Goal: Information Seeking & Learning: Check status

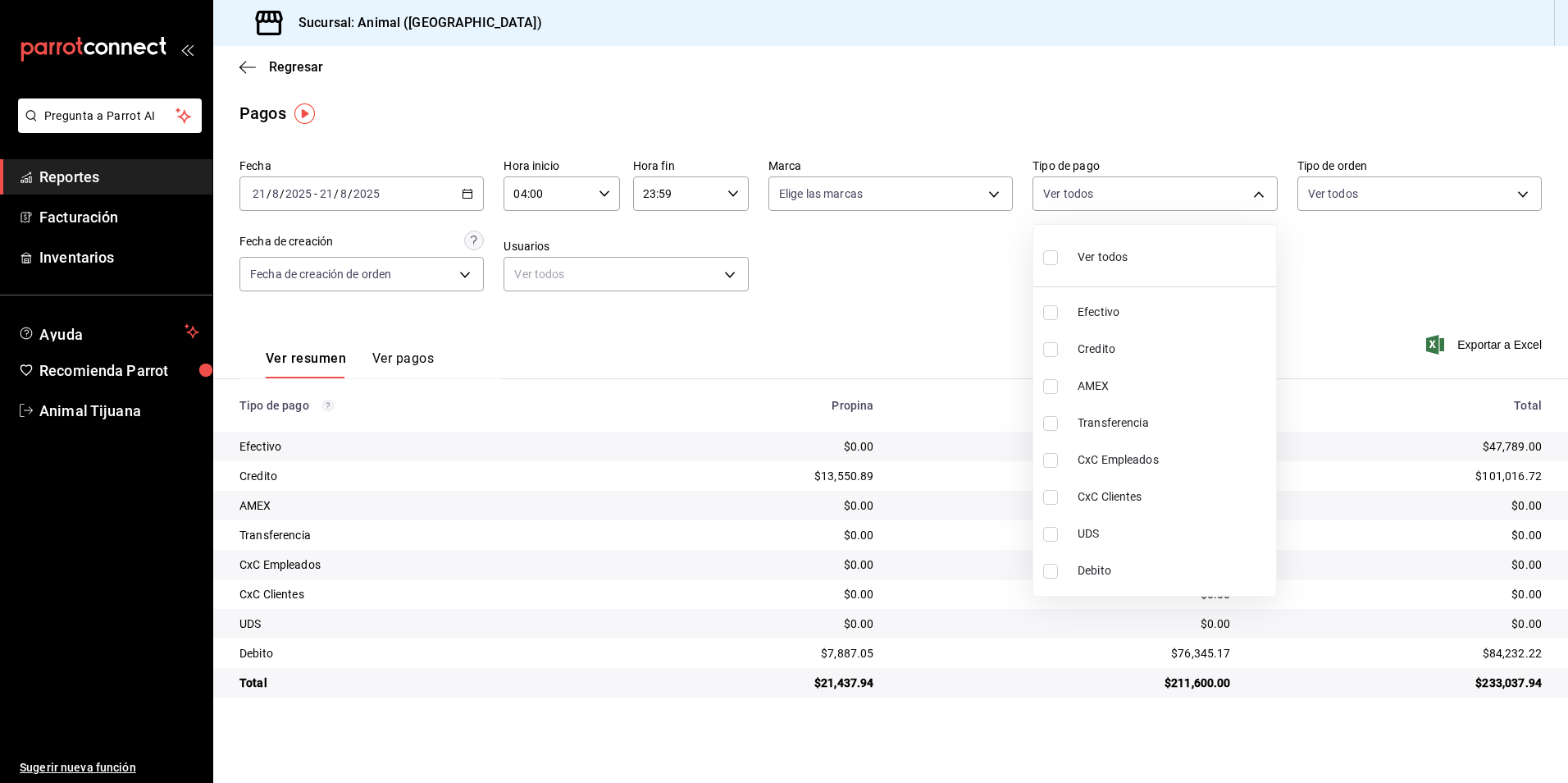
click at [1102, 340] on li "Credito" at bounding box center [1154, 349] width 243 height 37
type input "235ce608-f464-428a-9a71-314f665367d1"
checkbox input "true"
click at [1076, 574] on li "Debito" at bounding box center [1154, 571] width 243 height 37
type input "235ce608-f464-428a-9a71-314f665367d1,c7b29183-a811-4137-9cfa-21a61cd2bc4a"
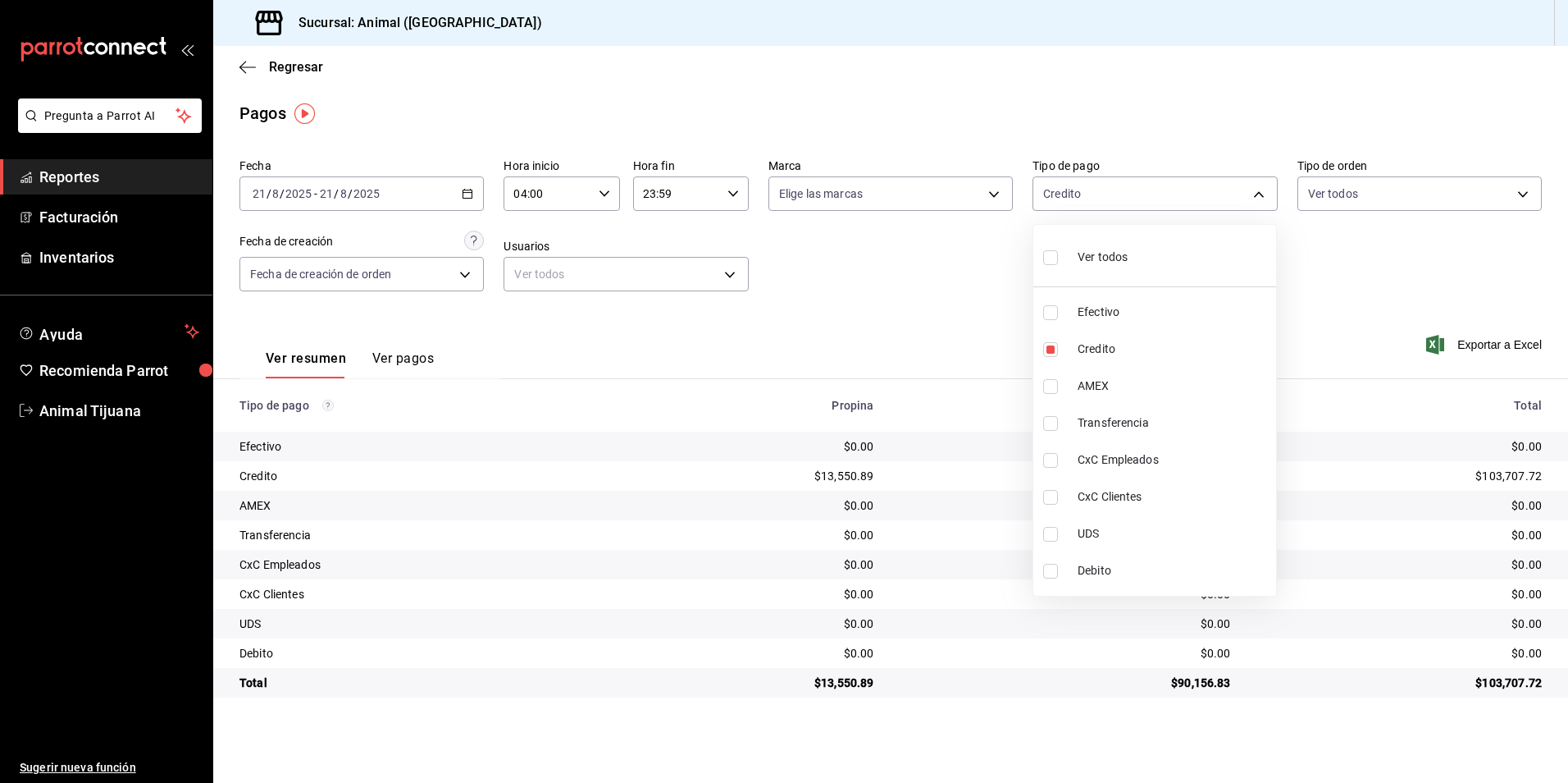
checkbox input "true"
click at [277, 67] on div at bounding box center [784, 392] width 1568 height 783
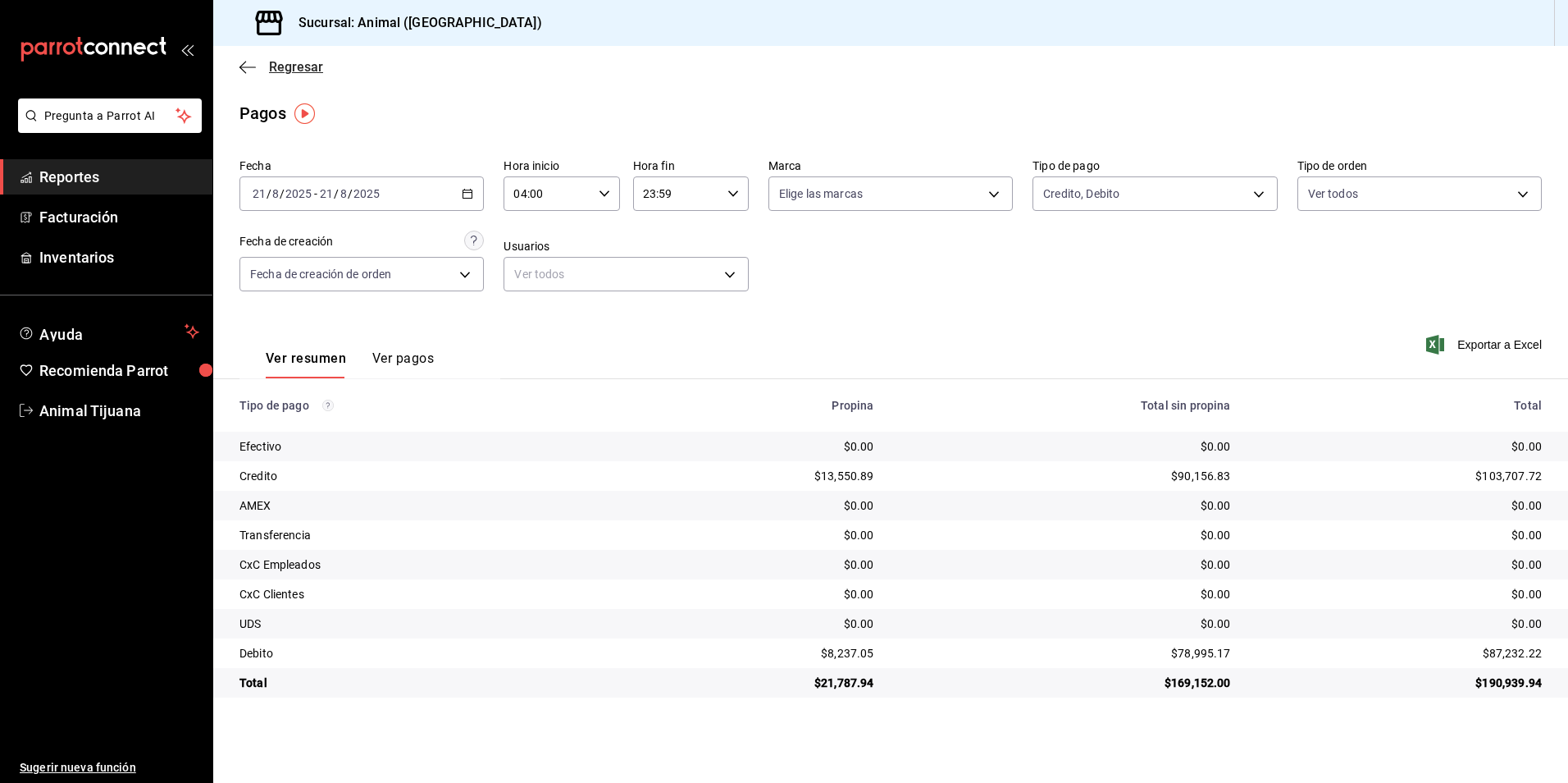
click at [300, 61] on span "Regresar" at bounding box center [295, 67] width 54 height 16
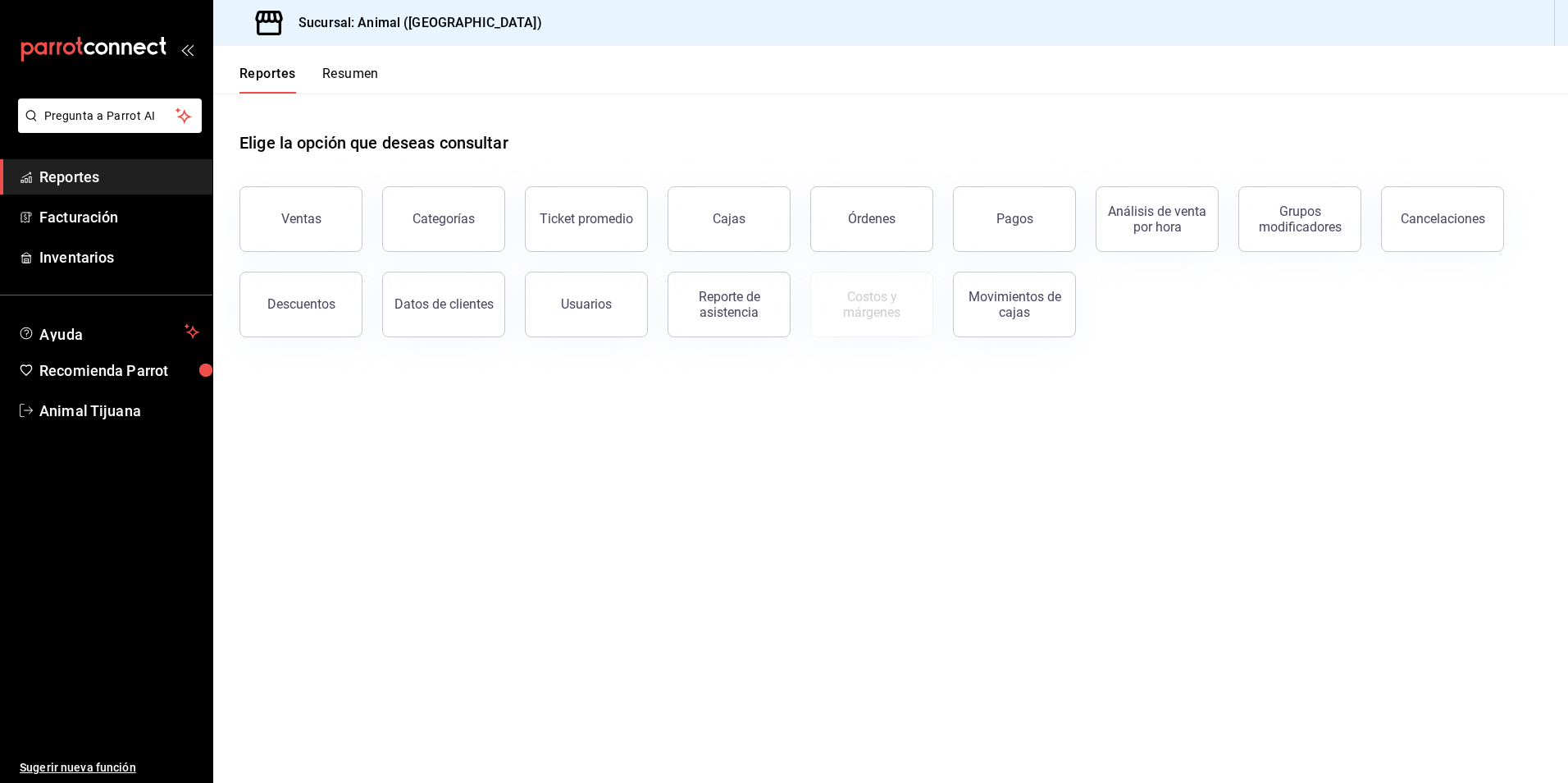
click at [352, 62] on div "Reportes Resumen" at bounding box center [295, 70] width 166 height 48
click at [359, 77] on button "Resumen" at bounding box center [351, 79] width 57 height 28
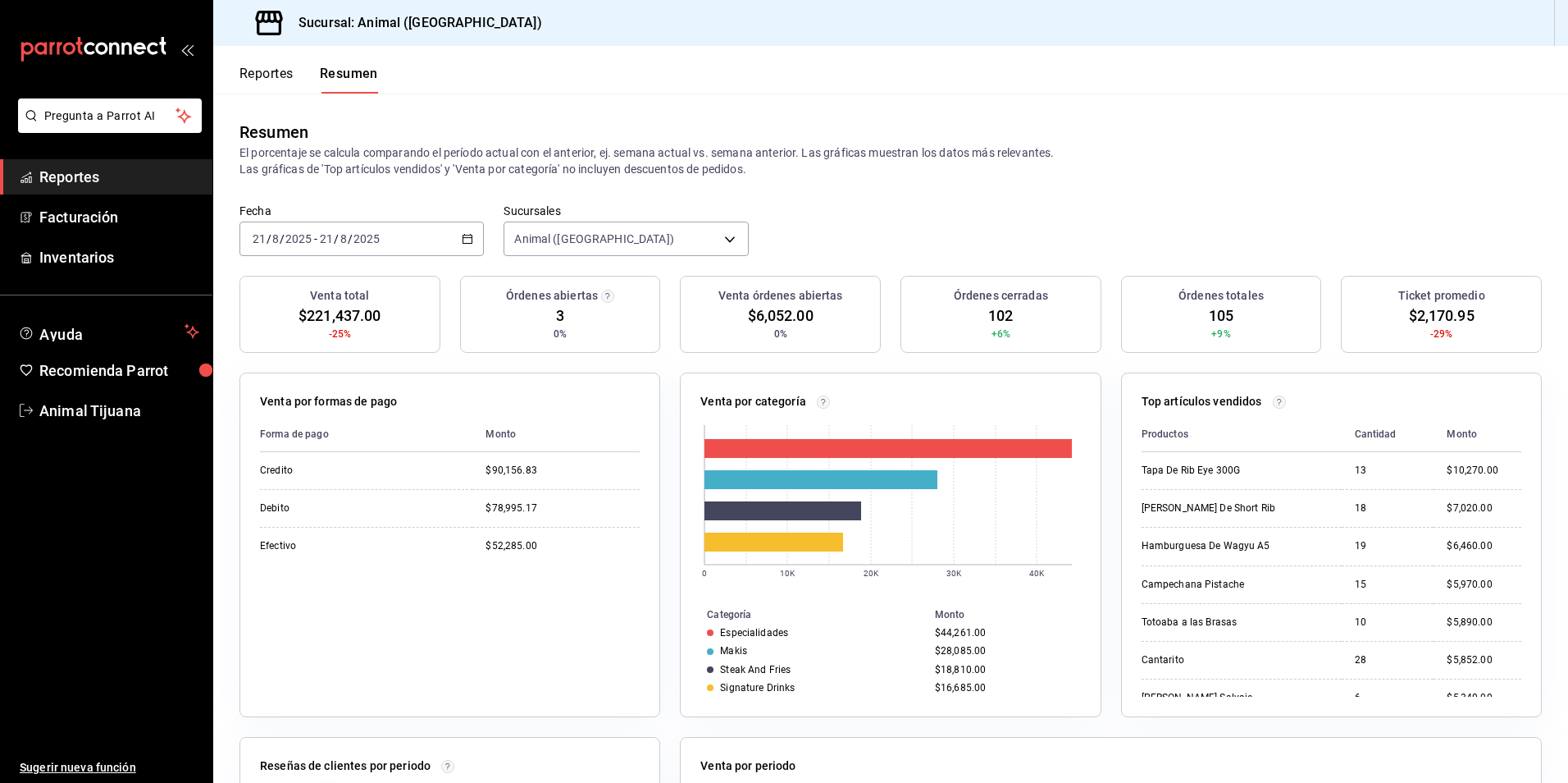
click at [455, 243] on div "[DATE] [DATE] - [DATE] [DATE]" at bounding box center [361, 239] width 244 height 35
click at [299, 466] on span "Rango de fechas" at bounding box center [317, 472] width 127 height 17
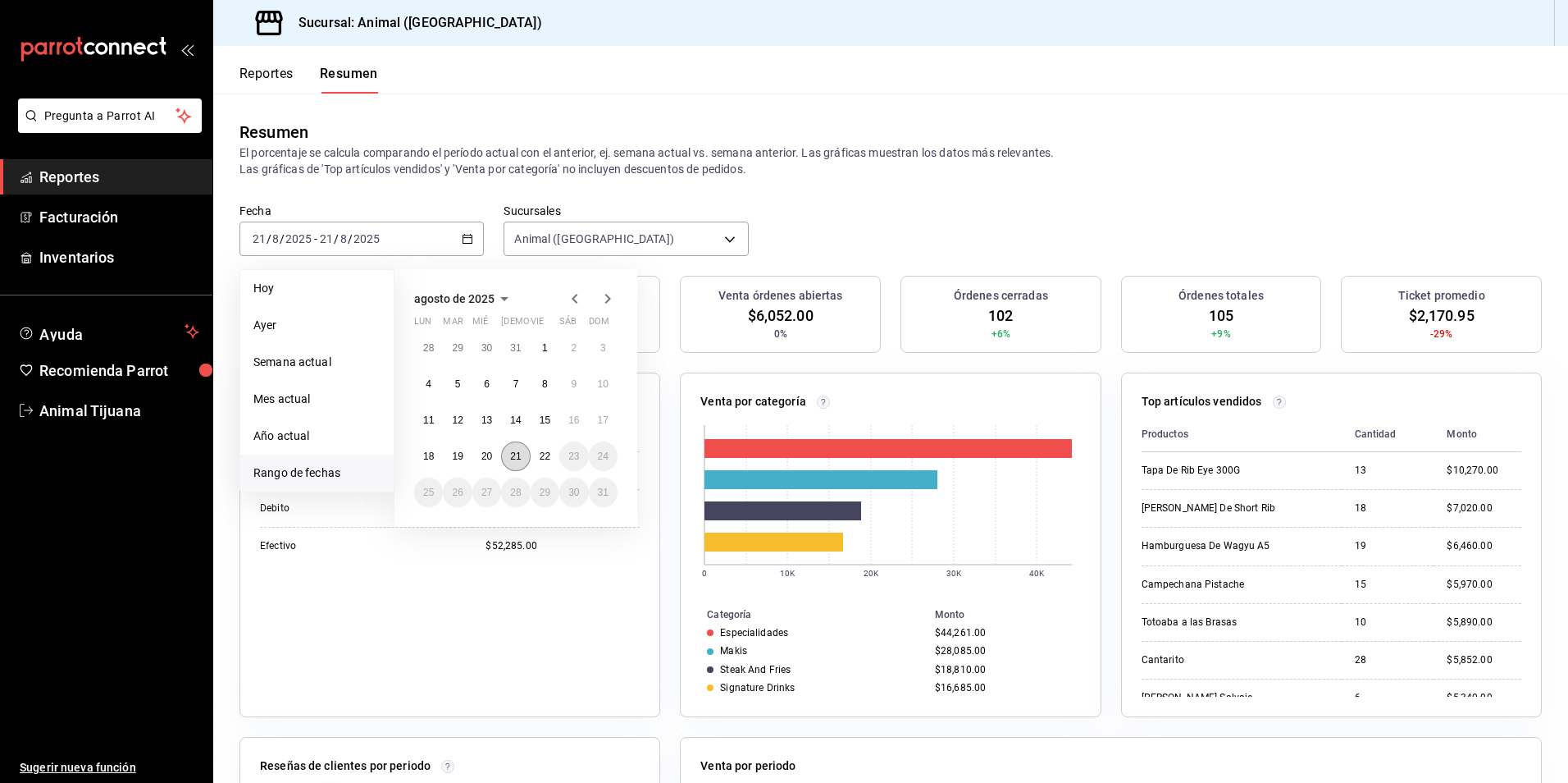
click at [524, 457] on button "21" at bounding box center [516, 455] width 28 height 29
click at [537, 458] on button "22" at bounding box center [545, 455] width 28 height 29
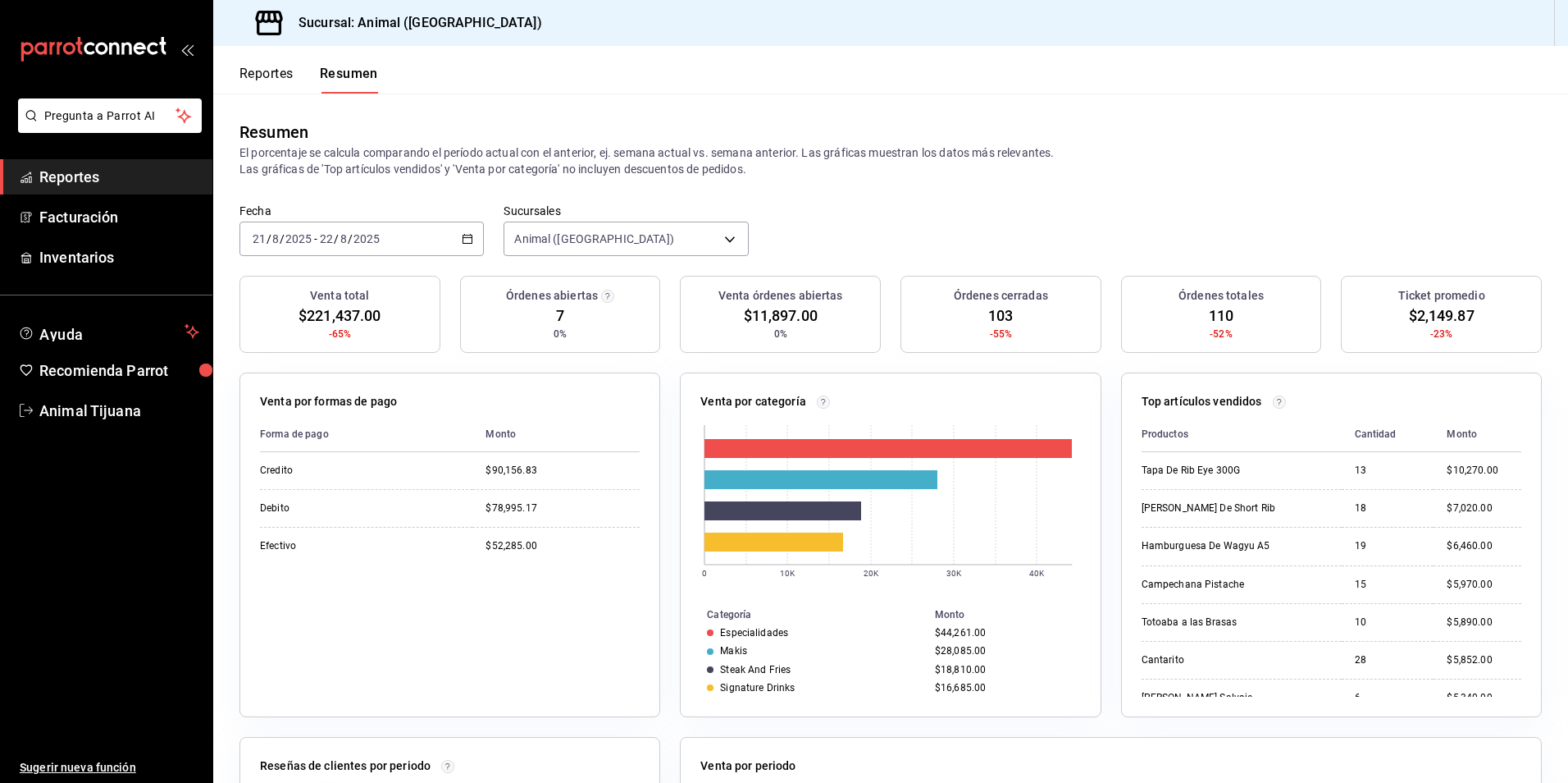
click at [459, 233] on div "[DATE] [DATE] - [DATE] [DATE]" at bounding box center [361, 239] width 244 height 35
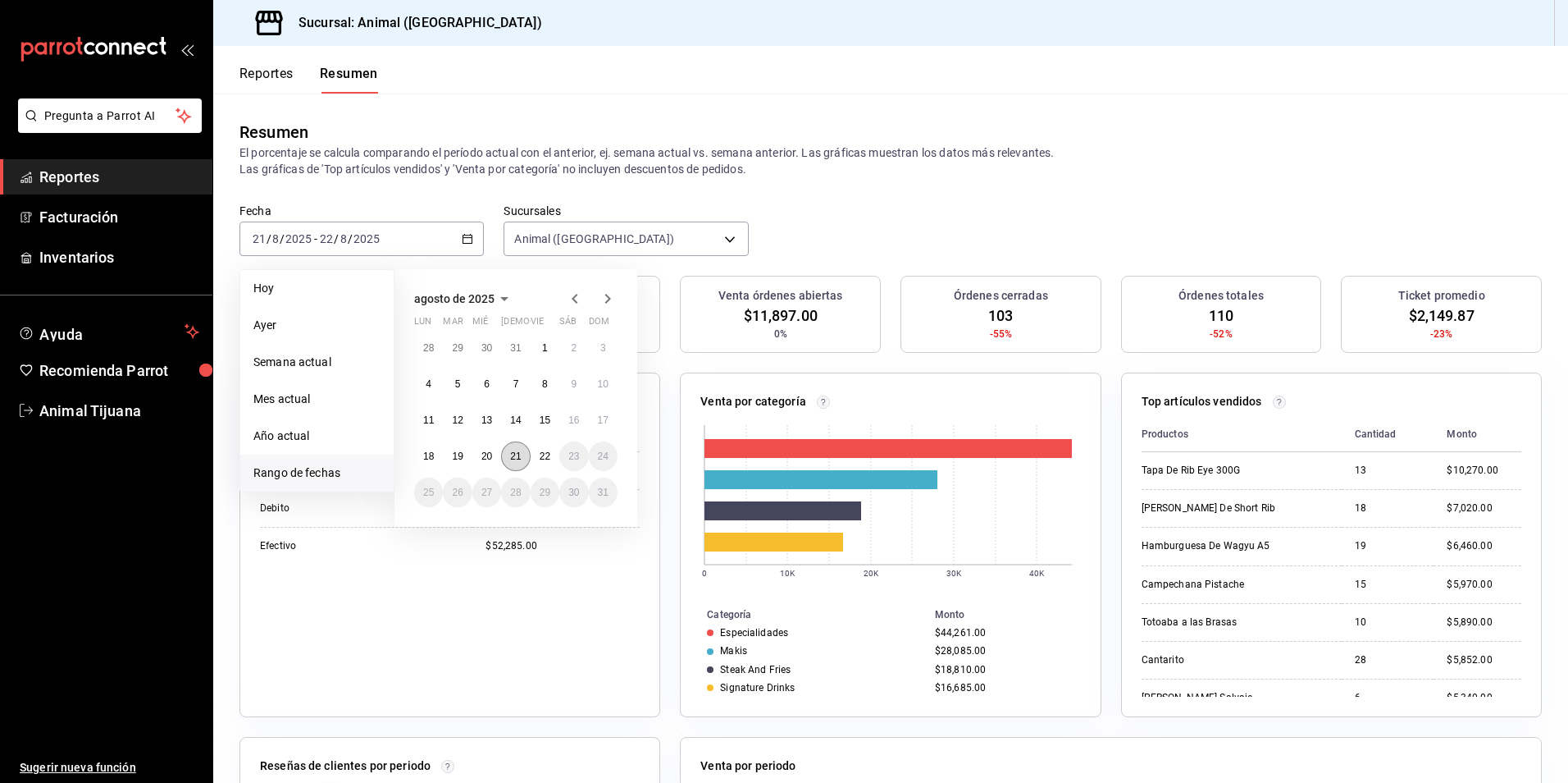
click at [514, 464] on button "21" at bounding box center [516, 455] width 28 height 29
click at [536, 464] on button "22" at bounding box center [545, 455] width 28 height 29
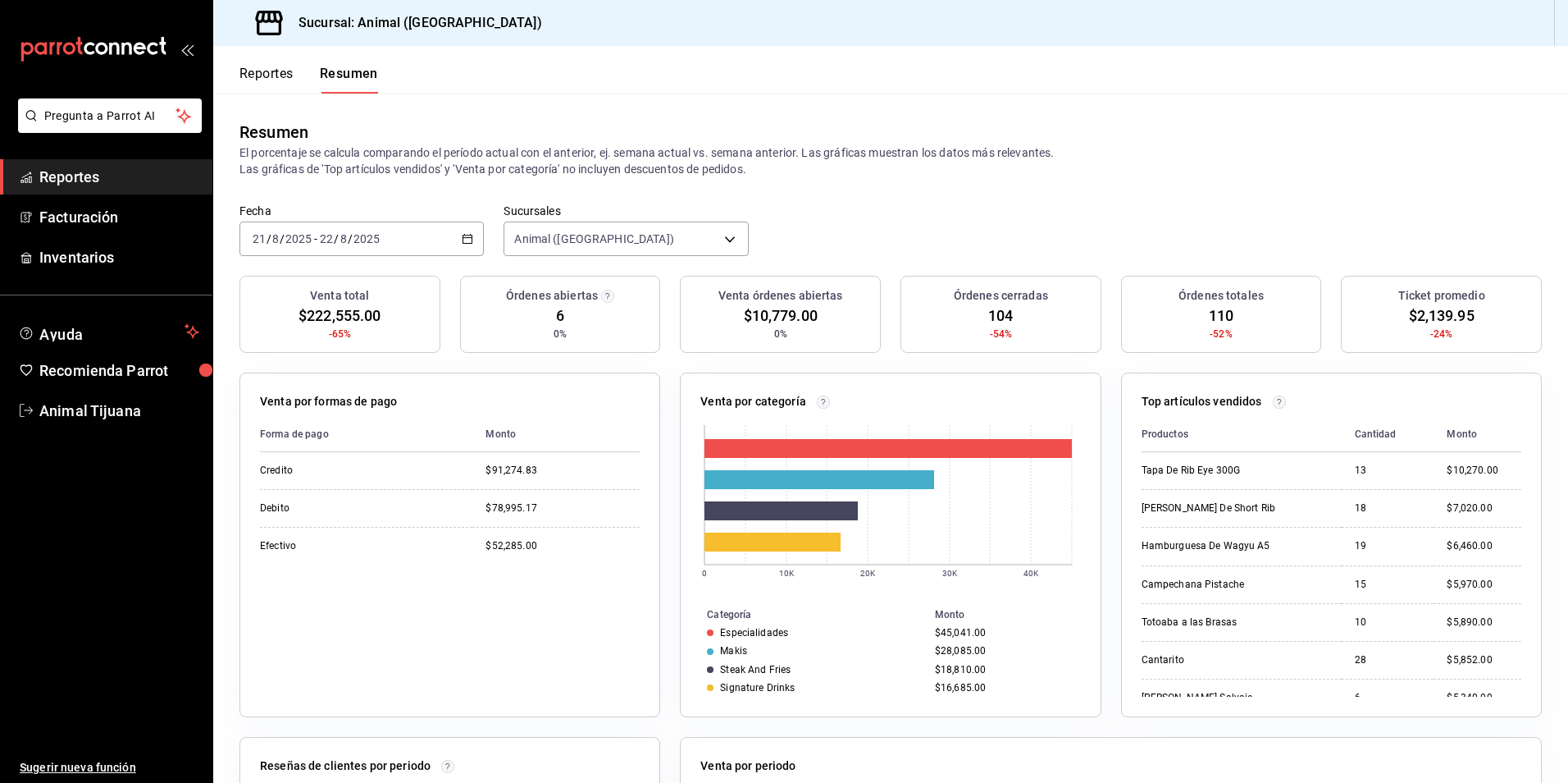
click at [271, 81] on button "Reportes" at bounding box center [266, 79] width 54 height 28
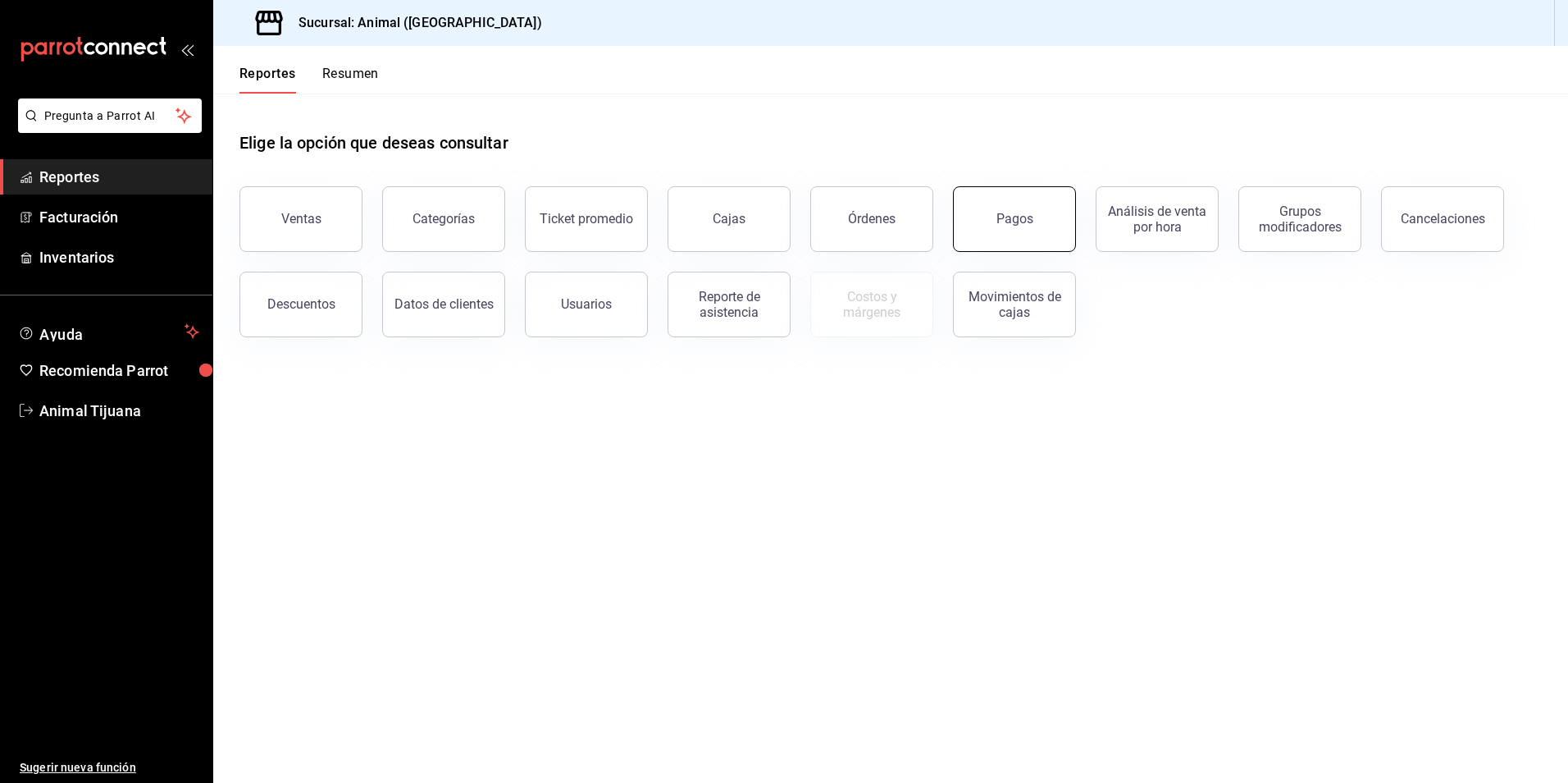
click at [974, 213] on button "Pagos" at bounding box center [1014, 219] width 123 height 66
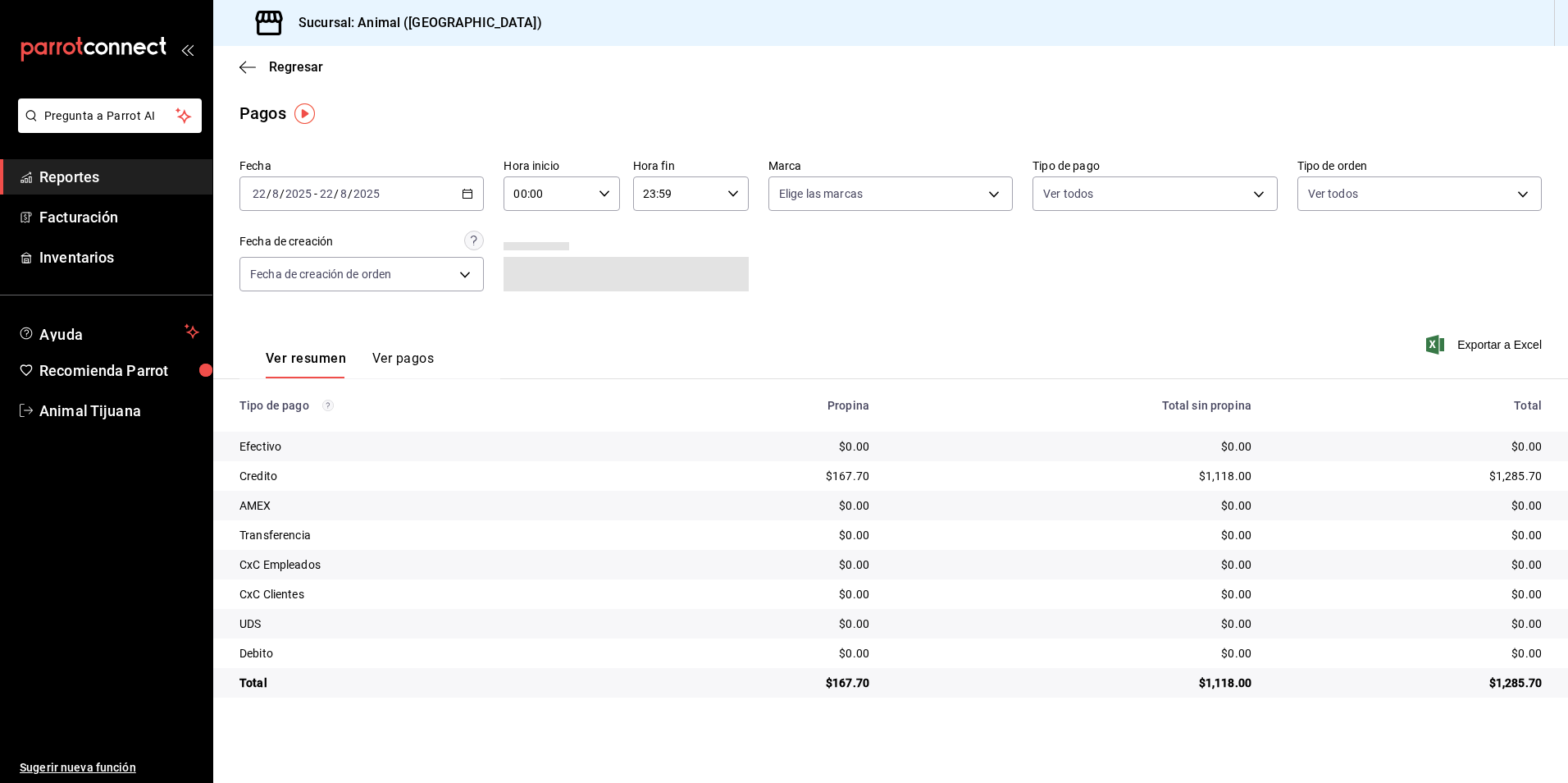
click at [465, 189] on \(Stroke\) "button" at bounding box center [464, 189] width 1 height 1
click at [341, 436] on span "Rango de fechas" at bounding box center [317, 427] width 127 height 17
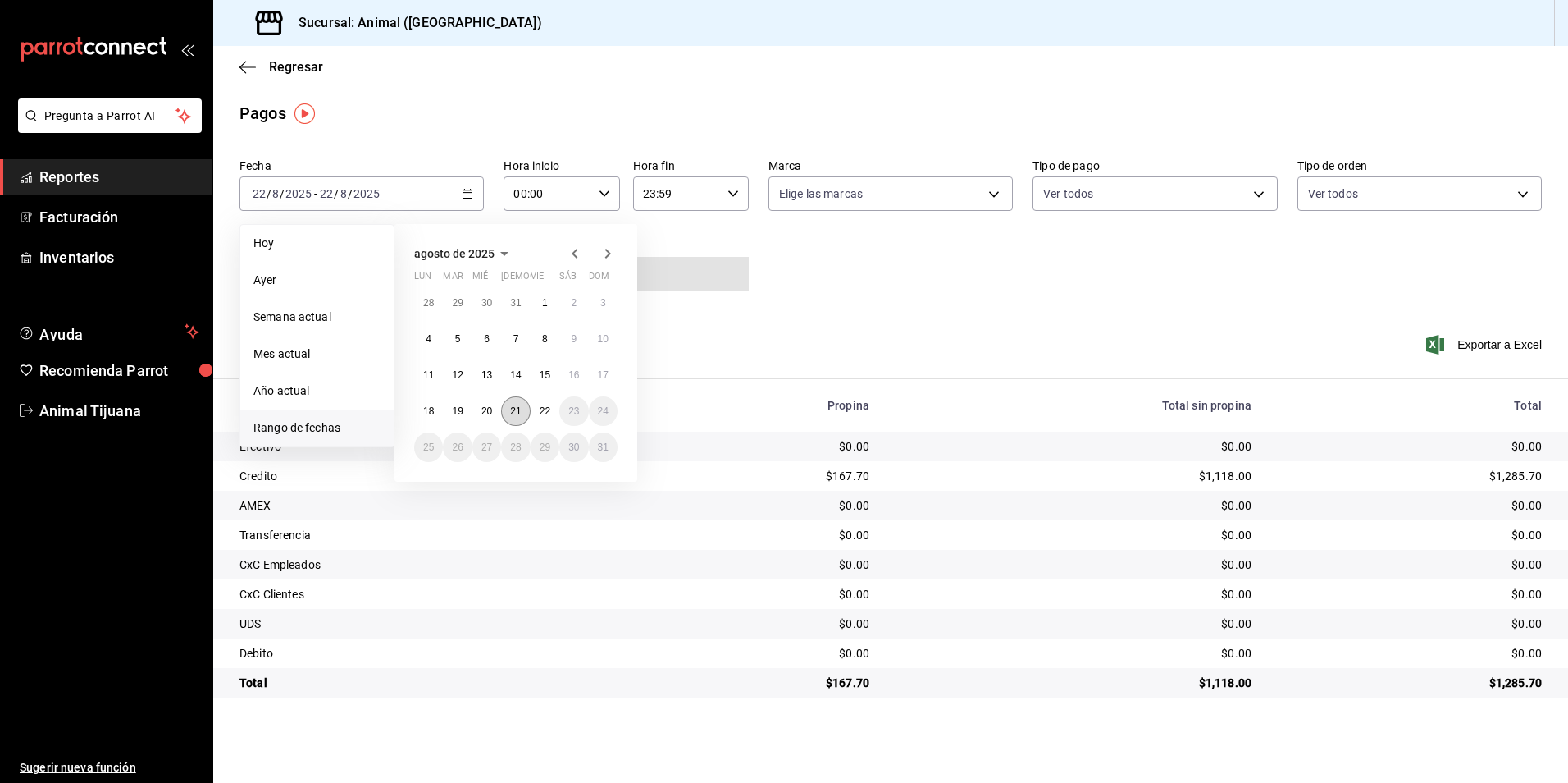
click at [507, 401] on button "21" at bounding box center [516, 410] width 28 height 29
click at [541, 407] on abbr "22" at bounding box center [545, 411] width 11 height 12
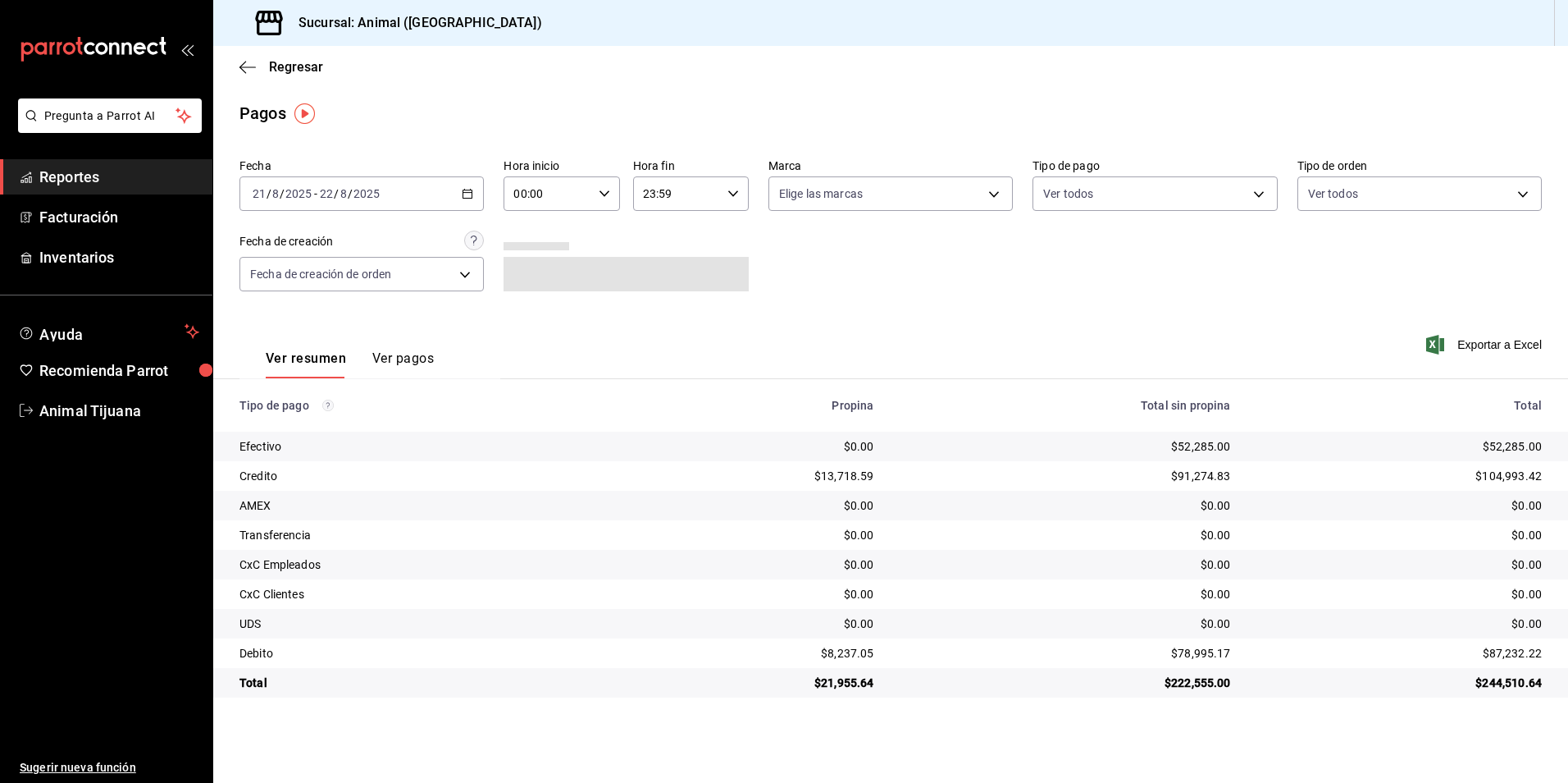
click at [575, 193] on input "00:00" at bounding box center [547, 194] width 88 height 33
click at [538, 319] on button "04" at bounding box center [532, 311] width 51 height 33
type input "04:00"
click at [741, 185] on div at bounding box center [784, 392] width 1568 height 783
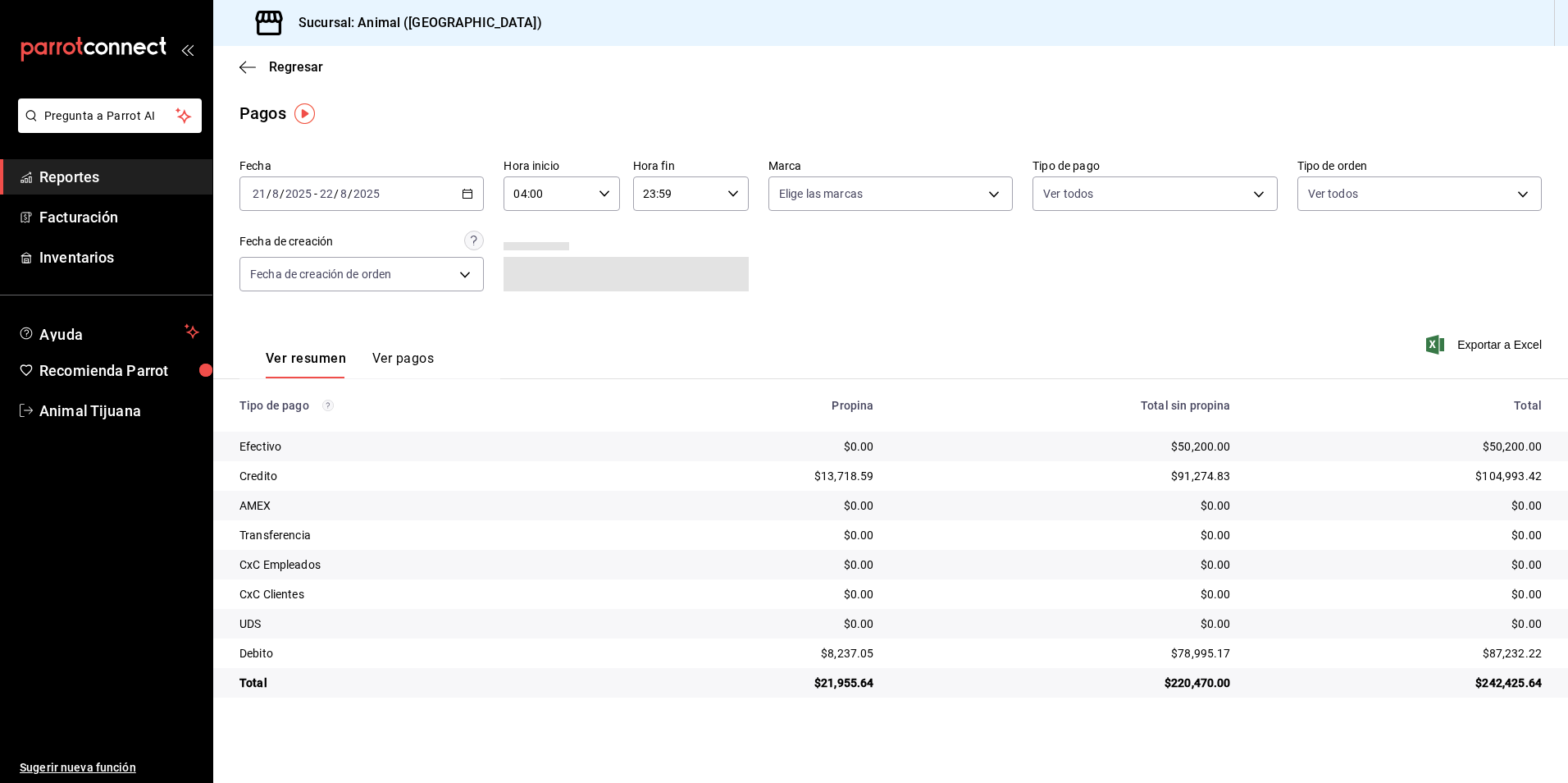
click at [731, 194] on \(Stroke\) "button" at bounding box center [733, 193] width 10 height 5
click at [720, 243] on button "00" at bounding box center [721, 235] width 51 height 33
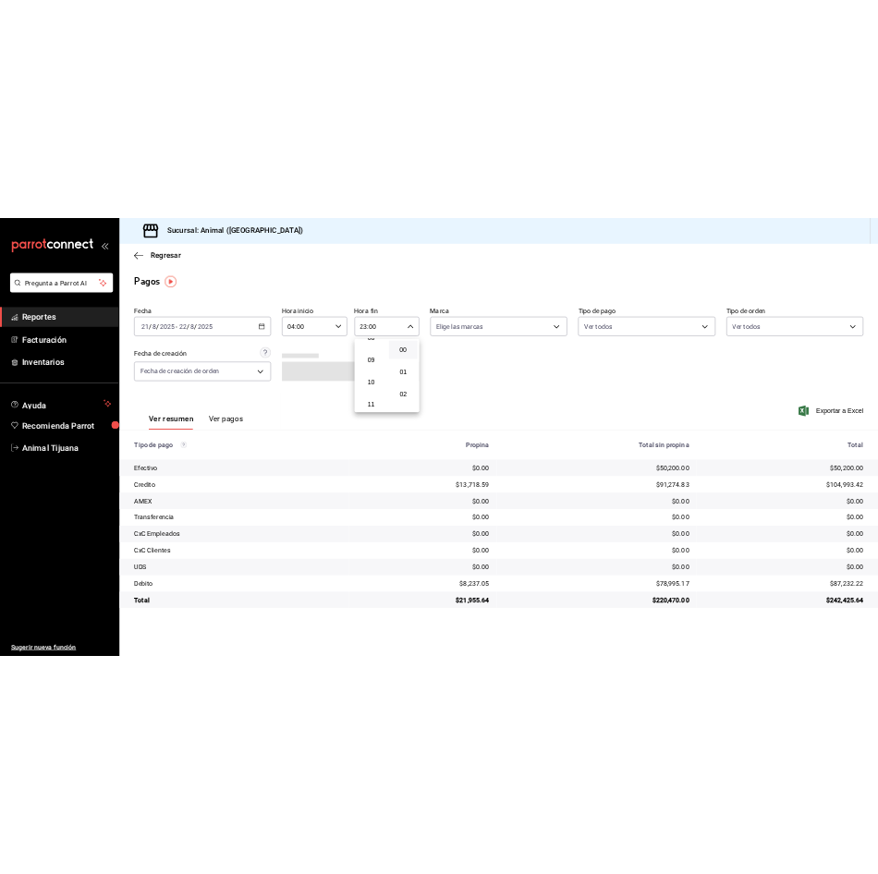
scroll to position [177, 0]
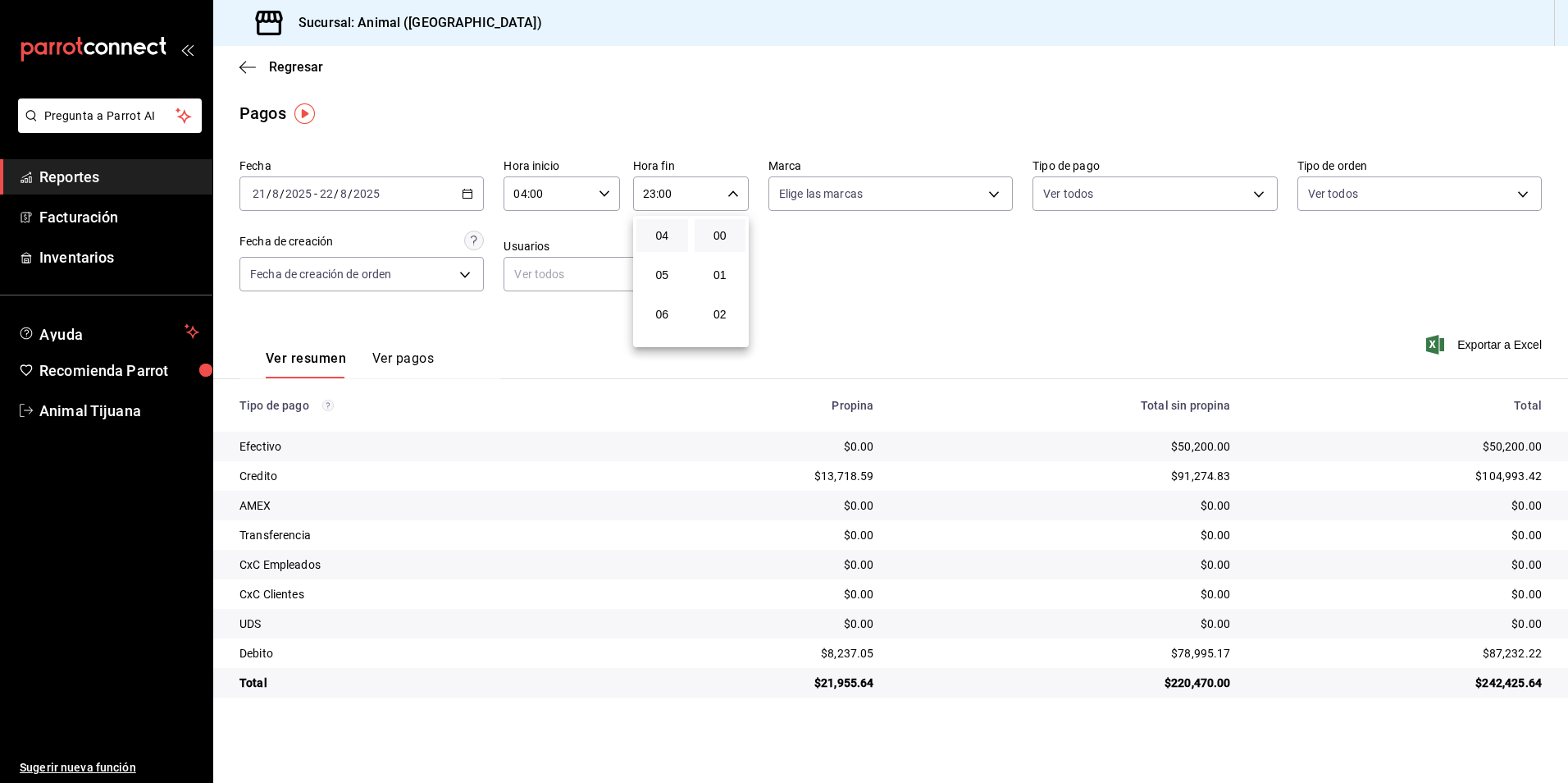
click at [664, 224] on button "04" at bounding box center [662, 235] width 51 height 33
type input "04:00"
click at [824, 282] on div at bounding box center [784, 392] width 1568 height 783
click at [1201, 186] on body "Pregunta a Parrot AI Reportes Facturación Inventarios Ayuda Recomienda Parrot A…" at bounding box center [784, 392] width 1568 height 783
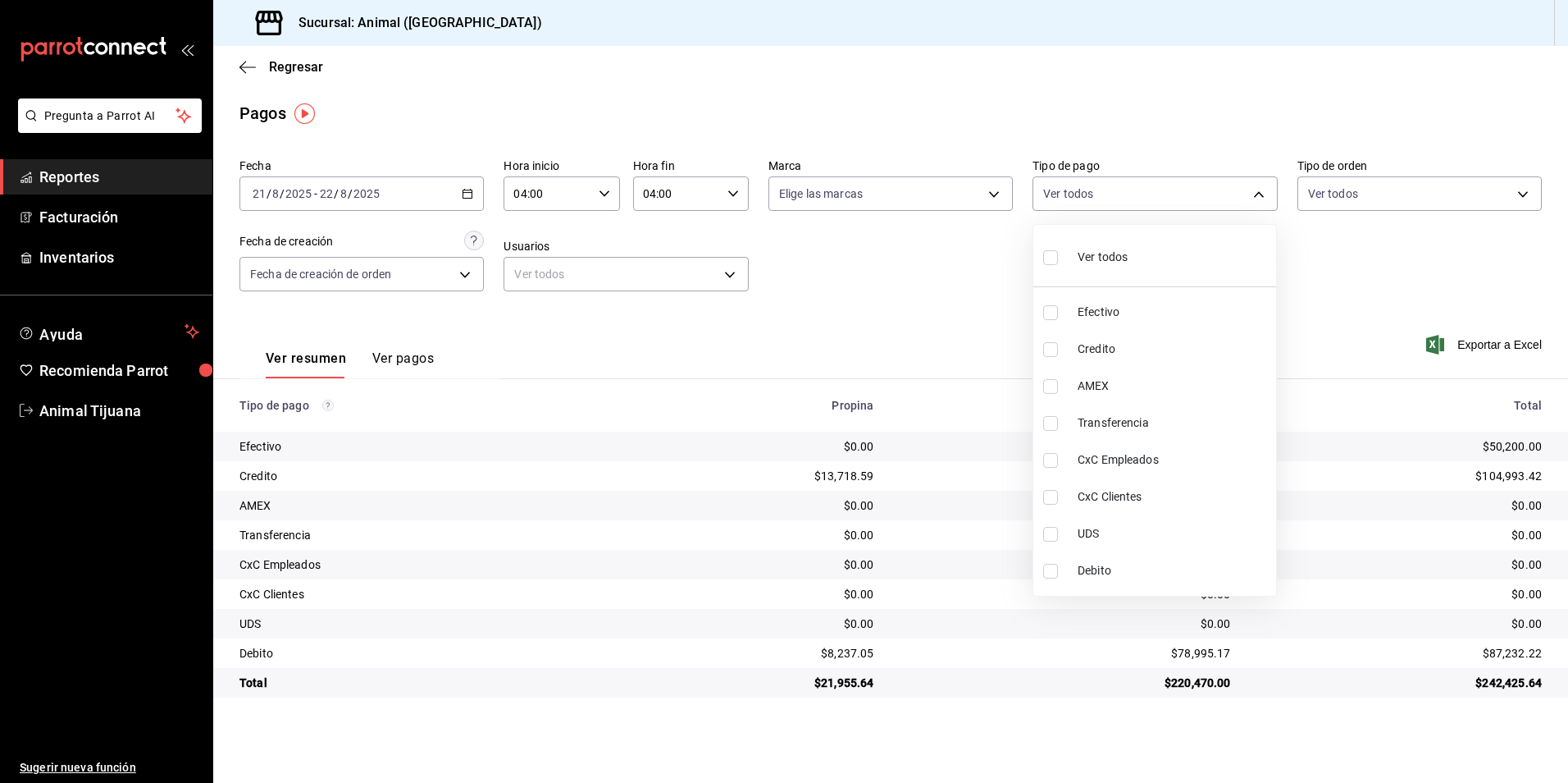
click at [1099, 357] on span "Credito" at bounding box center [1173, 349] width 192 height 17
type input "235ce608-f464-428a-9a71-314f665367d1"
checkbox input "true"
click at [1076, 558] on li "Debito" at bounding box center [1154, 571] width 243 height 37
type input "235ce608-f464-428a-9a71-314f665367d1,c7b29183-a811-4137-9cfa-21a61cd2bc4a"
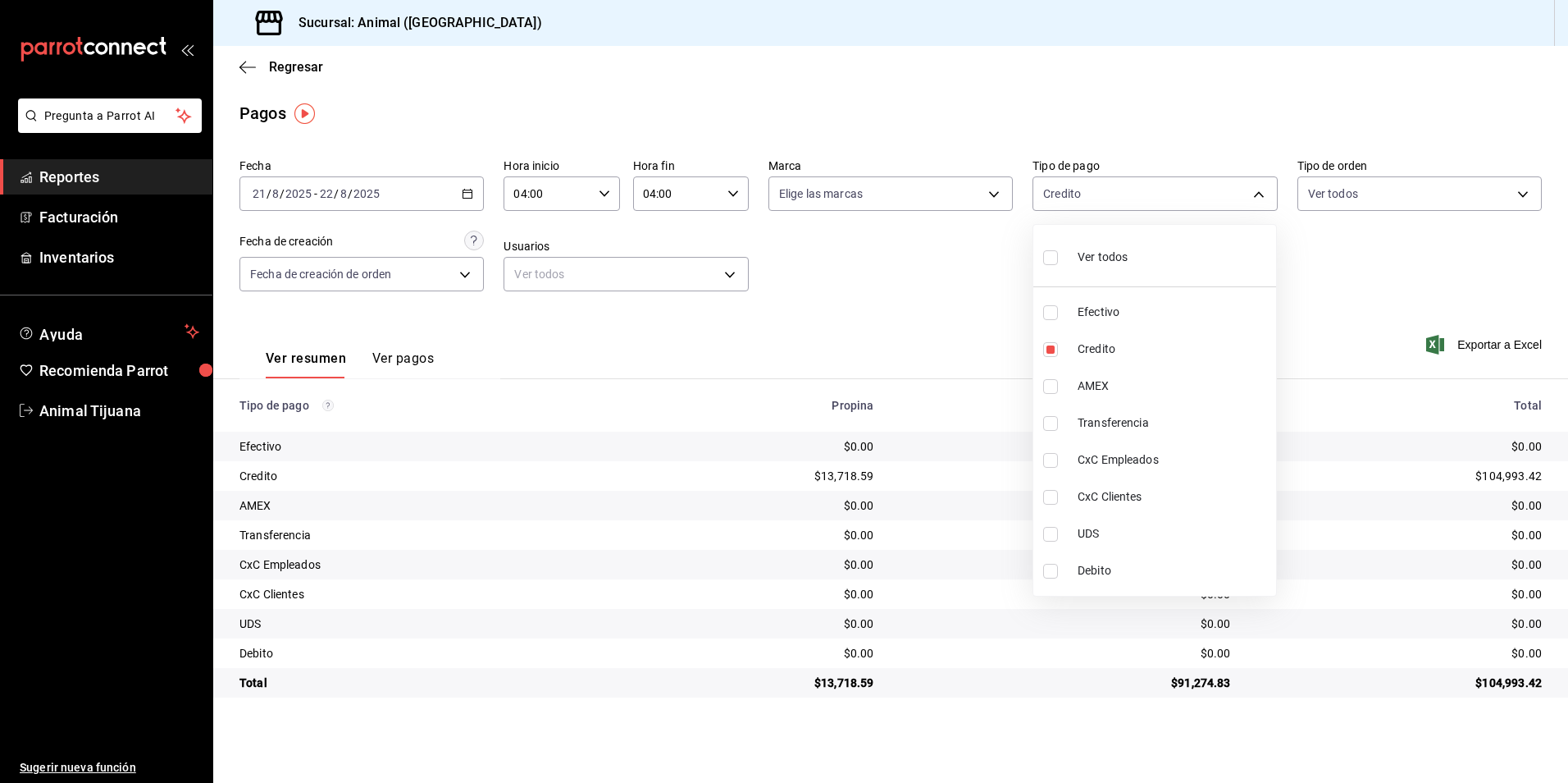
checkbox input "true"
click at [1175, 244] on li "Ver todos" at bounding box center [1154, 256] width 243 height 49
type input "b84c62b8-b02c-4970-ab2e-e166616419f2,235ce608-f464-428a-9a71-314f665367d1,53567…"
checkbox input "true"
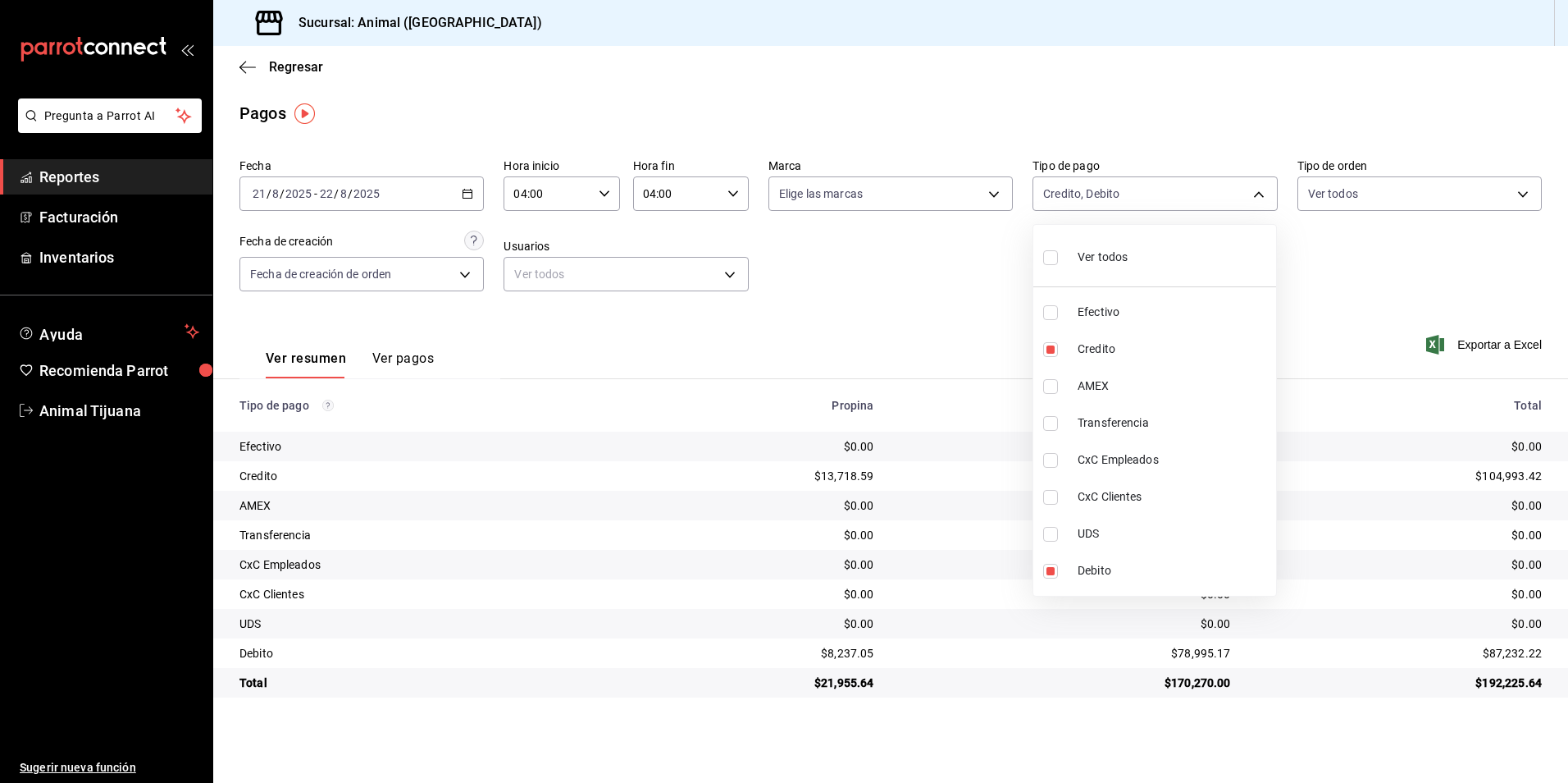
checkbox input "true"
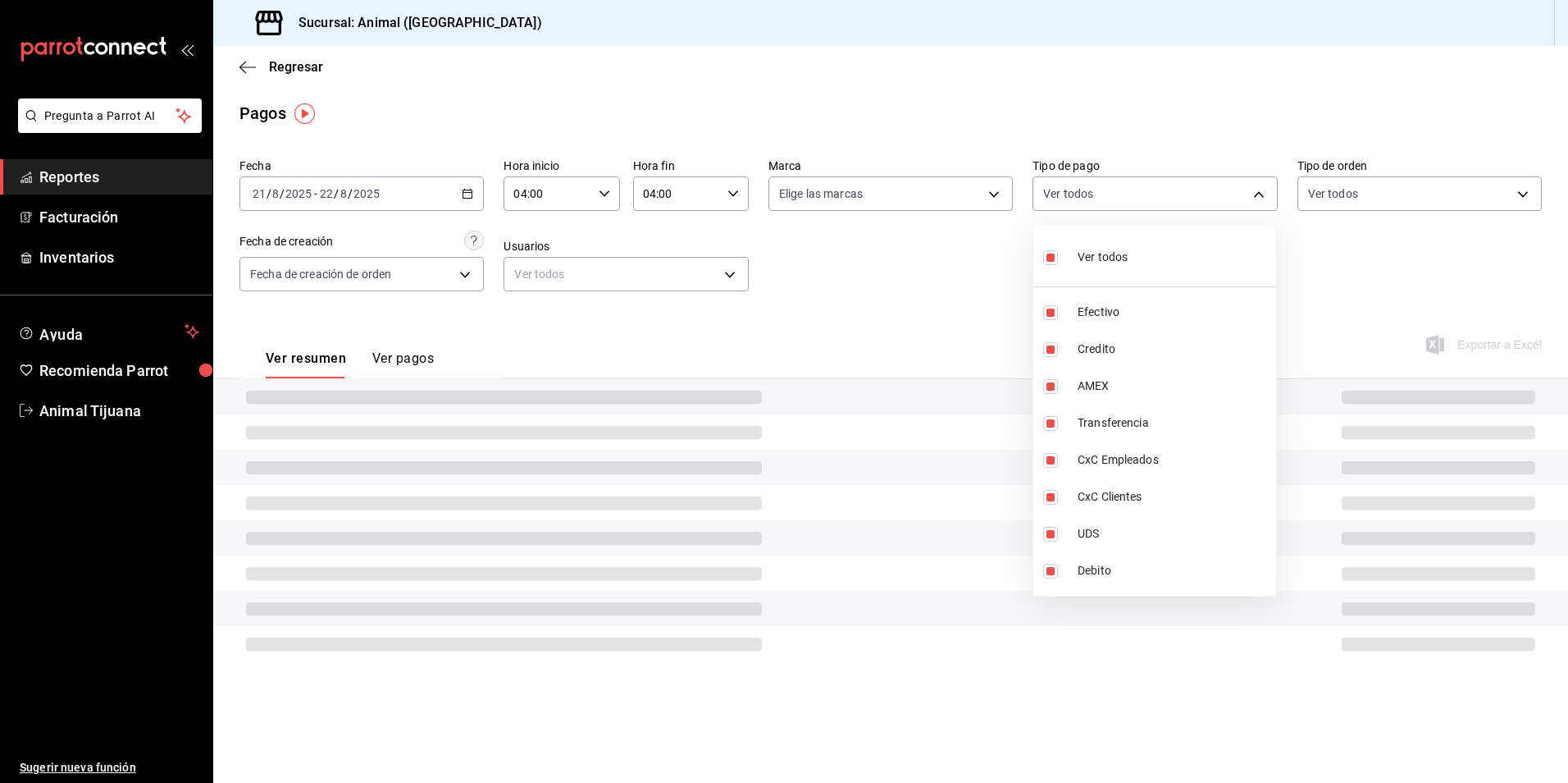
click at [1175, 244] on li "Ver todos" at bounding box center [1154, 256] width 243 height 49
checkbox input "false"
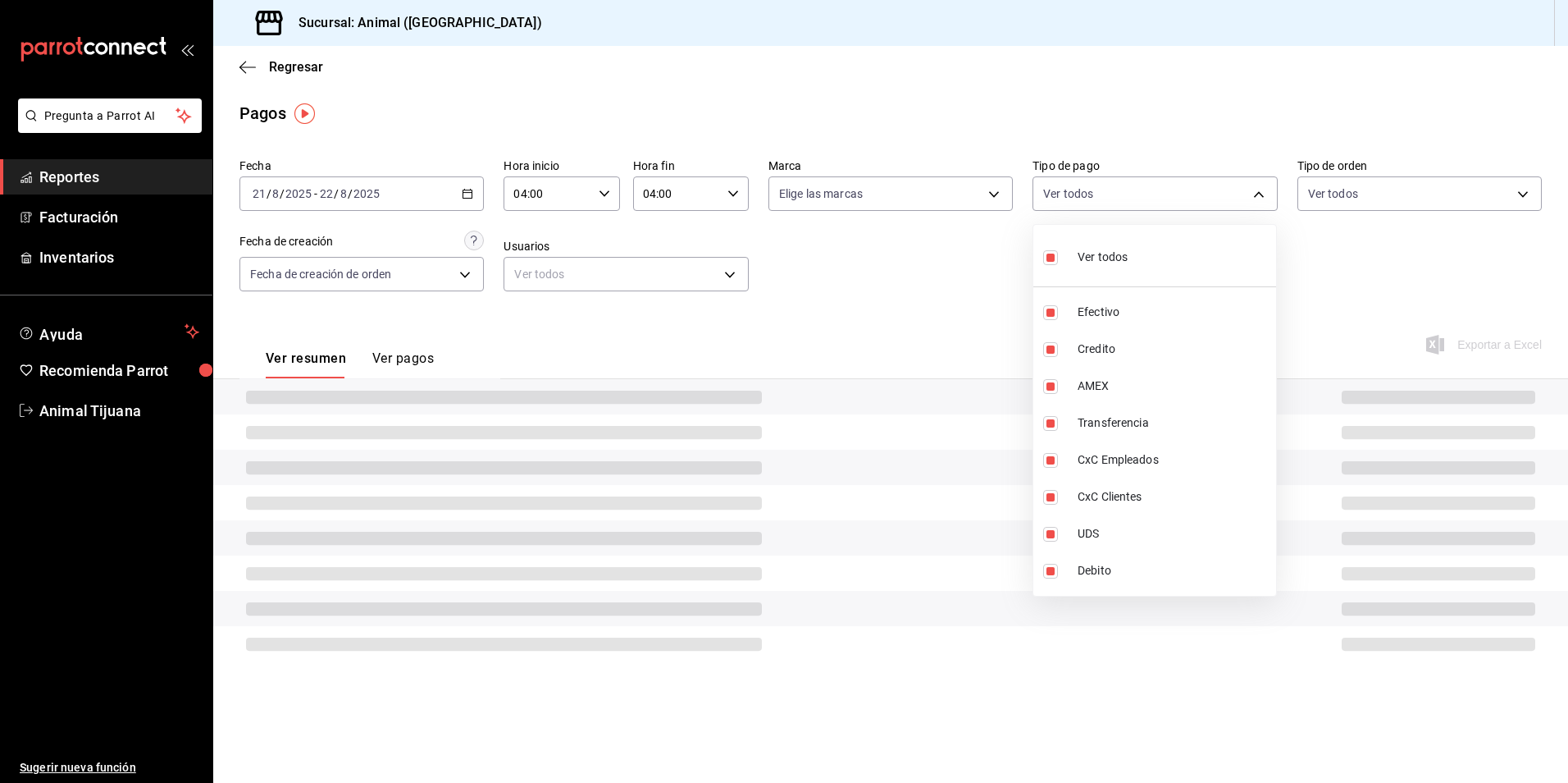
checkbox input "false"
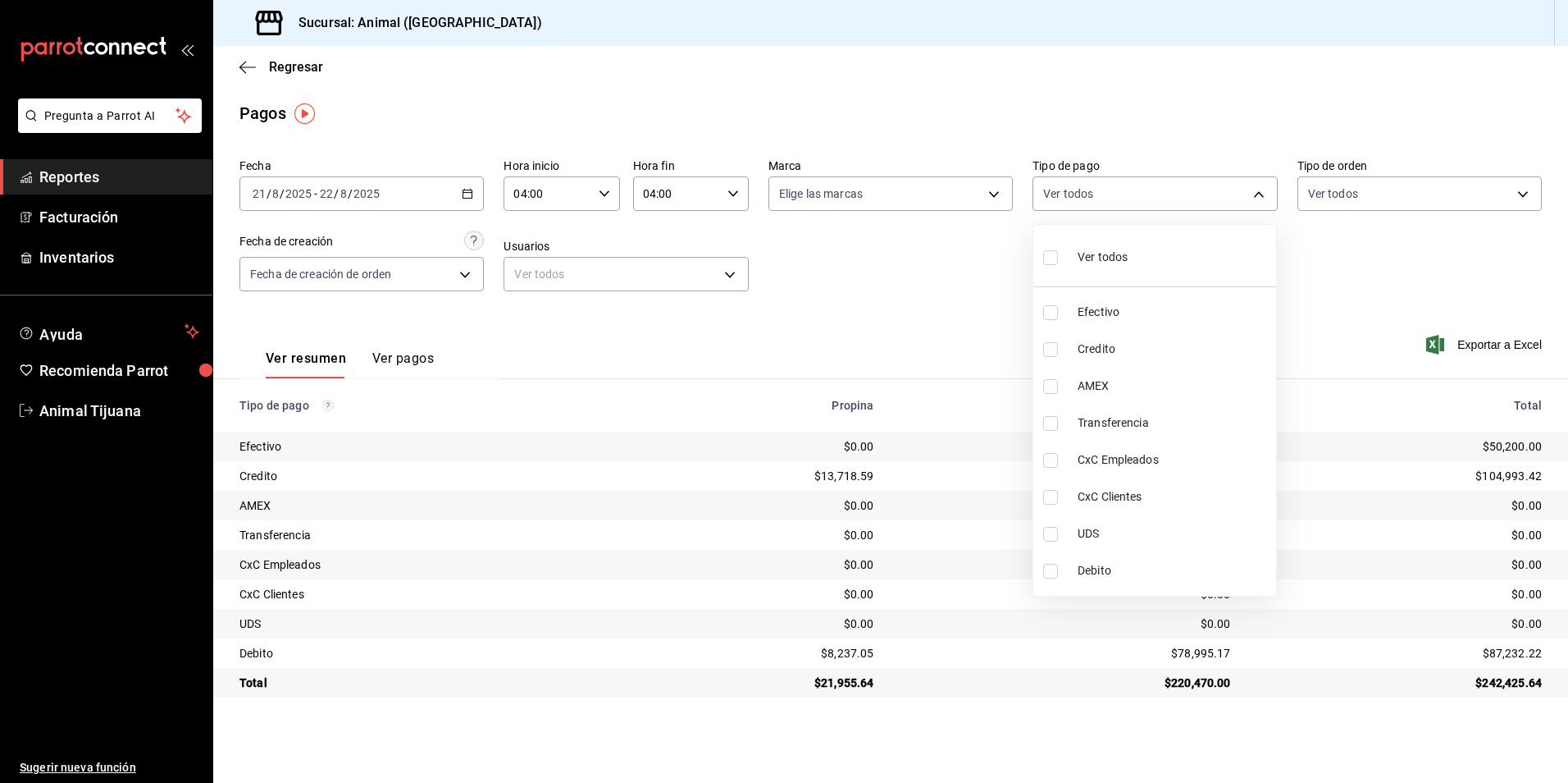
click at [1097, 356] on span "Credito" at bounding box center [1173, 349] width 192 height 17
type input "235ce608-f464-428a-9a71-314f665367d1"
checkbox input "true"
click at [1100, 571] on span "Debito" at bounding box center [1173, 570] width 192 height 17
type input "235ce608-f464-428a-9a71-314f665367d1,c7b29183-a811-4137-9cfa-21a61cd2bc4a"
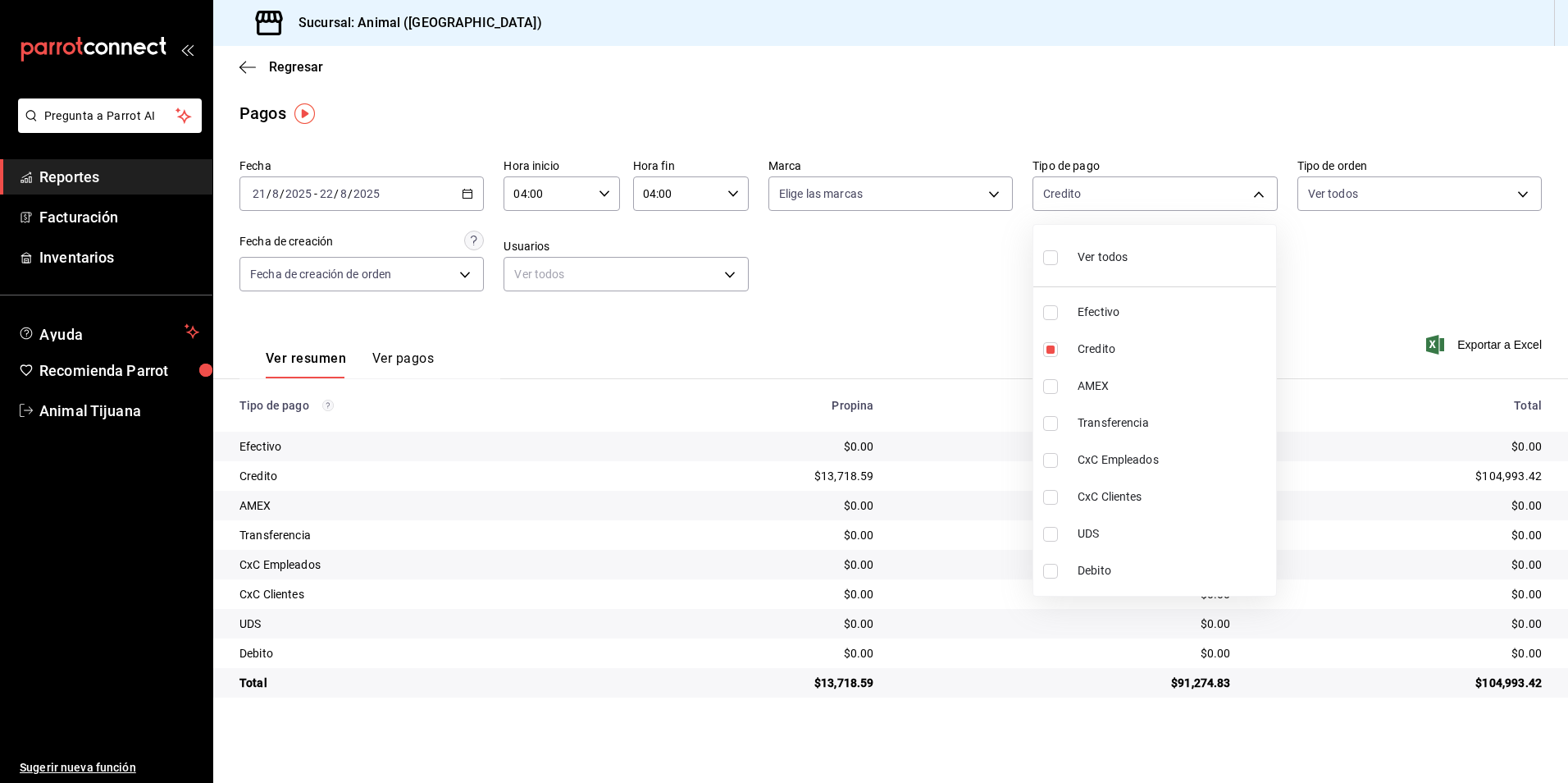
checkbox input "true"
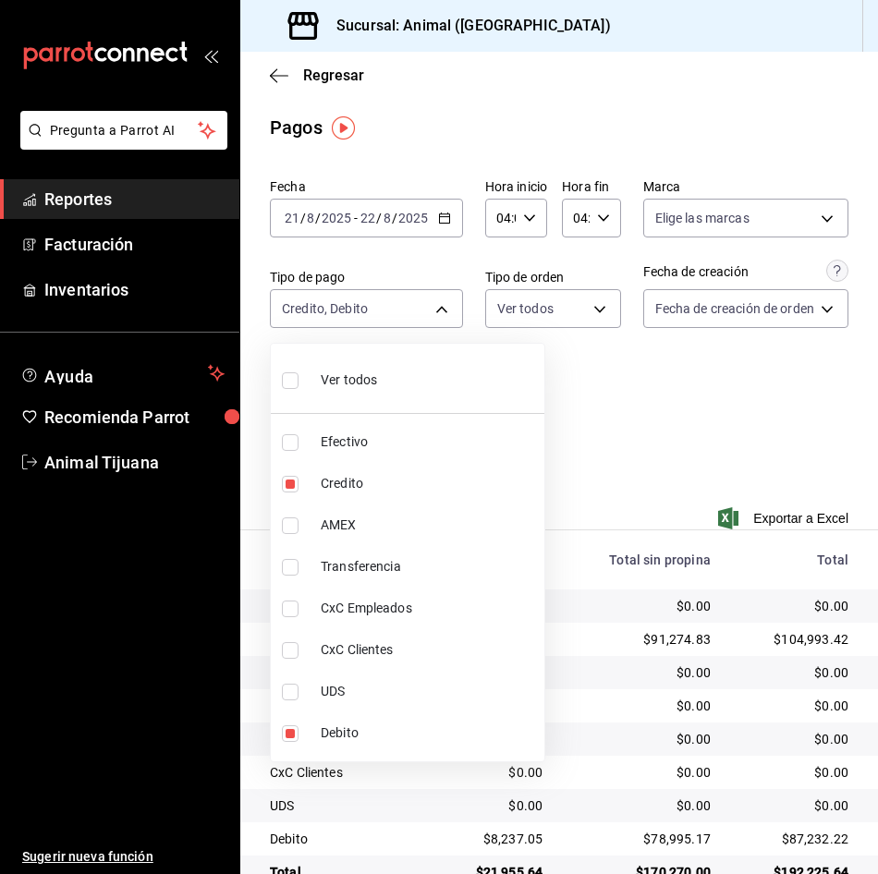
click at [640, 449] on div at bounding box center [439, 437] width 878 height 874
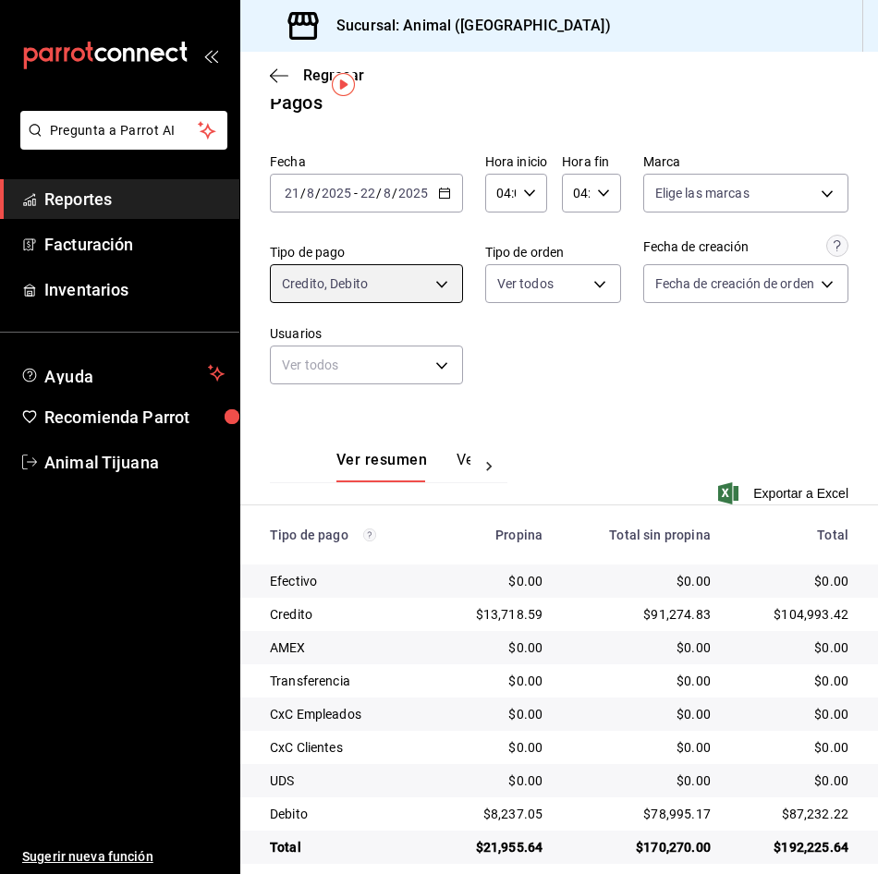
scroll to position [45, 0]
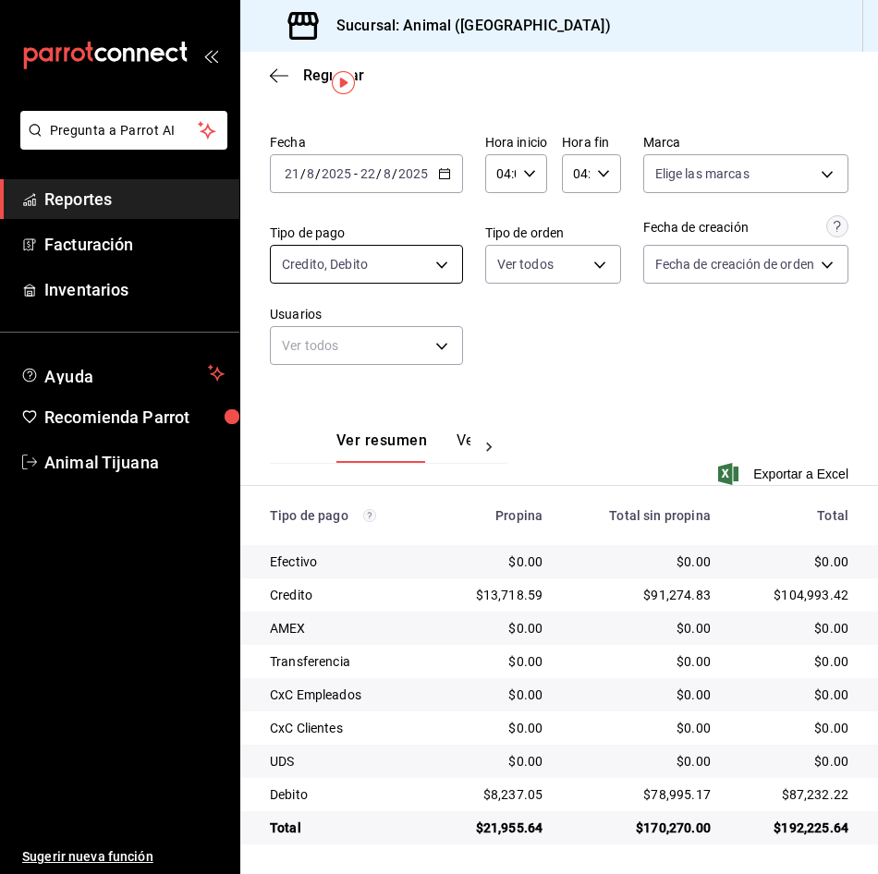
click at [400, 267] on body "Pregunta a Parrot AI Reportes Facturación Inventarios Ayuda Recomienda Parrot A…" at bounding box center [439, 437] width 878 height 874
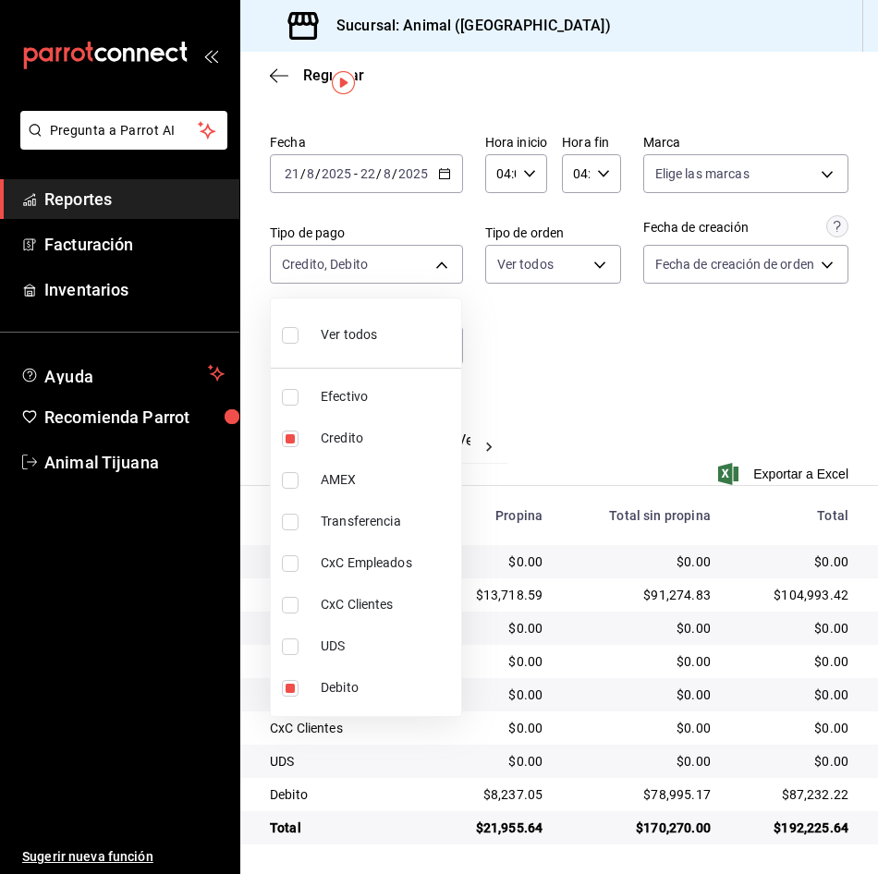
click at [372, 321] on div "Ver todos" at bounding box center [329, 333] width 95 height 40
type input "b84c62b8-b02c-4970-ab2e-e166616419f2,235ce608-f464-428a-9a71-314f665367d1,53567…"
checkbox input "true"
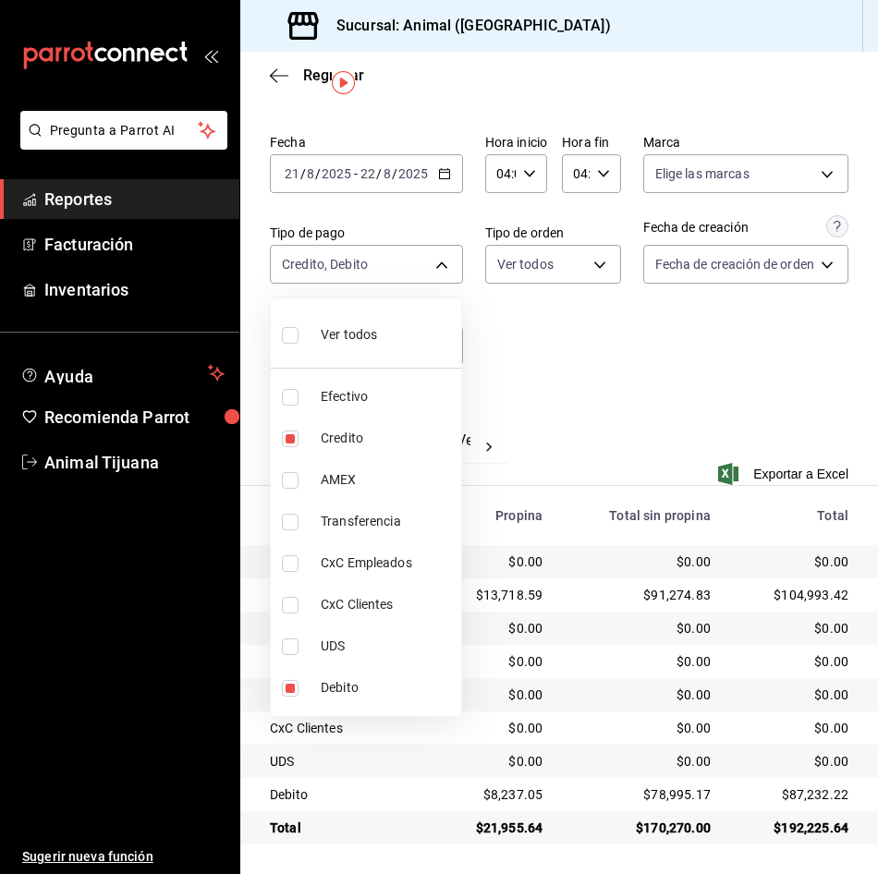
checkbox input "true"
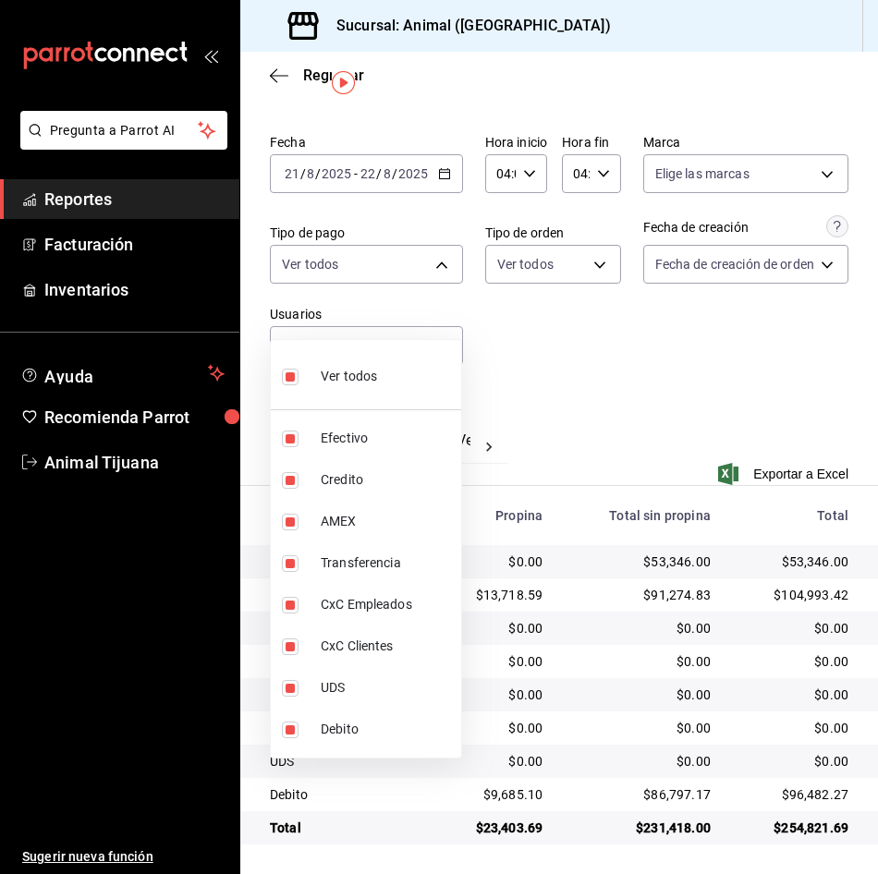
click at [360, 368] on span "Ver todos" at bounding box center [349, 376] width 56 height 19
checkbox input "false"
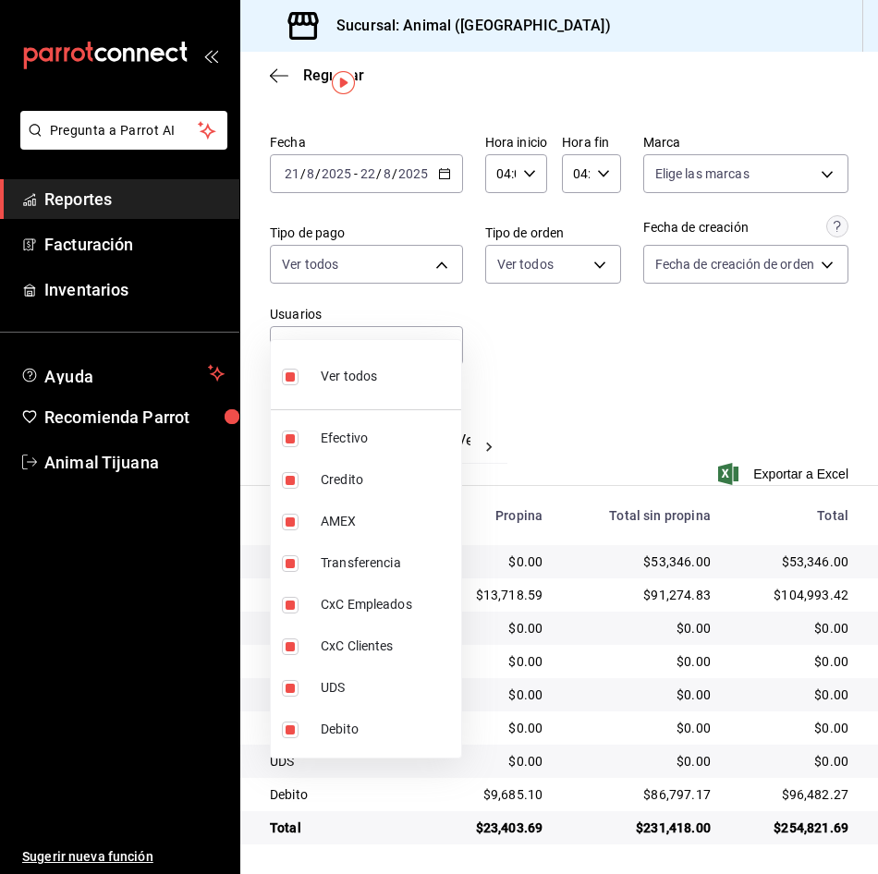
checkbox input "false"
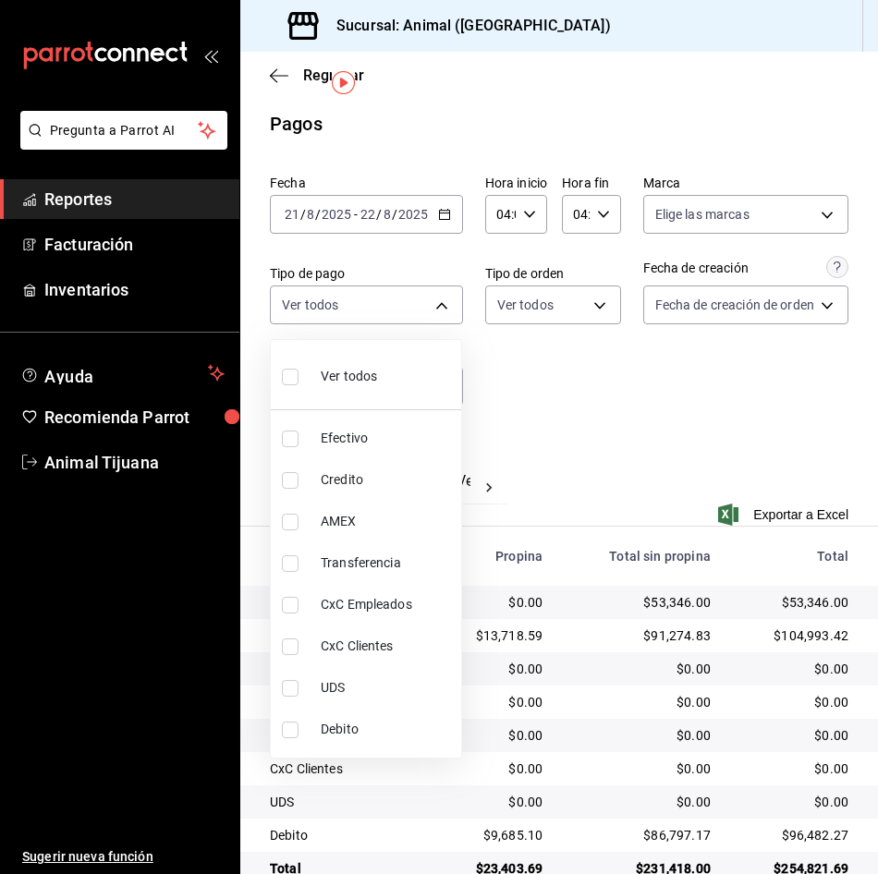
scroll to position [45, 0]
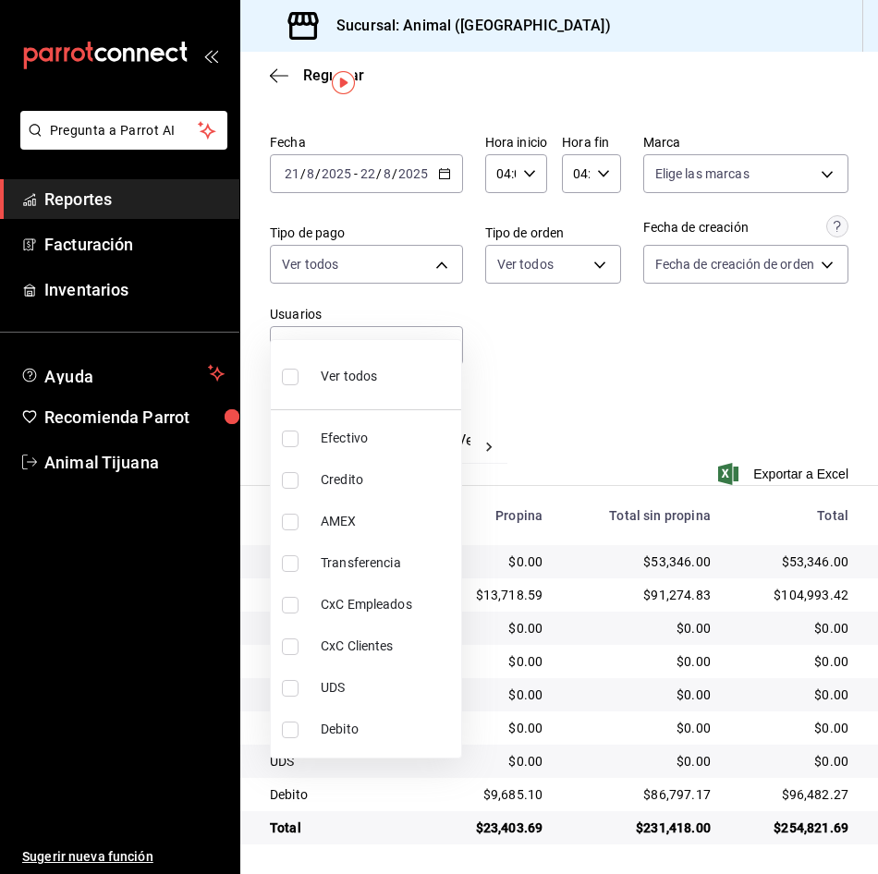
click at [346, 469] on li "Credito" at bounding box center [366, 480] width 190 height 42
type input "235ce608-f464-428a-9a71-314f665367d1"
checkbox input "true"
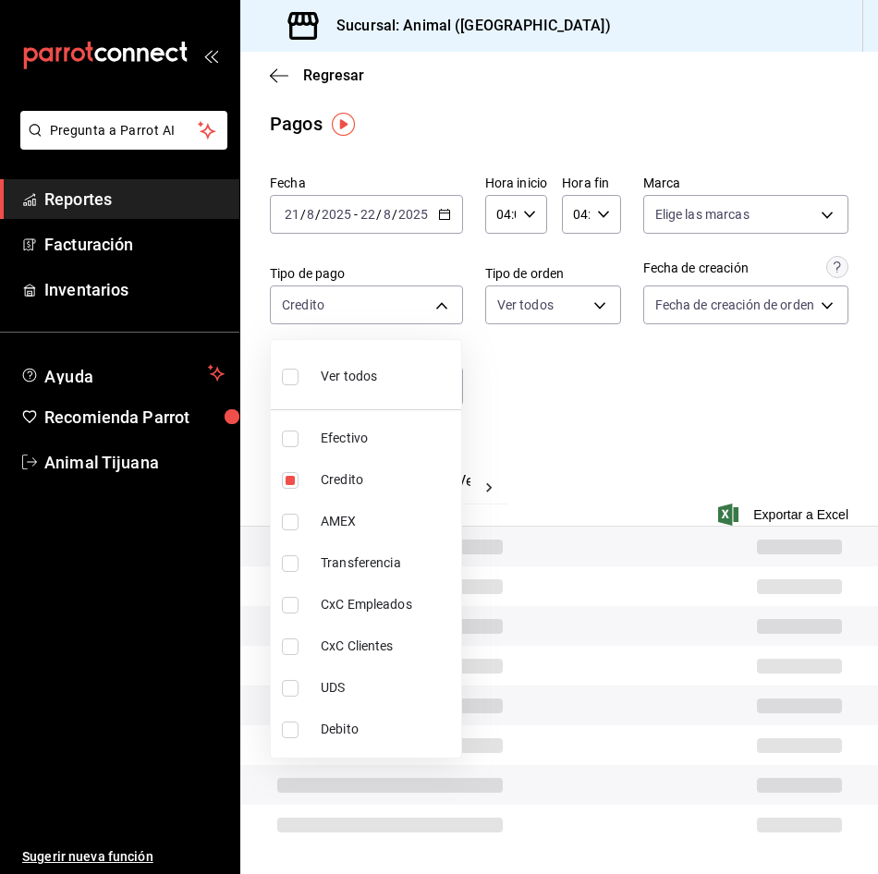
scroll to position [45, 0]
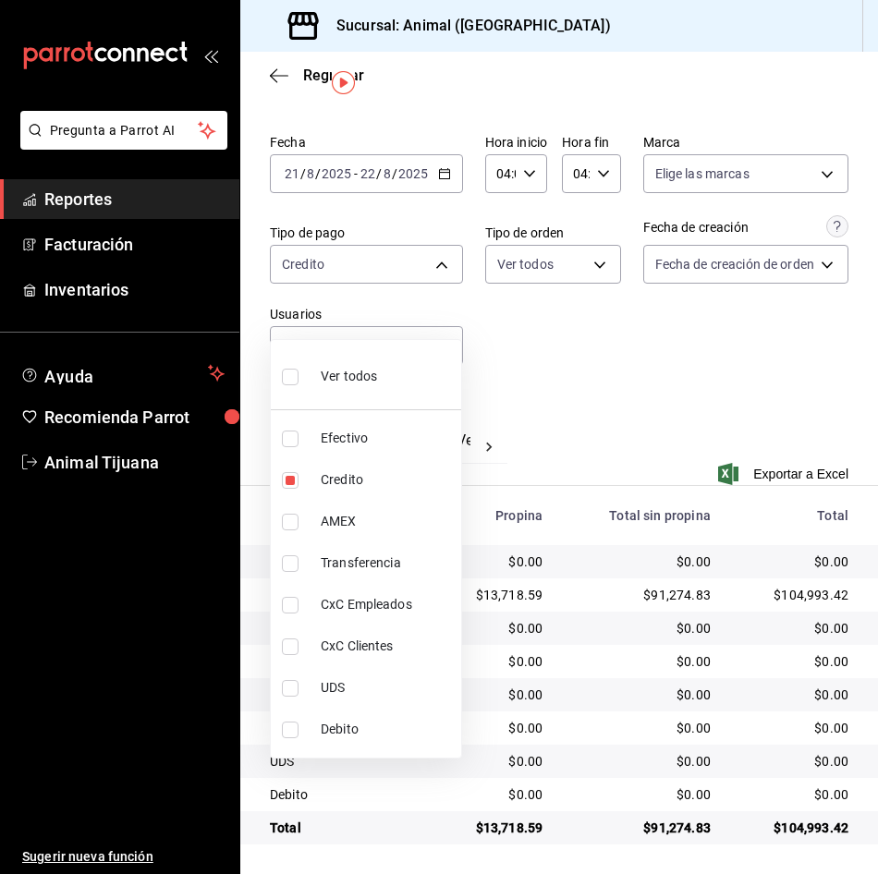
click at [322, 719] on li "Debito" at bounding box center [366, 730] width 190 height 42
type input "235ce608-f464-428a-9a71-314f665367d1,c7b29183-a811-4137-9cfa-21a61cd2bc4a"
checkbox input "true"
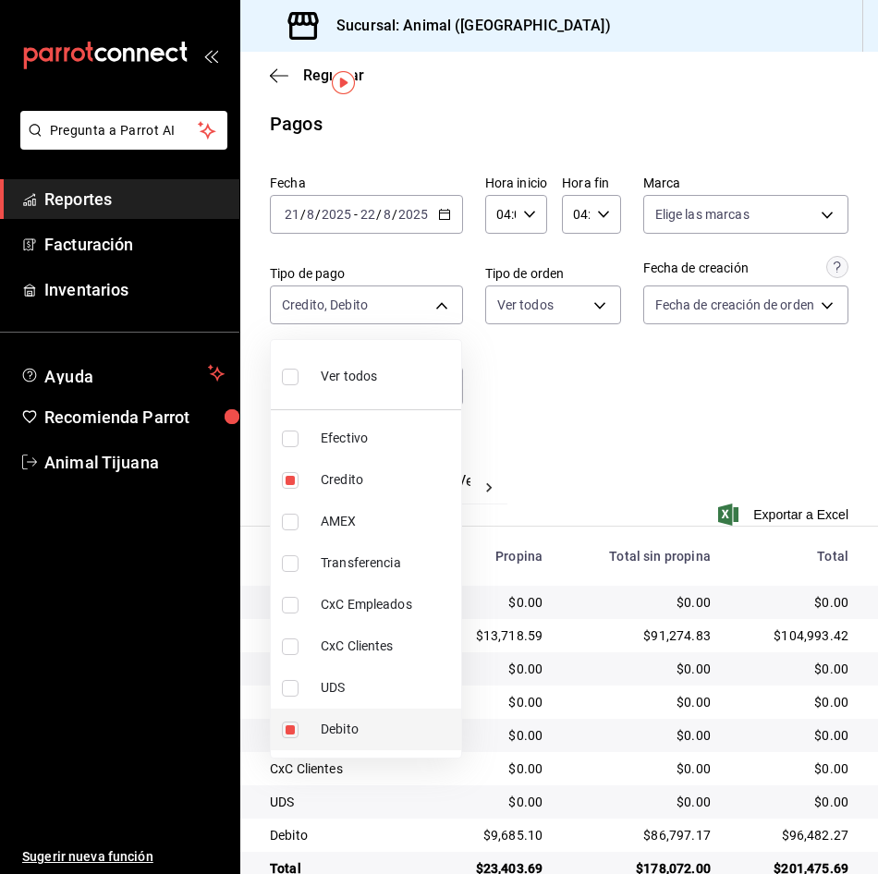
scroll to position [45, 0]
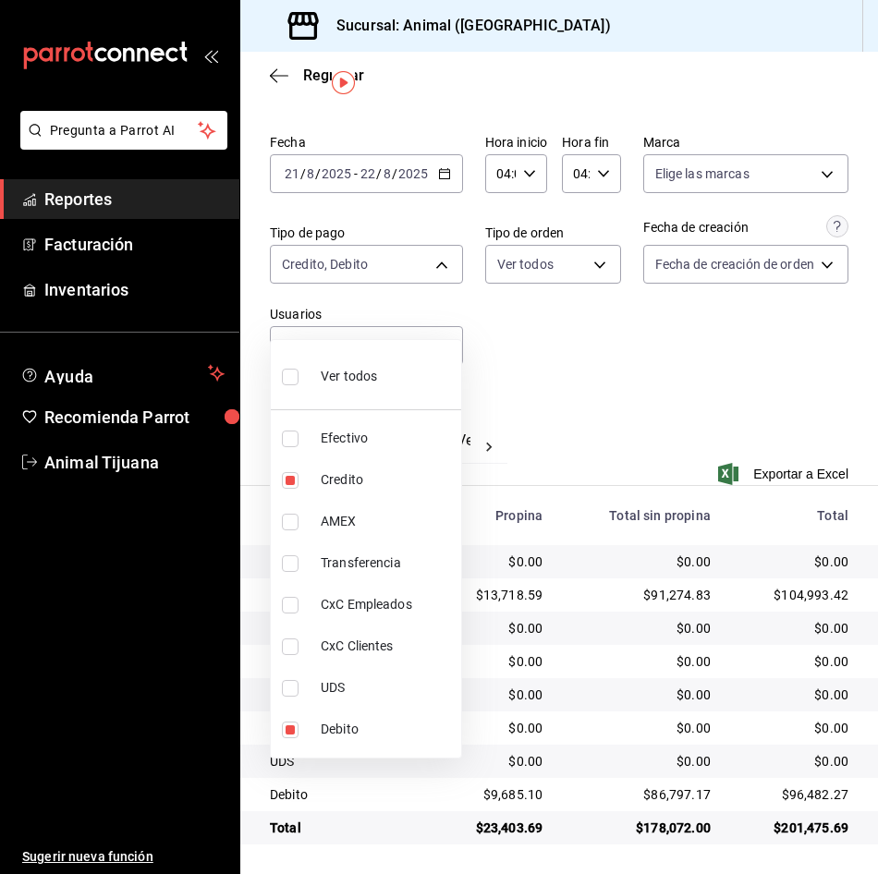
click at [391, 390] on li "Ver todos" at bounding box center [366, 374] width 190 height 55
type input "b84c62b8-b02c-4970-ab2e-e166616419f2,235ce608-f464-428a-9a71-314f665367d1,53567…"
checkbox input "true"
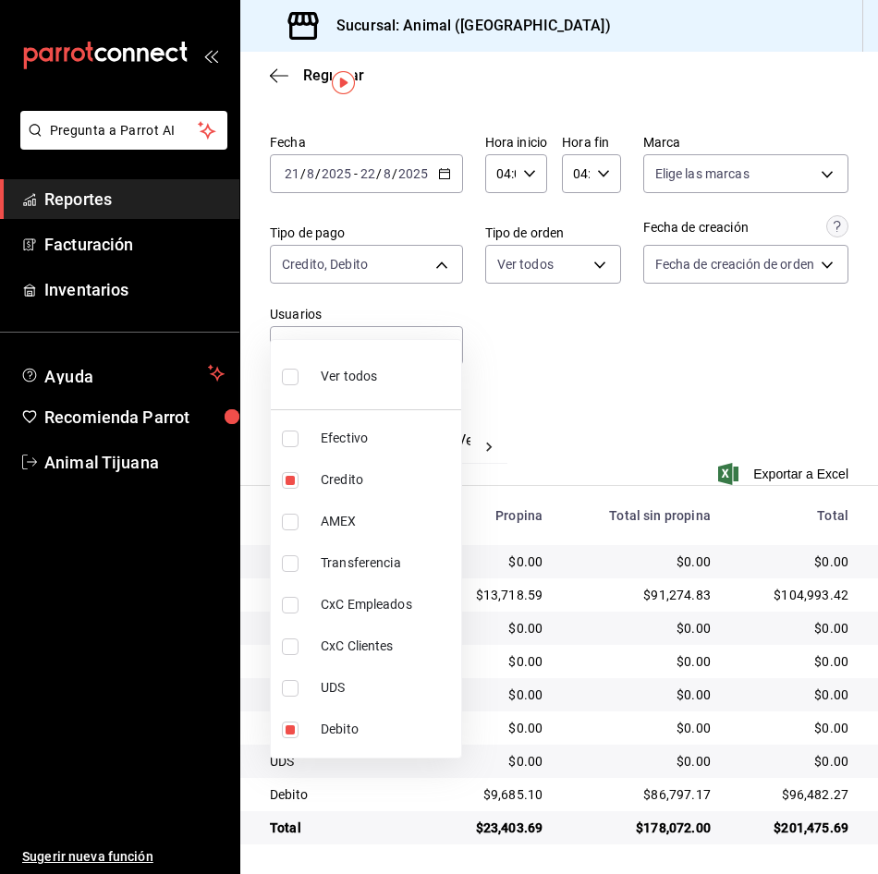
checkbox input "true"
click at [391, 390] on li "Ver todos" at bounding box center [366, 374] width 190 height 55
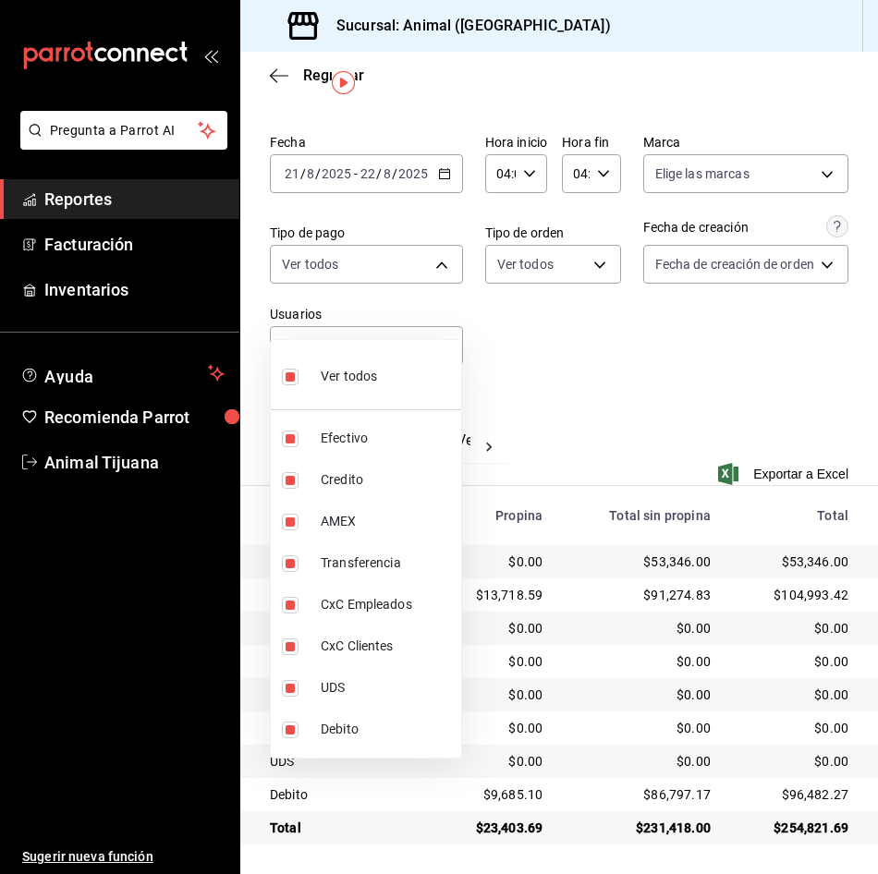
checkbox input "false"
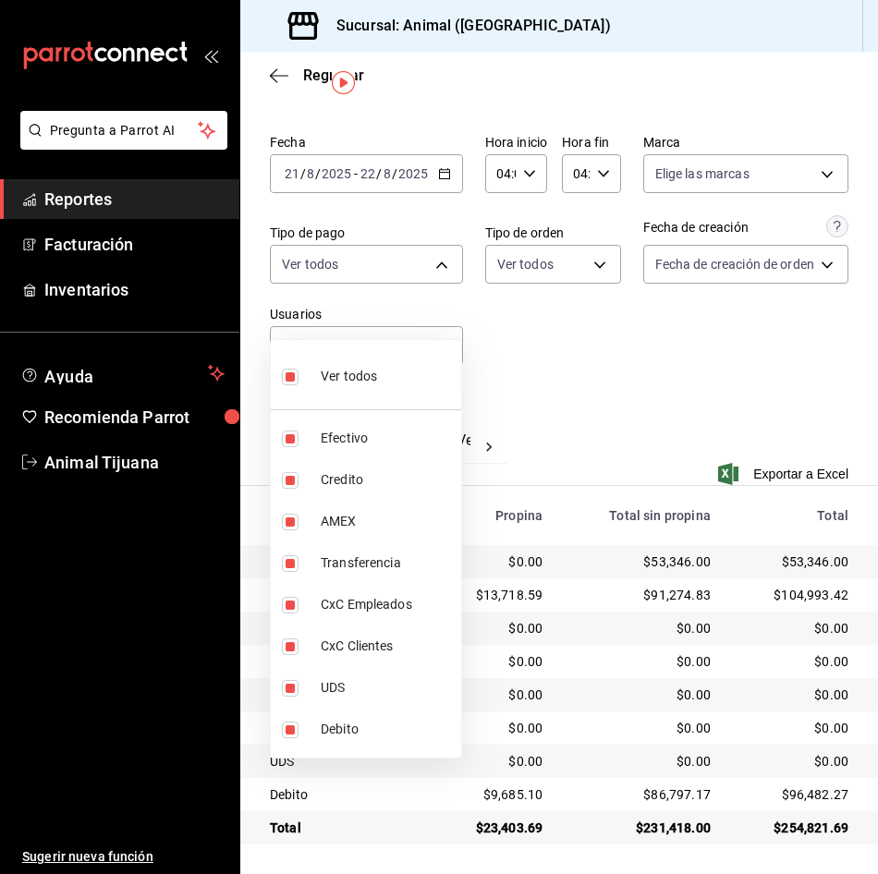
checkbox input "false"
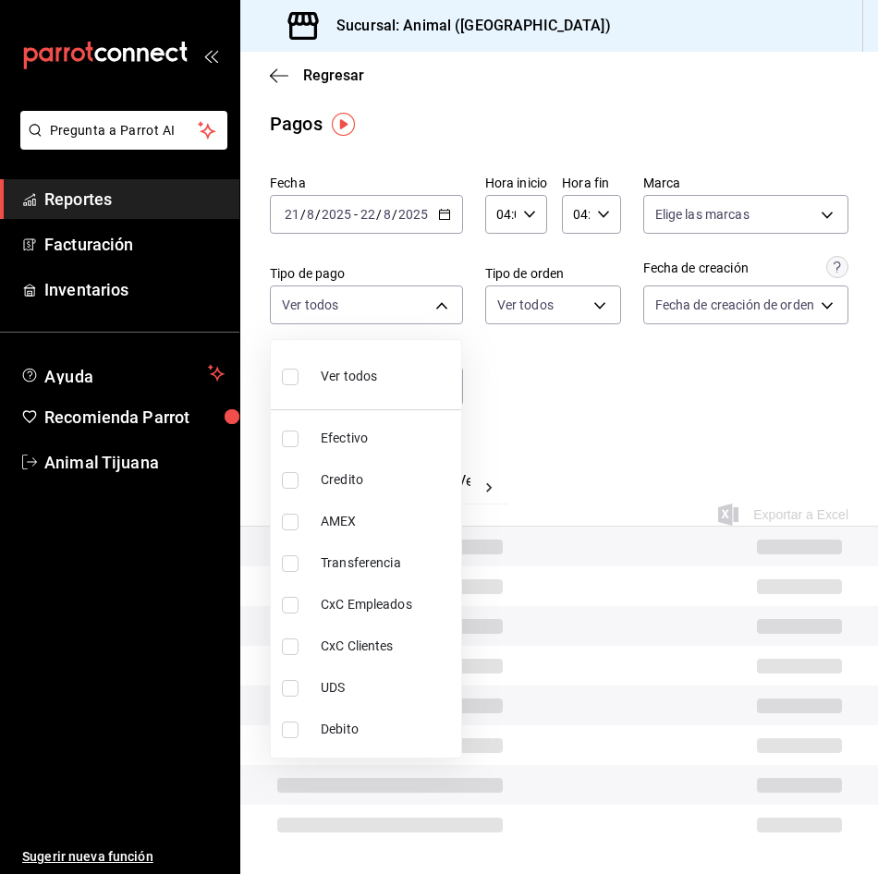
scroll to position [45, 0]
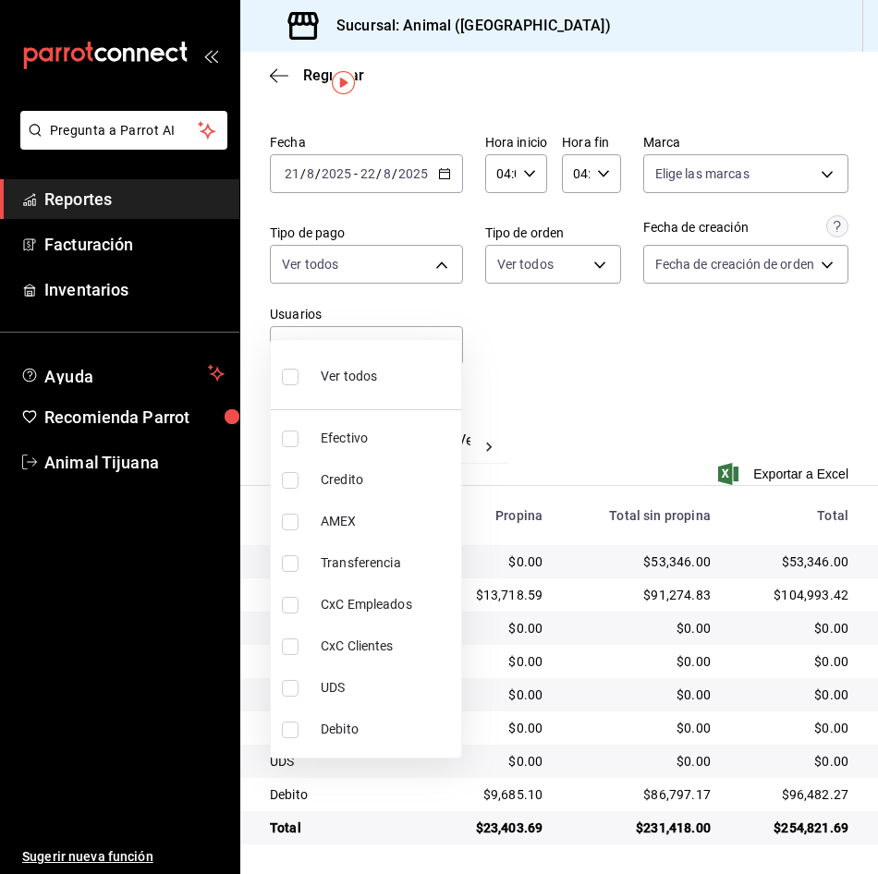
click at [662, 429] on div at bounding box center [439, 437] width 878 height 874
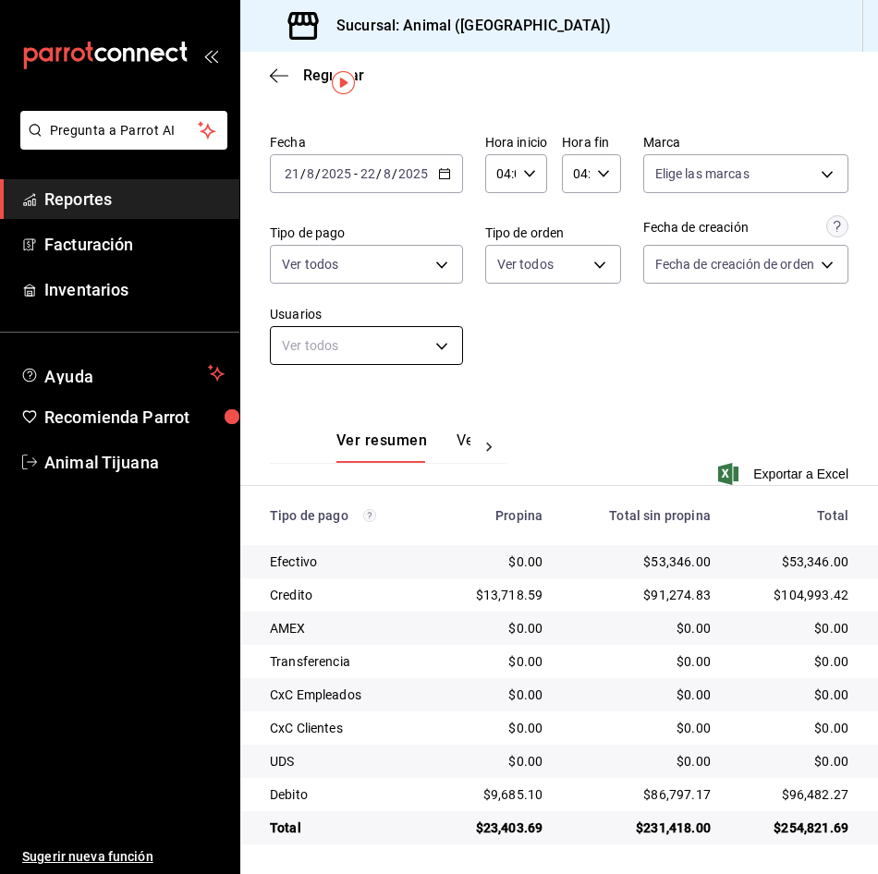
click at [341, 344] on body "Pregunta a Parrot AI Reportes Facturación Inventarios Ayuda Recomienda Parrot A…" at bounding box center [439, 437] width 878 height 874
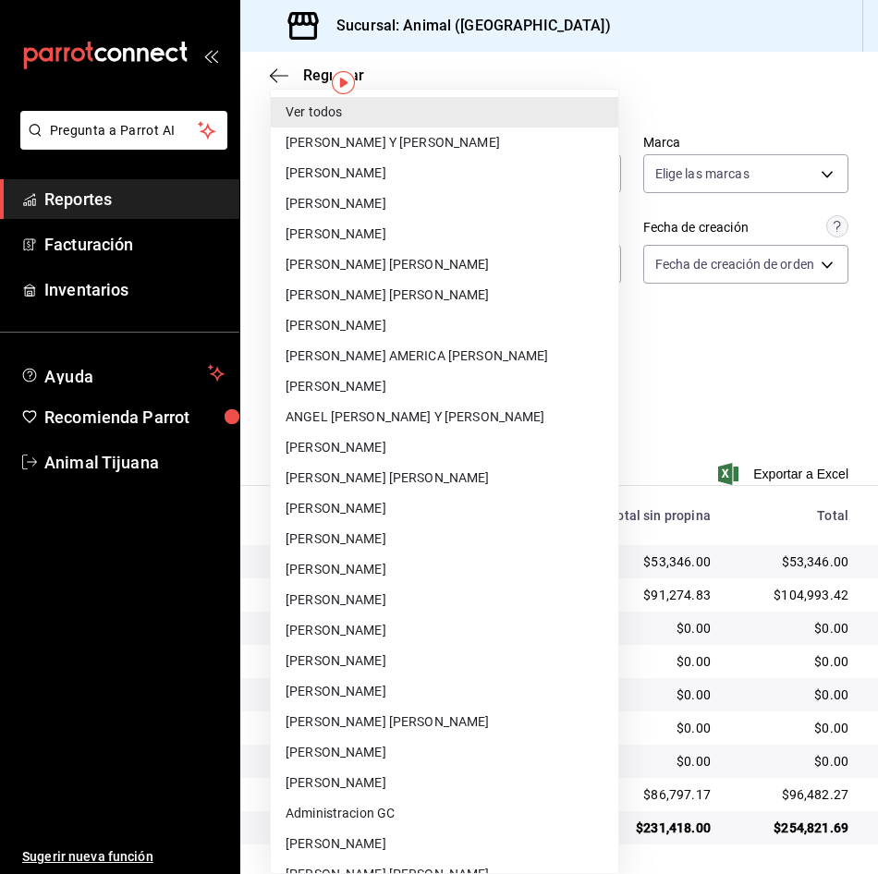
click at [782, 395] on div at bounding box center [439, 437] width 878 height 874
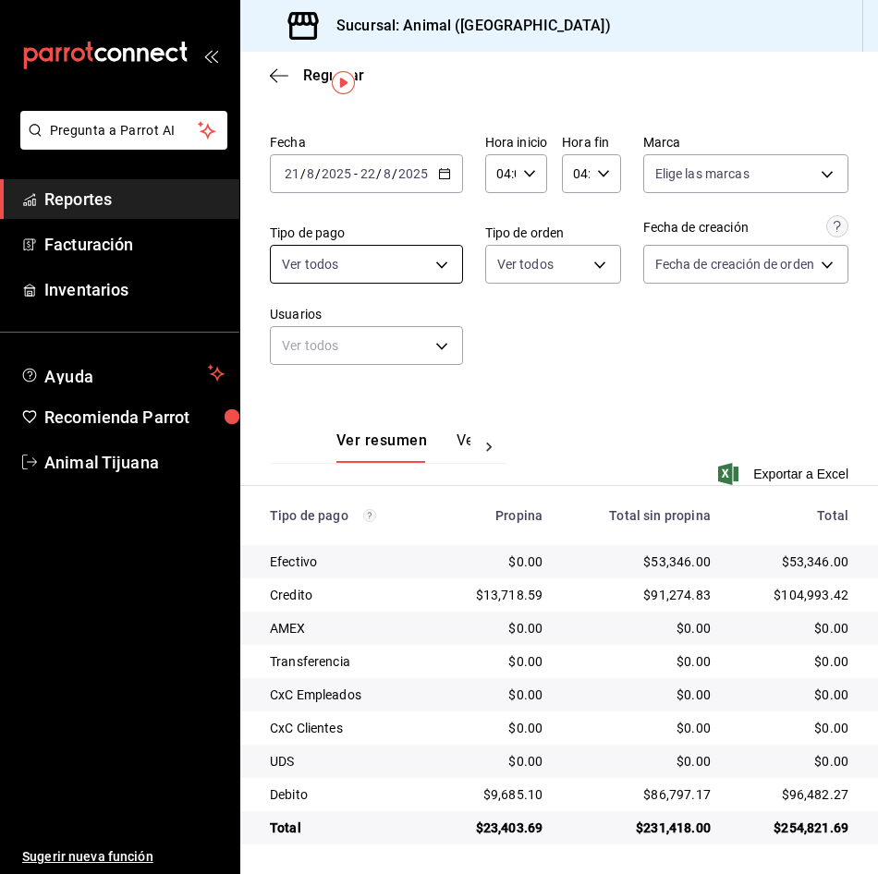
click at [375, 263] on body "Pregunta a Parrot AI Reportes Facturación Inventarios Ayuda Recomienda Parrot A…" at bounding box center [439, 437] width 878 height 874
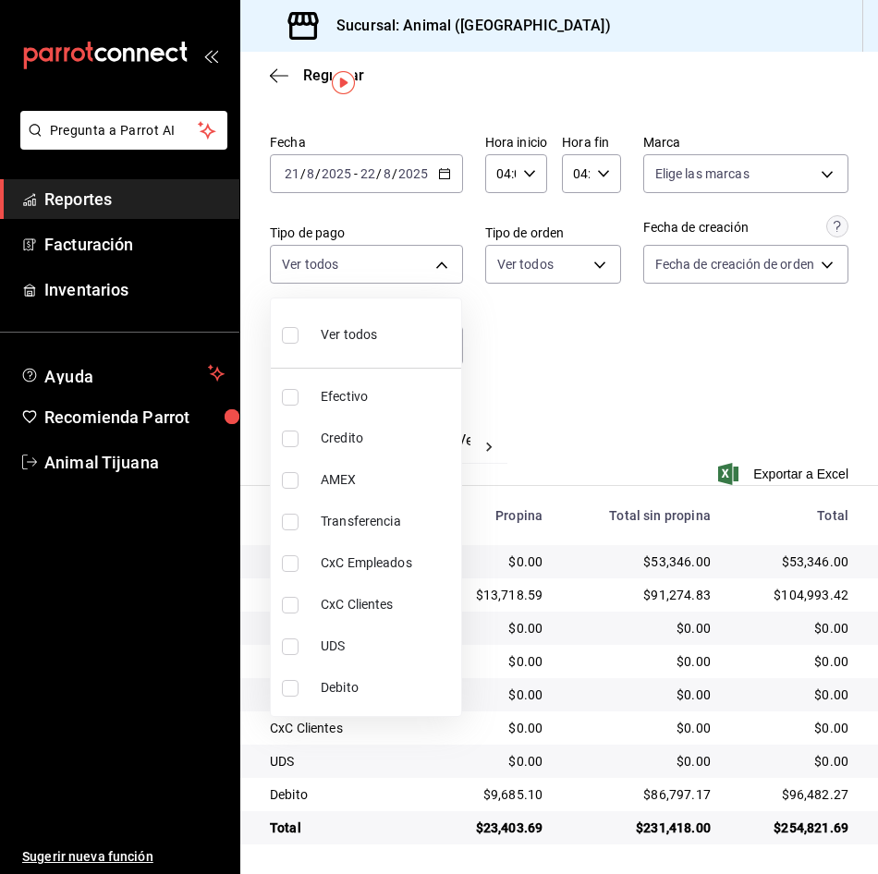
click at [396, 421] on li "Credito" at bounding box center [366, 439] width 190 height 42
type input "235ce608-f464-428a-9a71-314f665367d1"
checkbox input "true"
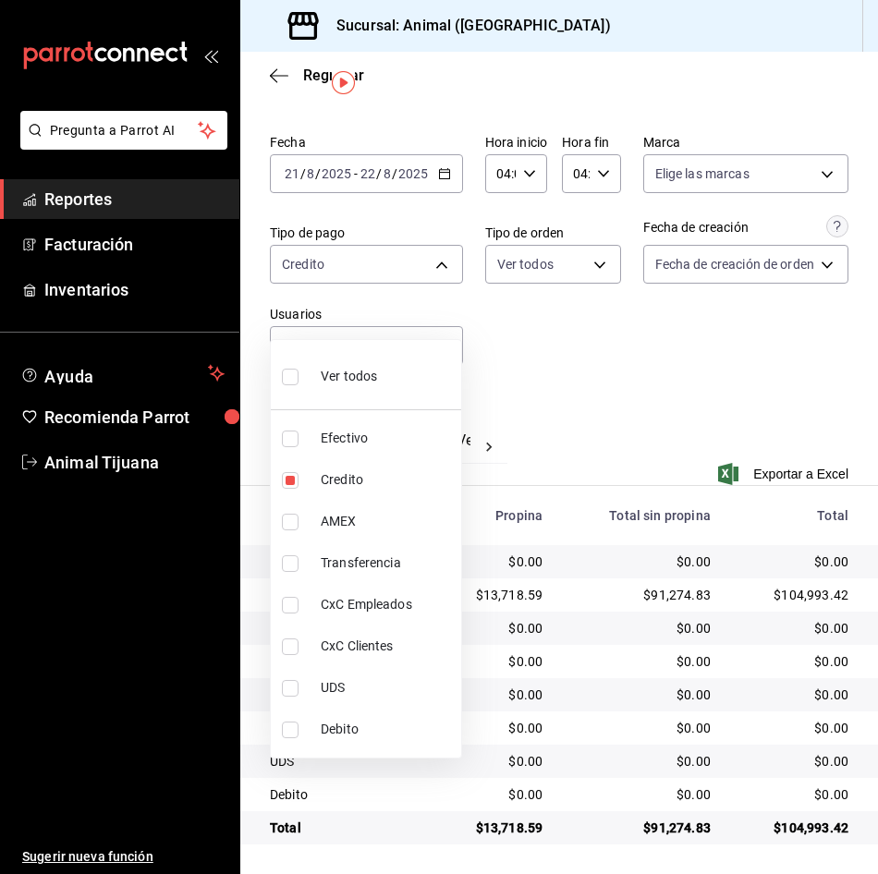
click at [370, 723] on span "Debito" at bounding box center [387, 729] width 133 height 19
type input "235ce608-f464-428a-9a71-314f665367d1,c7b29183-a811-4137-9cfa-21a61cd2bc4a"
checkbox input "true"
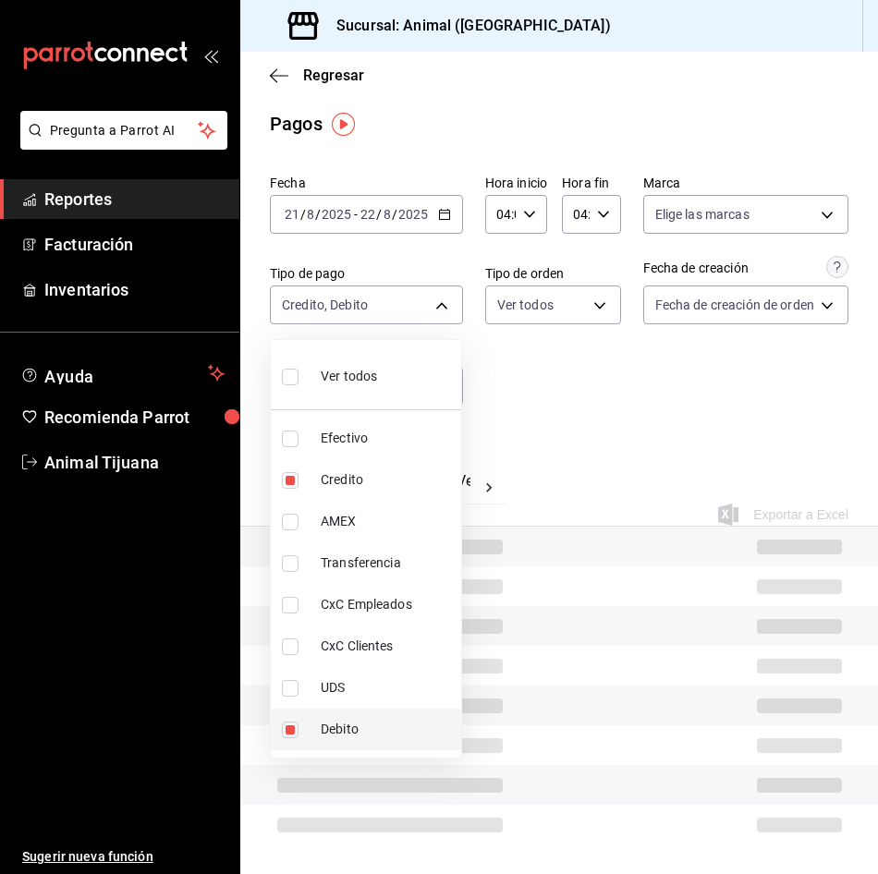
scroll to position [45, 0]
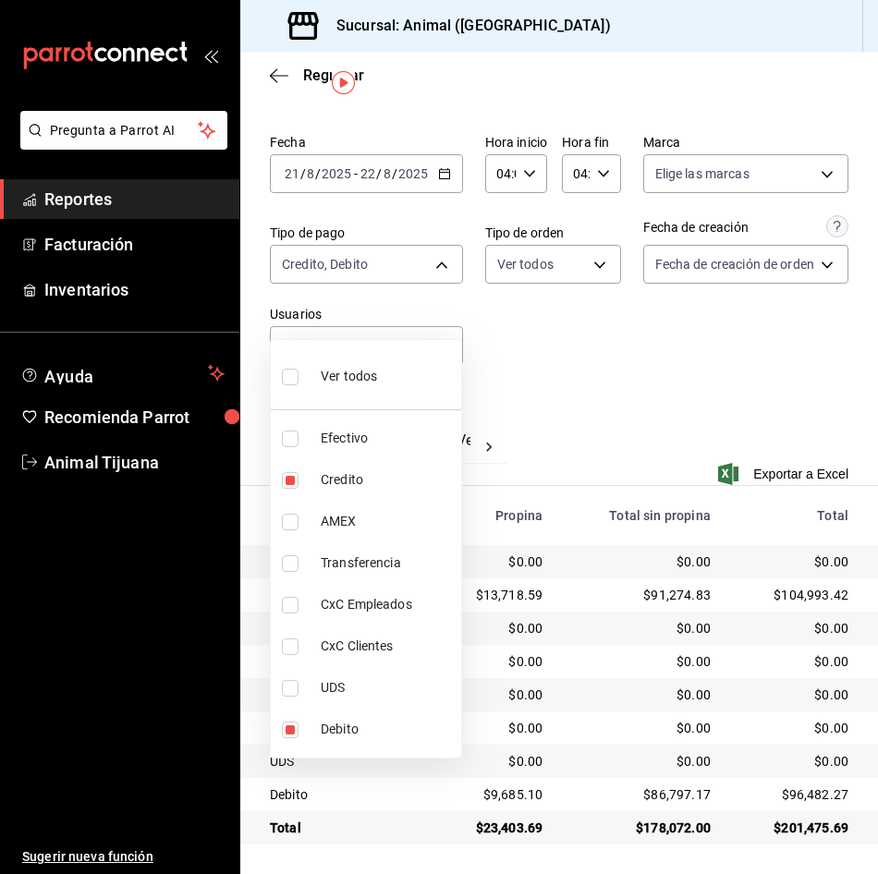
click at [299, 383] on label at bounding box center [294, 376] width 24 height 27
click at [298, 383] on input "checkbox" at bounding box center [290, 377] width 17 height 17
checkbox input "false"
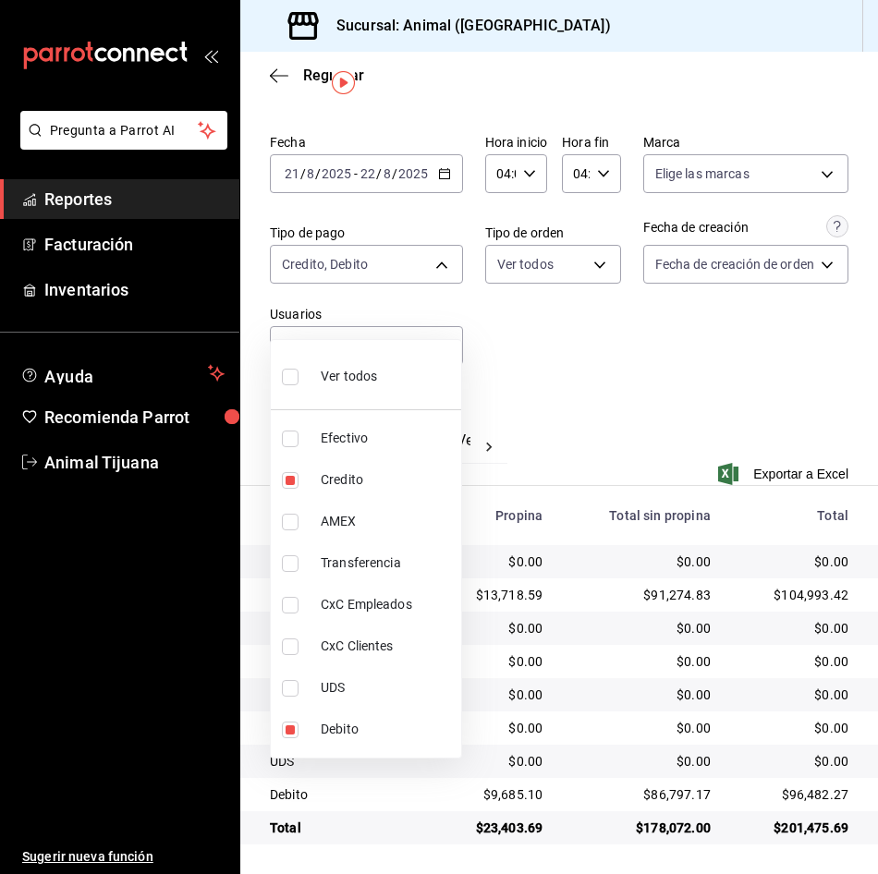
checkbox input "false"
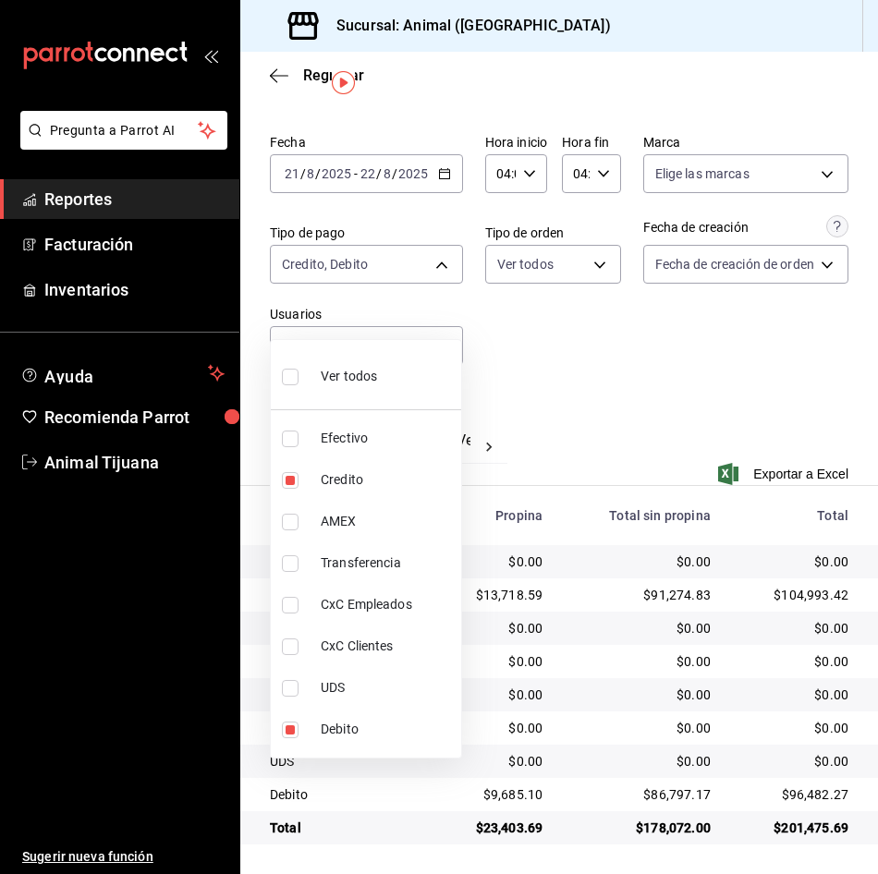
checkbox input "false"
click at [299, 383] on label at bounding box center [294, 376] width 24 height 27
click at [298, 383] on input "checkbox" at bounding box center [290, 377] width 17 height 17
checkbox input "false"
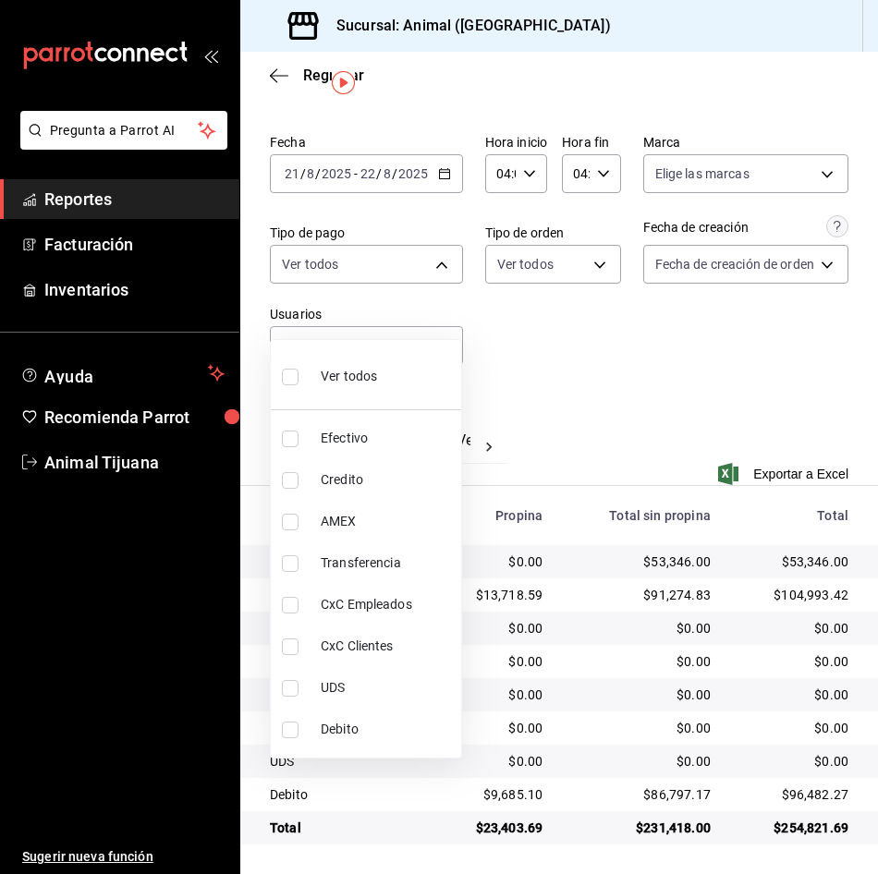
checkbox input "false"
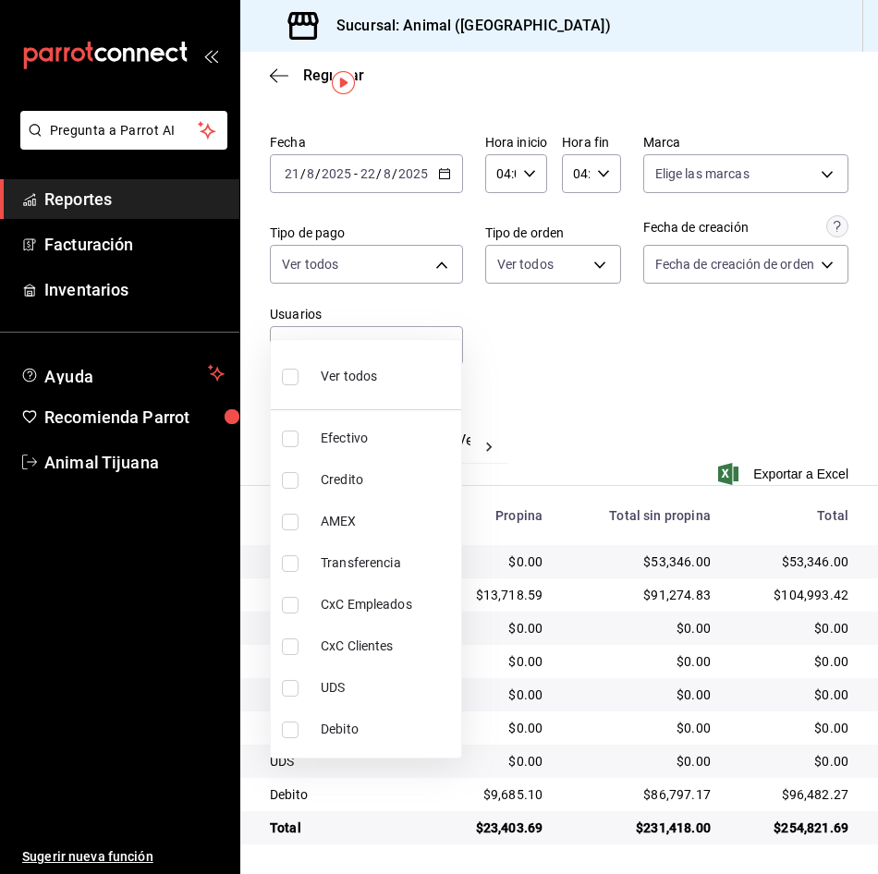
checkbox input "false"
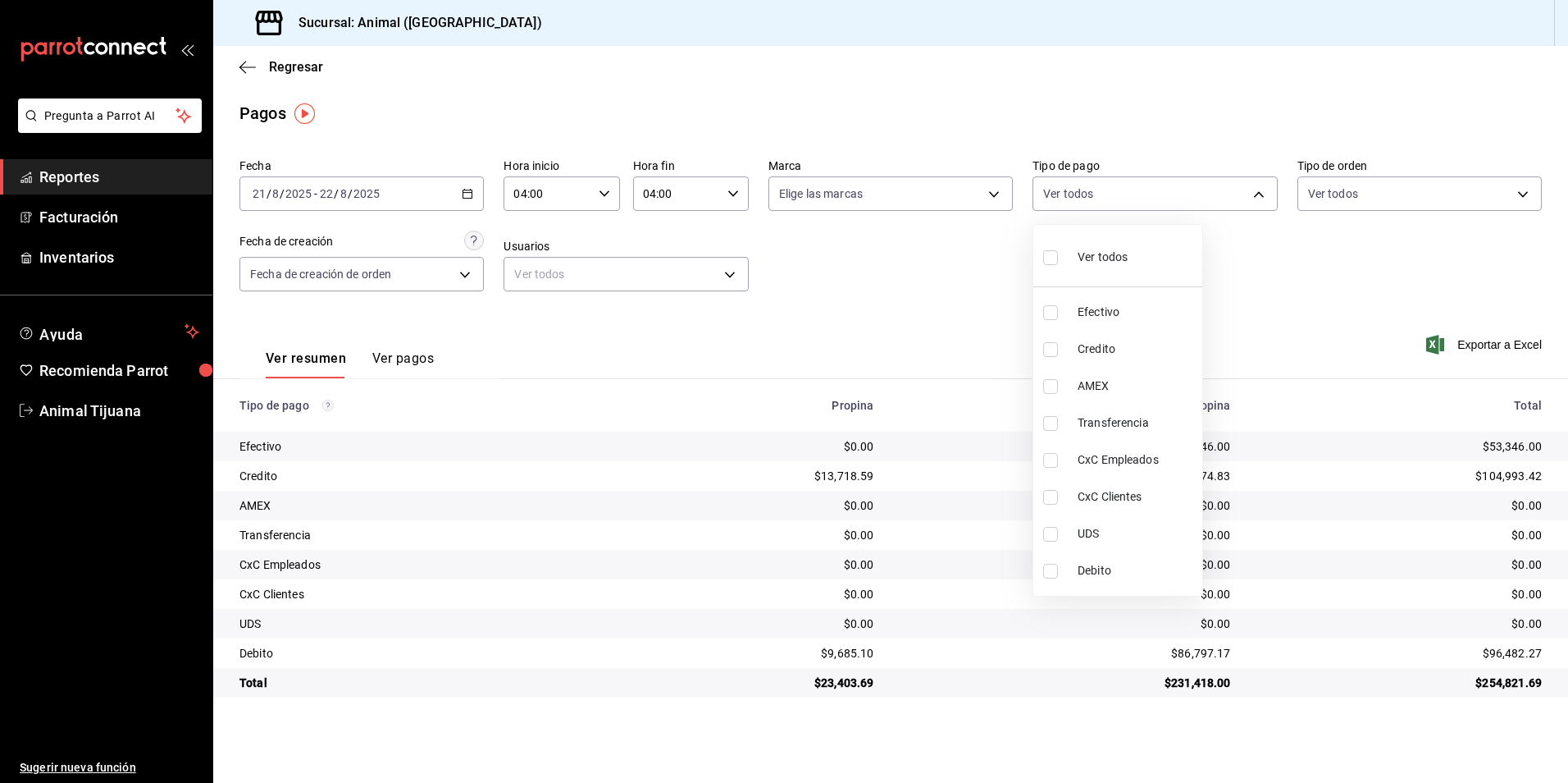
click at [892, 314] on div at bounding box center [784, 392] width 1568 height 783
click at [307, 59] on span "Regresar" at bounding box center [295, 67] width 54 height 16
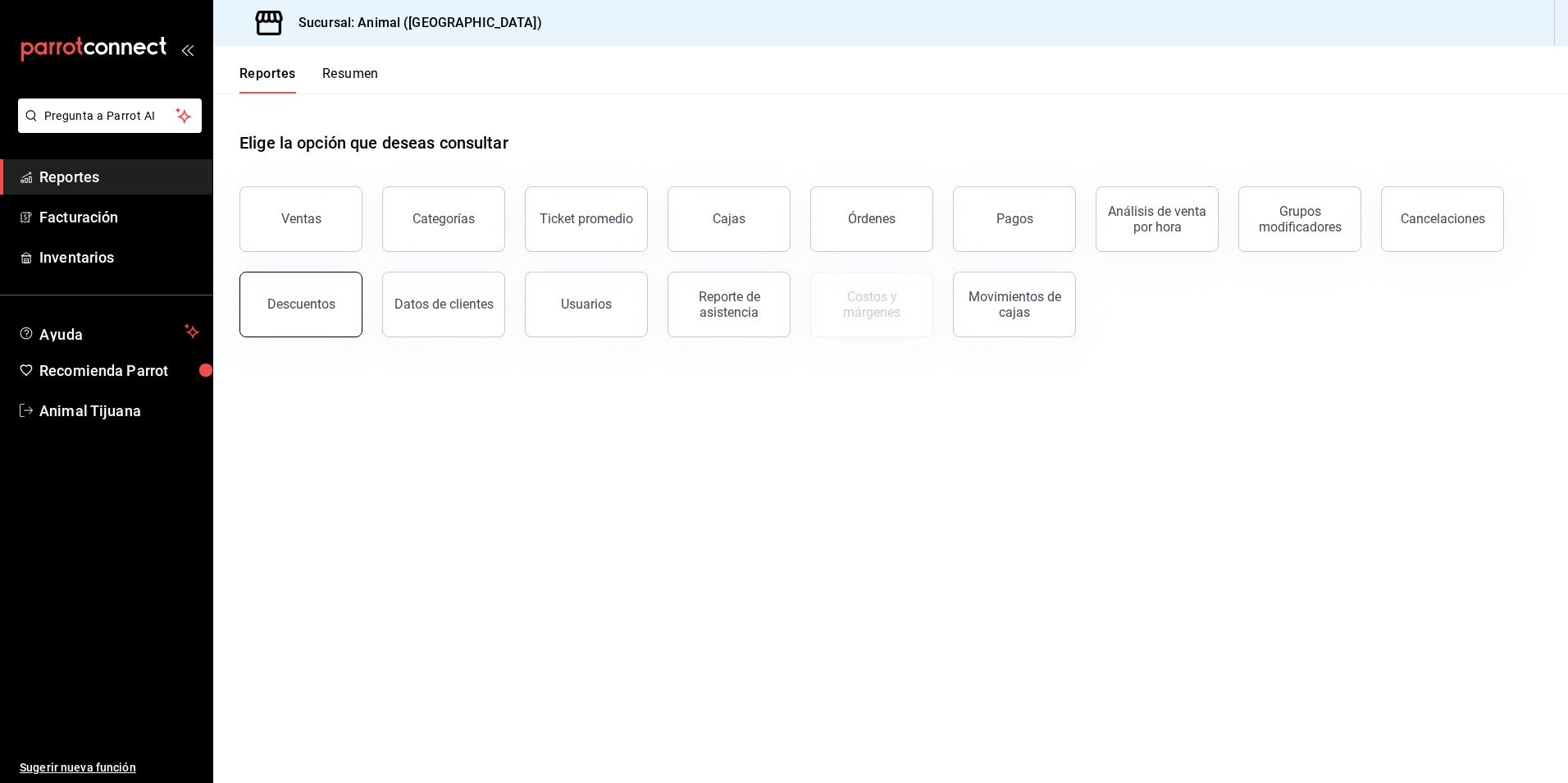
click at [349, 304] on button "Descuentos" at bounding box center [301, 304] width 123 height 66
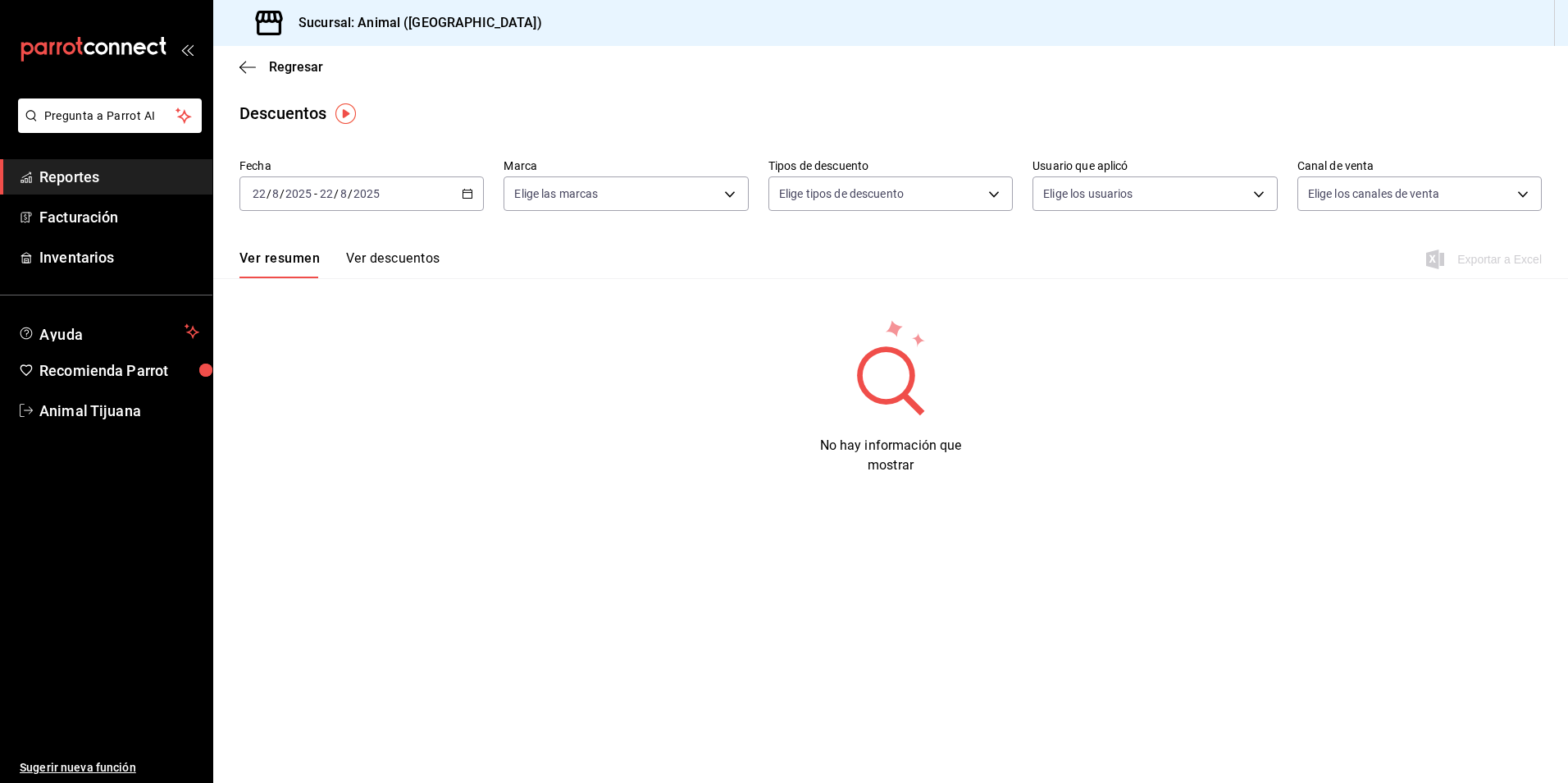
click at [413, 198] on div "[DATE] [DATE] - [DATE] [DATE]" at bounding box center [361, 194] width 244 height 35
click at [308, 428] on span "Rango de fechas" at bounding box center [317, 427] width 127 height 17
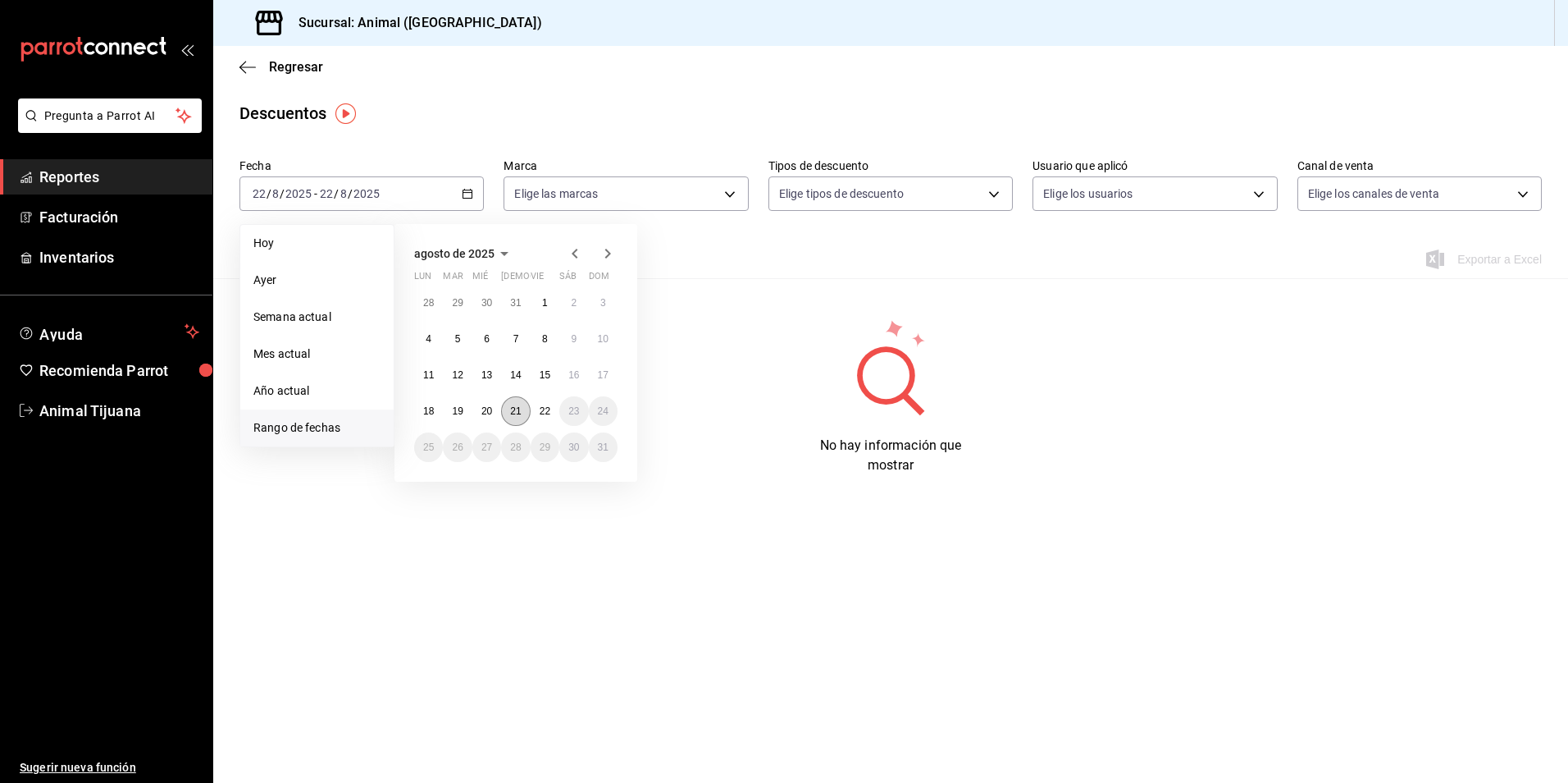
click at [524, 417] on button "21" at bounding box center [516, 410] width 28 height 29
click at [540, 410] on abbr "22" at bounding box center [545, 411] width 11 height 12
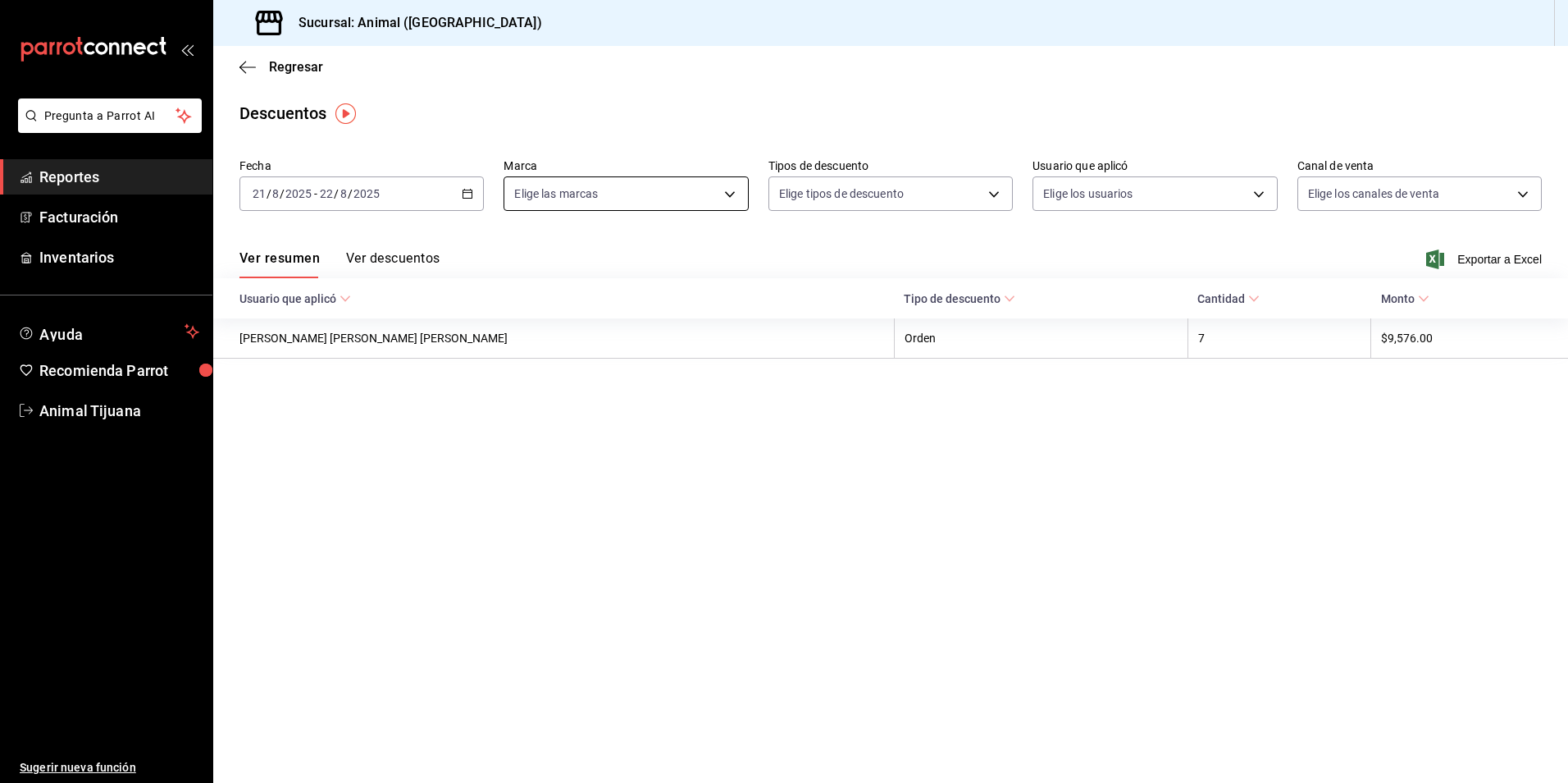
click at [732, 192] on body "Pregunta a Parrot AI Reportes Facturación Inventarios Ayuda Recomienda Parrot A…" at bounding box center [784, 392] width 1568 height 783
click at [662, 237] on li "Ver todas" at bounding box center [626, 256] width 243 height 49
type input "98bba0fd-3ba1-42e0-bfa8-4188b5c89202"
checkbox input "true"
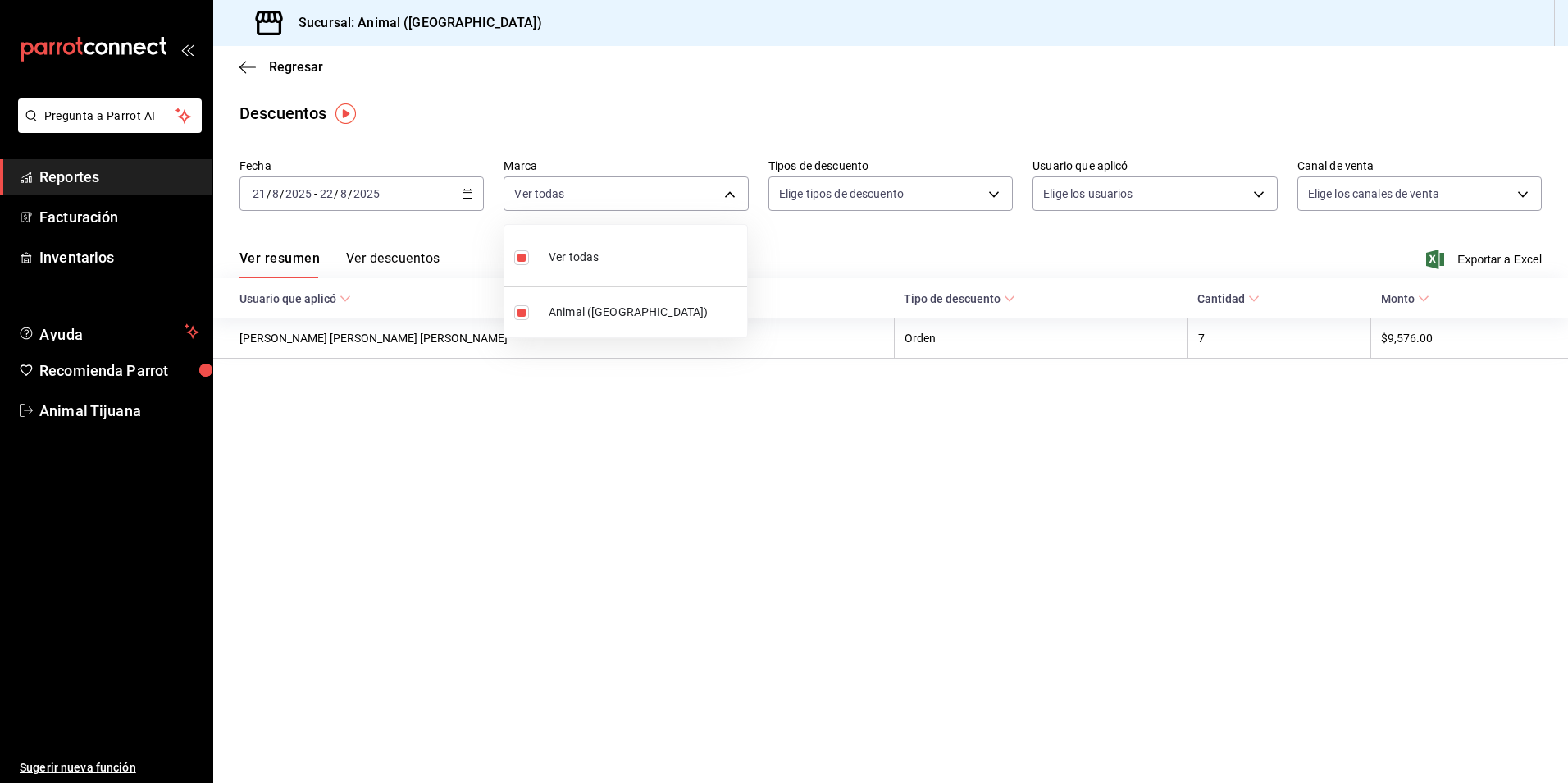
click at [1232, 193] on div at bounding box center [784, 392] width 1568 height 783
click at [1246, 191] on body "Pregunta a Parrot AI Reportes Facturación Inventarios Ayuda Recomienda Parrot A…" at bounding box center [784, 392] width 1568 height 783
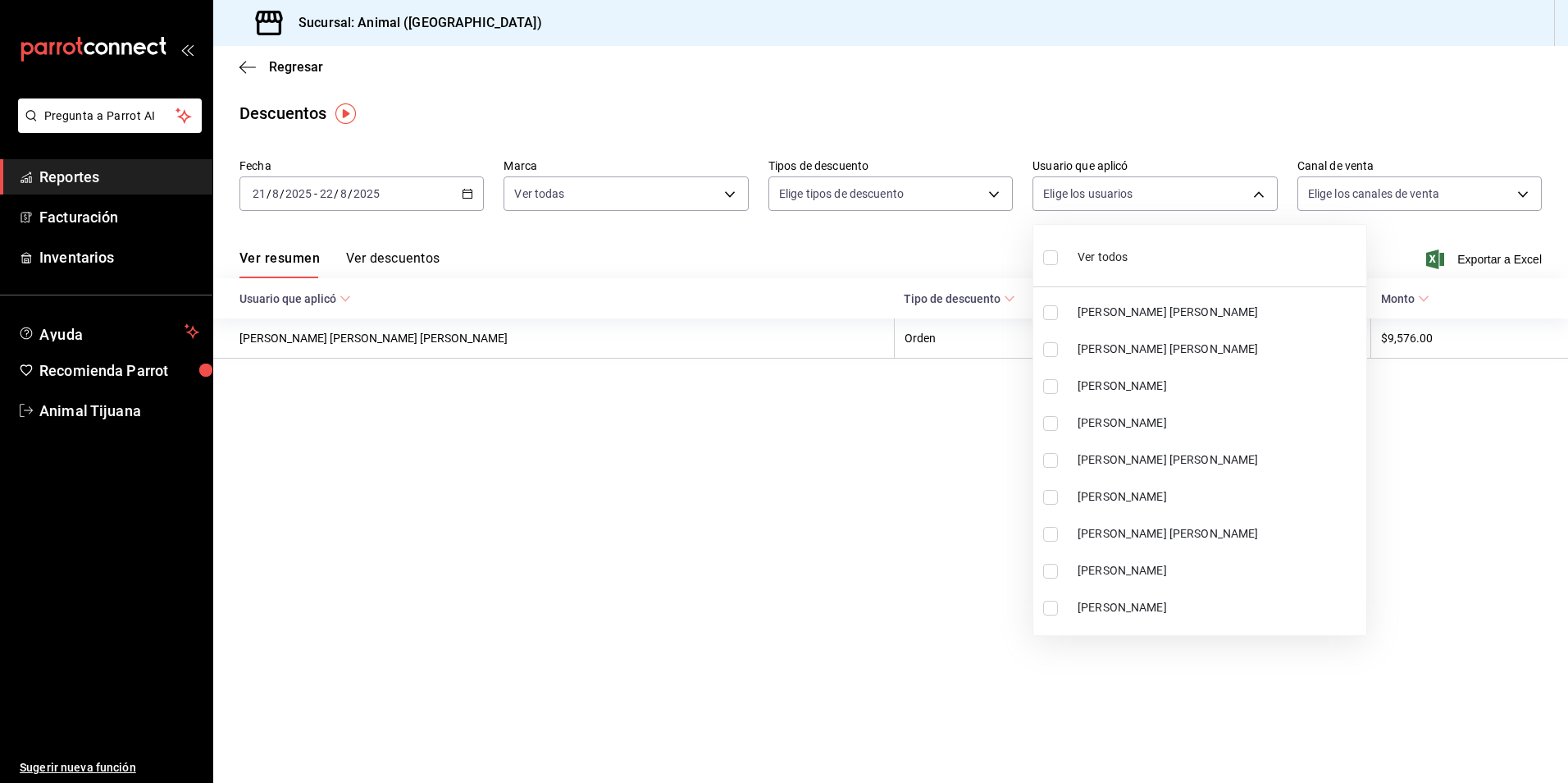
click at [1146, 249] on li "Ver todos" at bounding box center [1199, 256] width 333 height 49
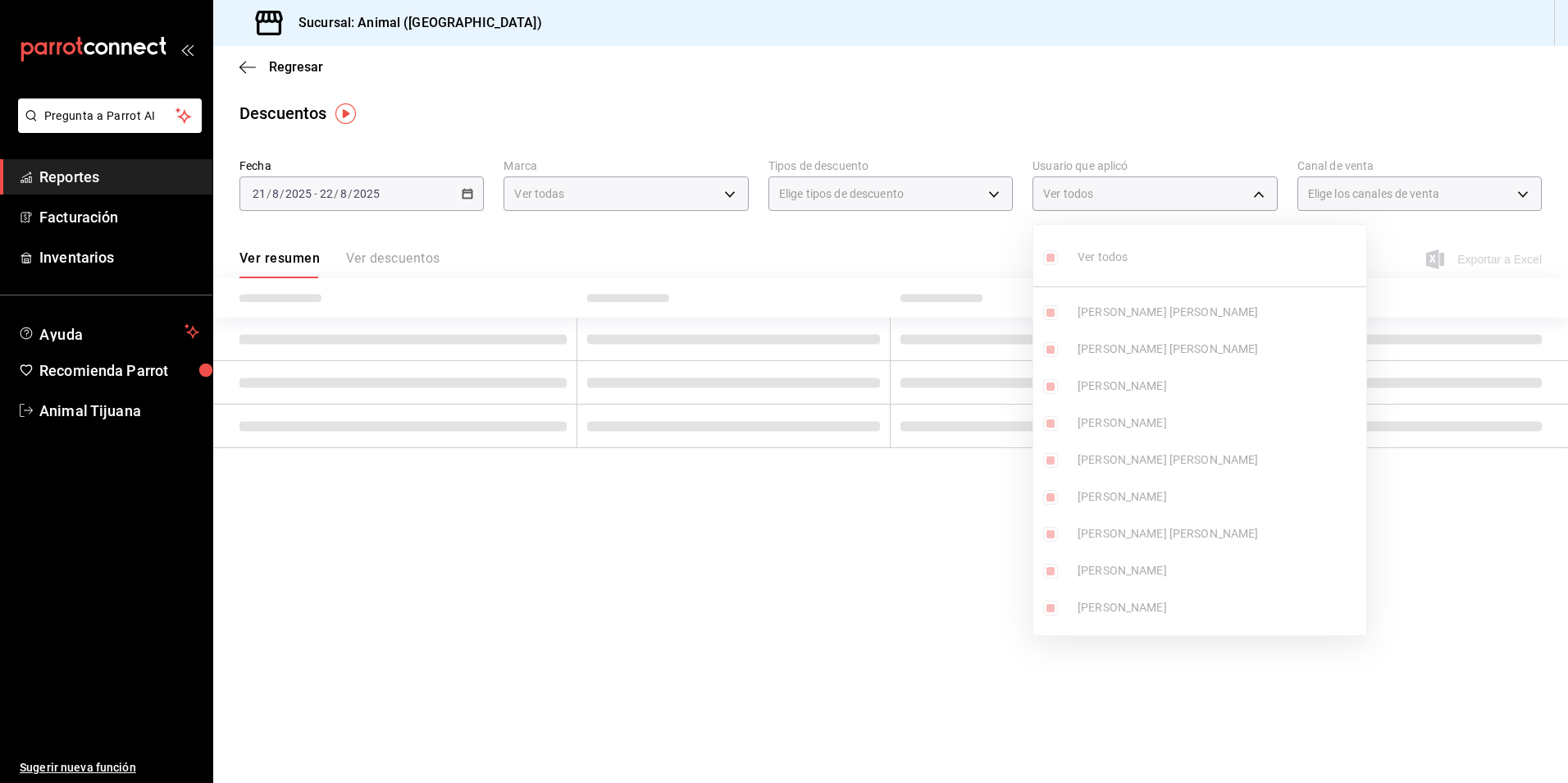
type input "37a39015-1345-4b93-b700-3c647a6c5332,6b4342d5-1a70-4bcb-8c56-ac07fe99d7bb,0d0be…"
checkbox input "true"
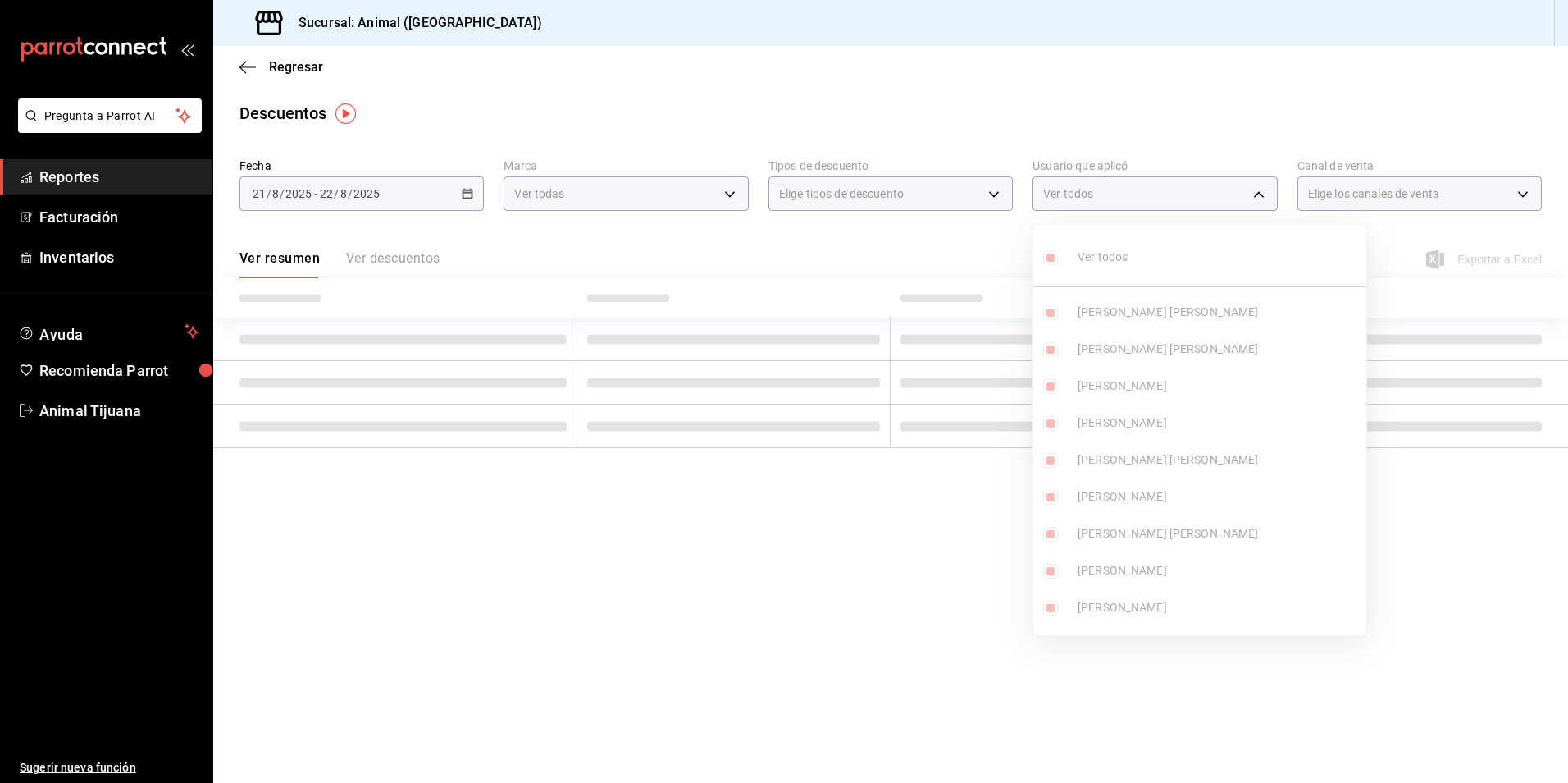
checkbox input "true"
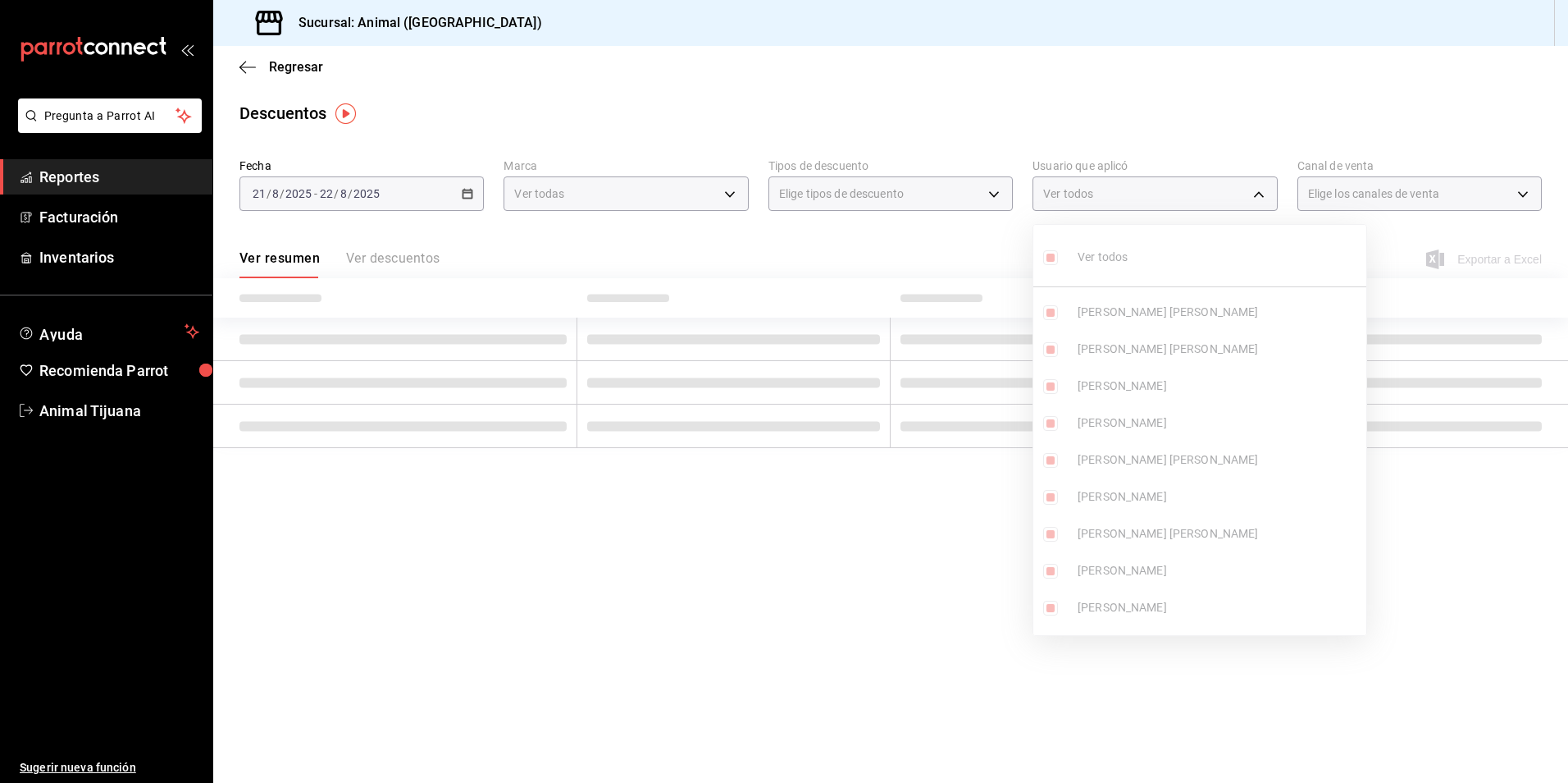
checkbox input "true"
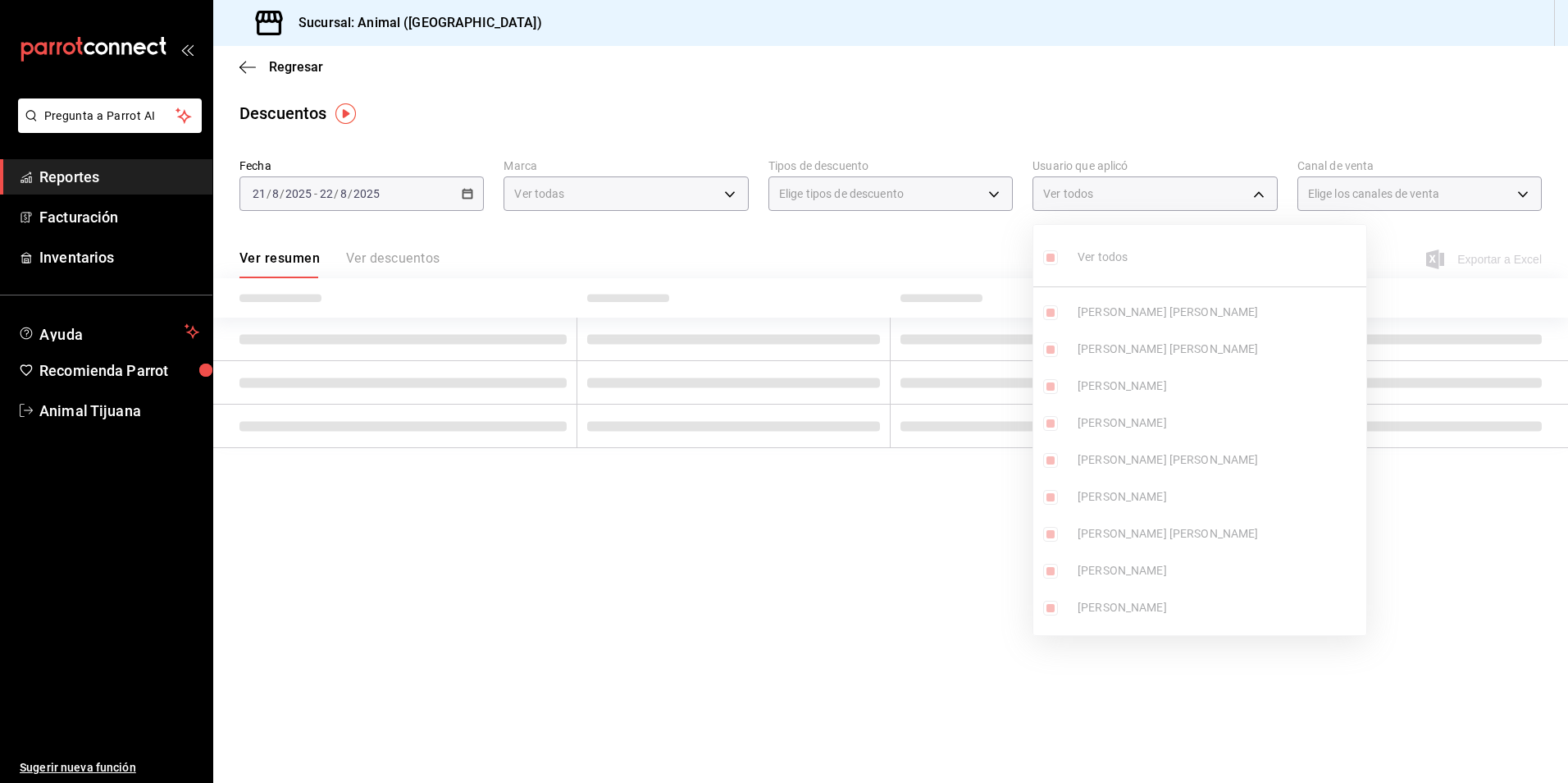
checkbox input "true"
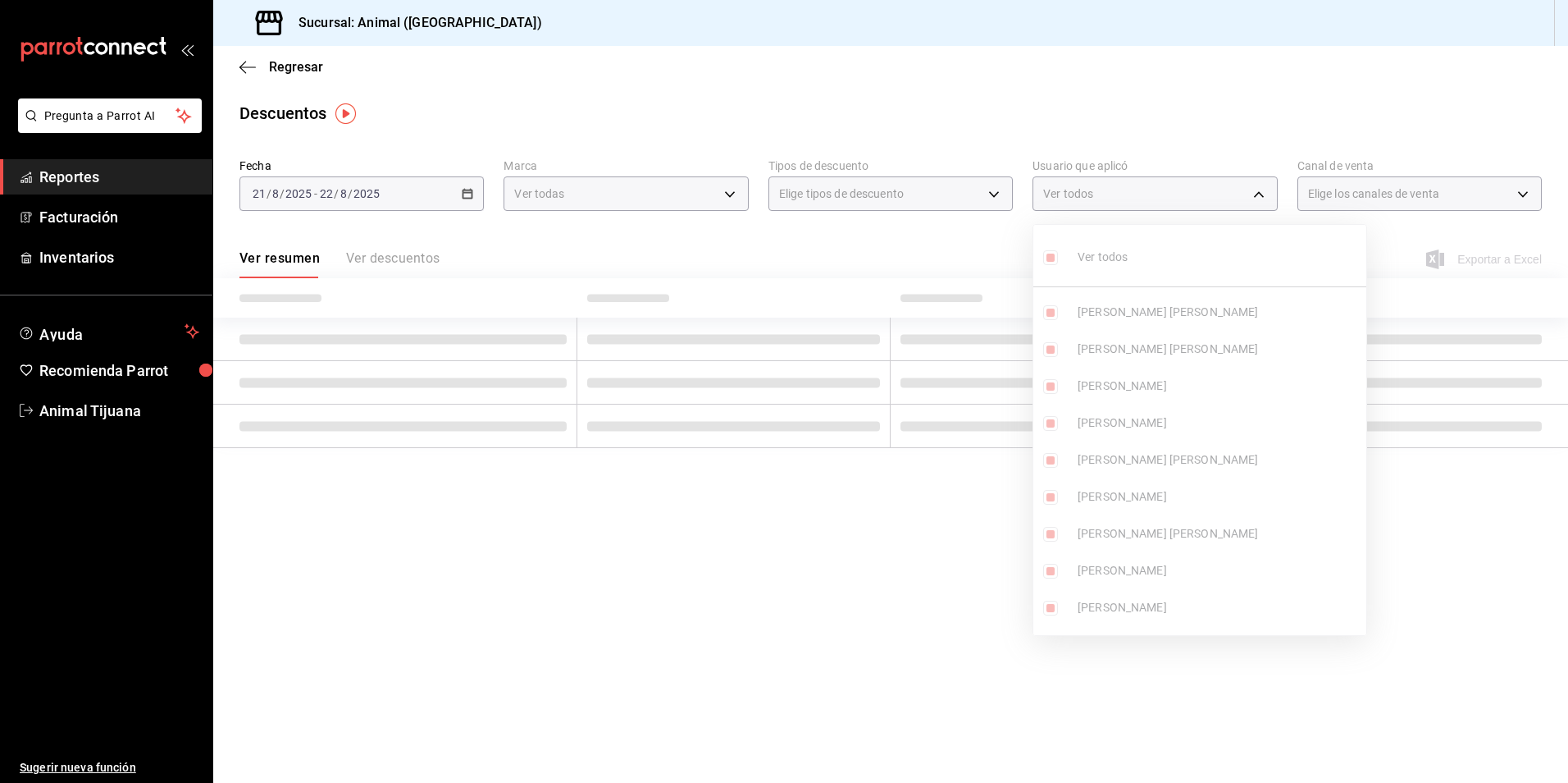
checkbox input "true"
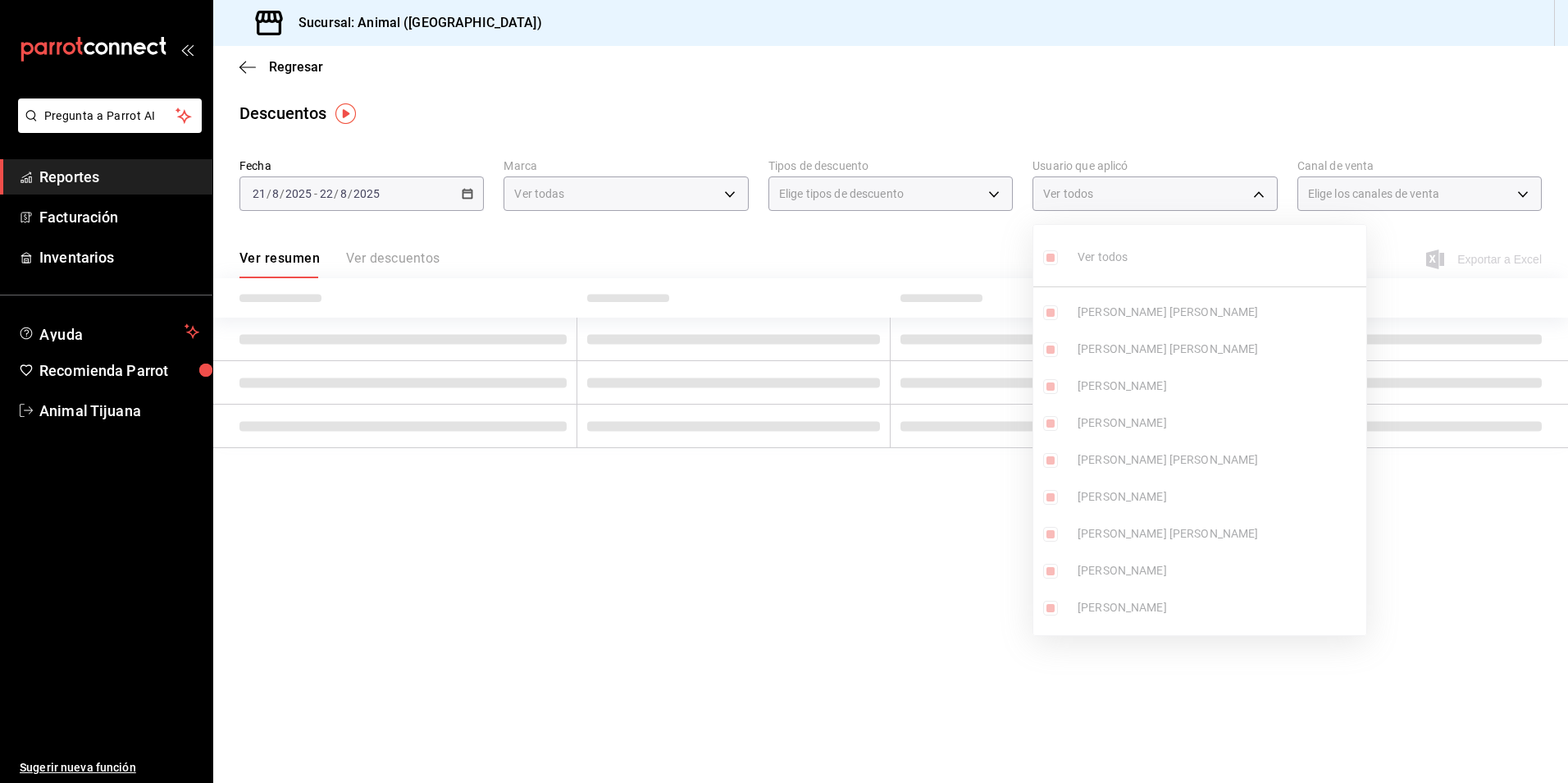
checkbox input "true"
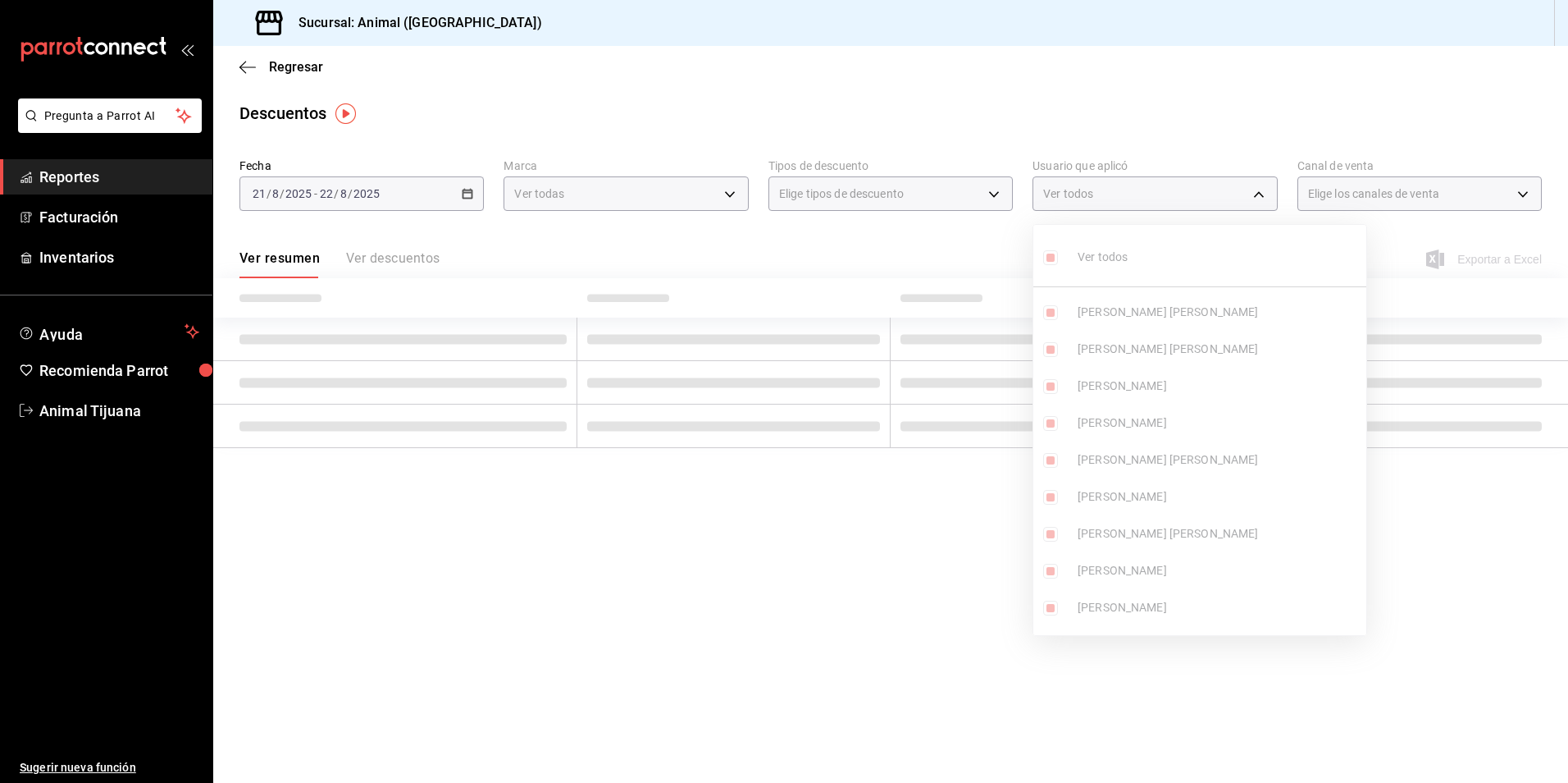
checkbox input "true"
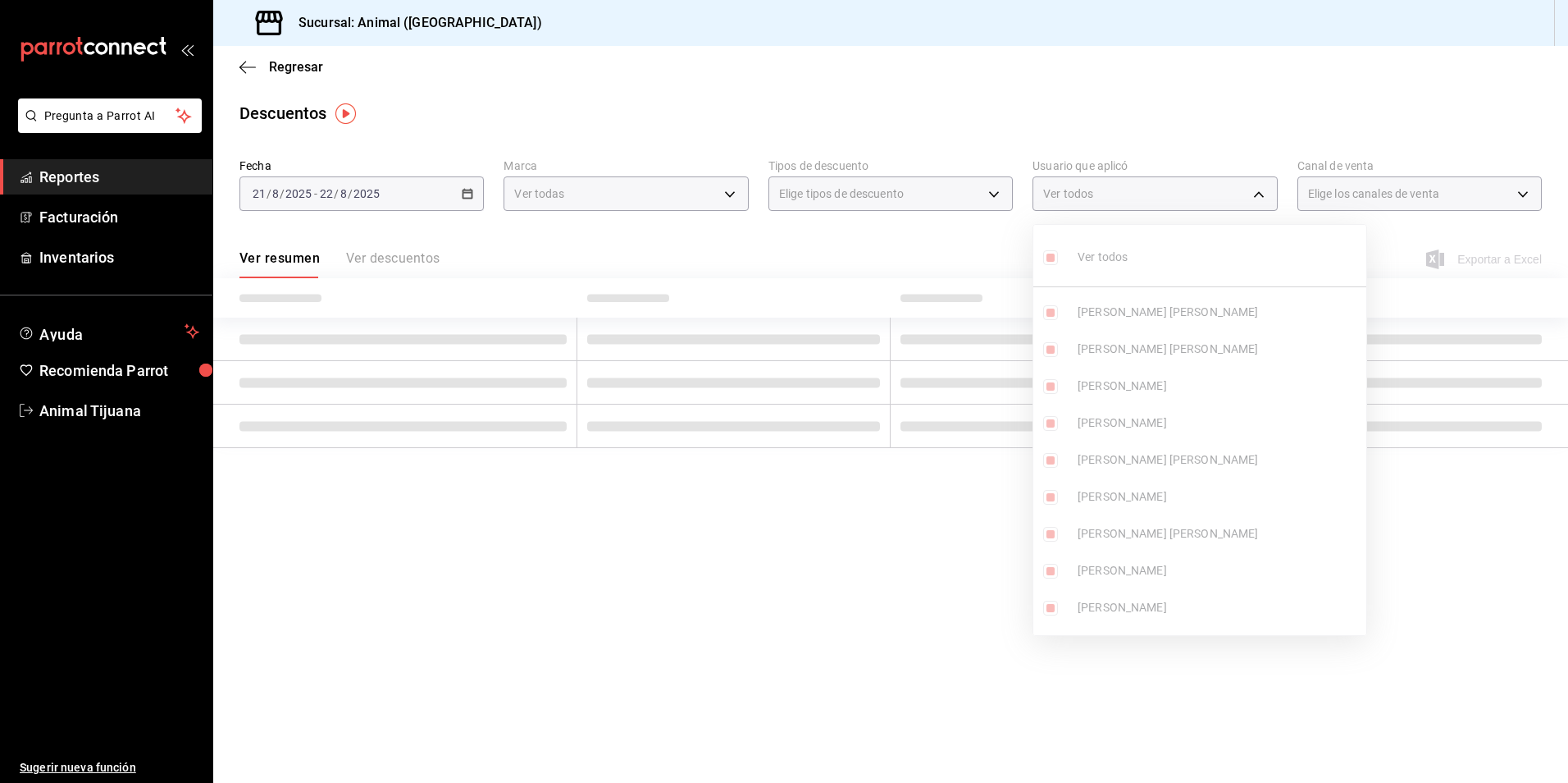
checkbox input "true"
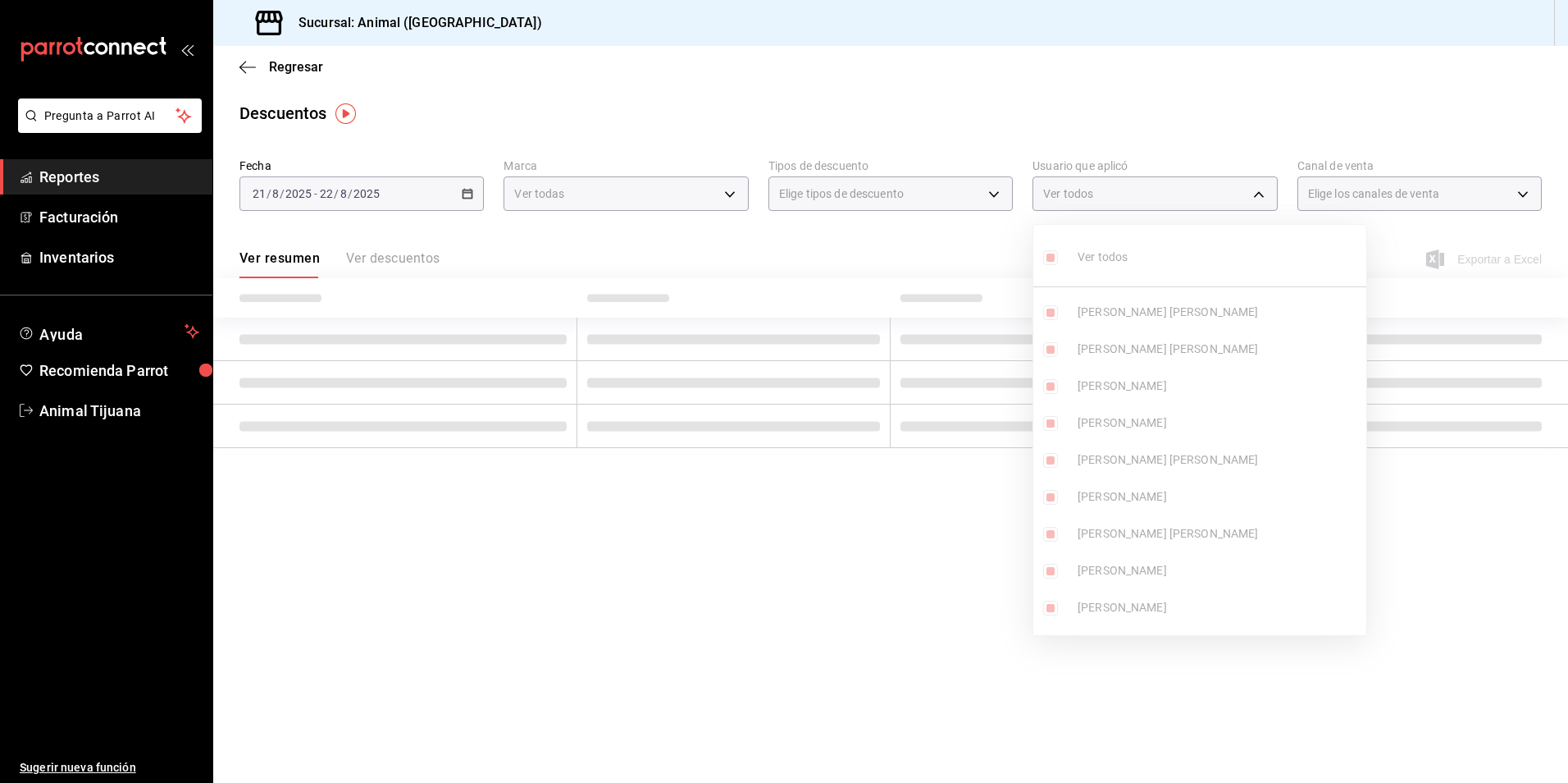
checkbox input "true"
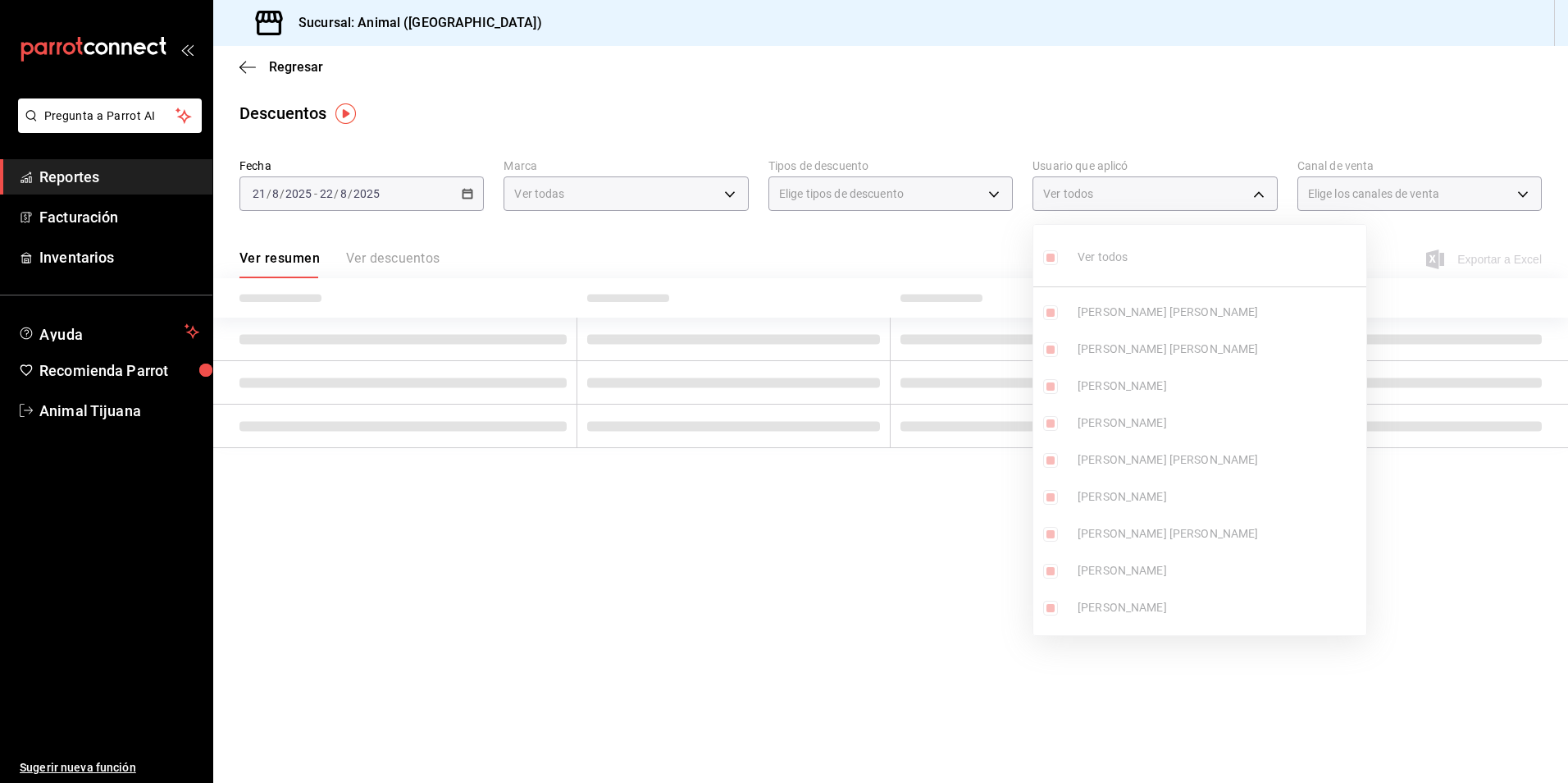
checkbox input "true"
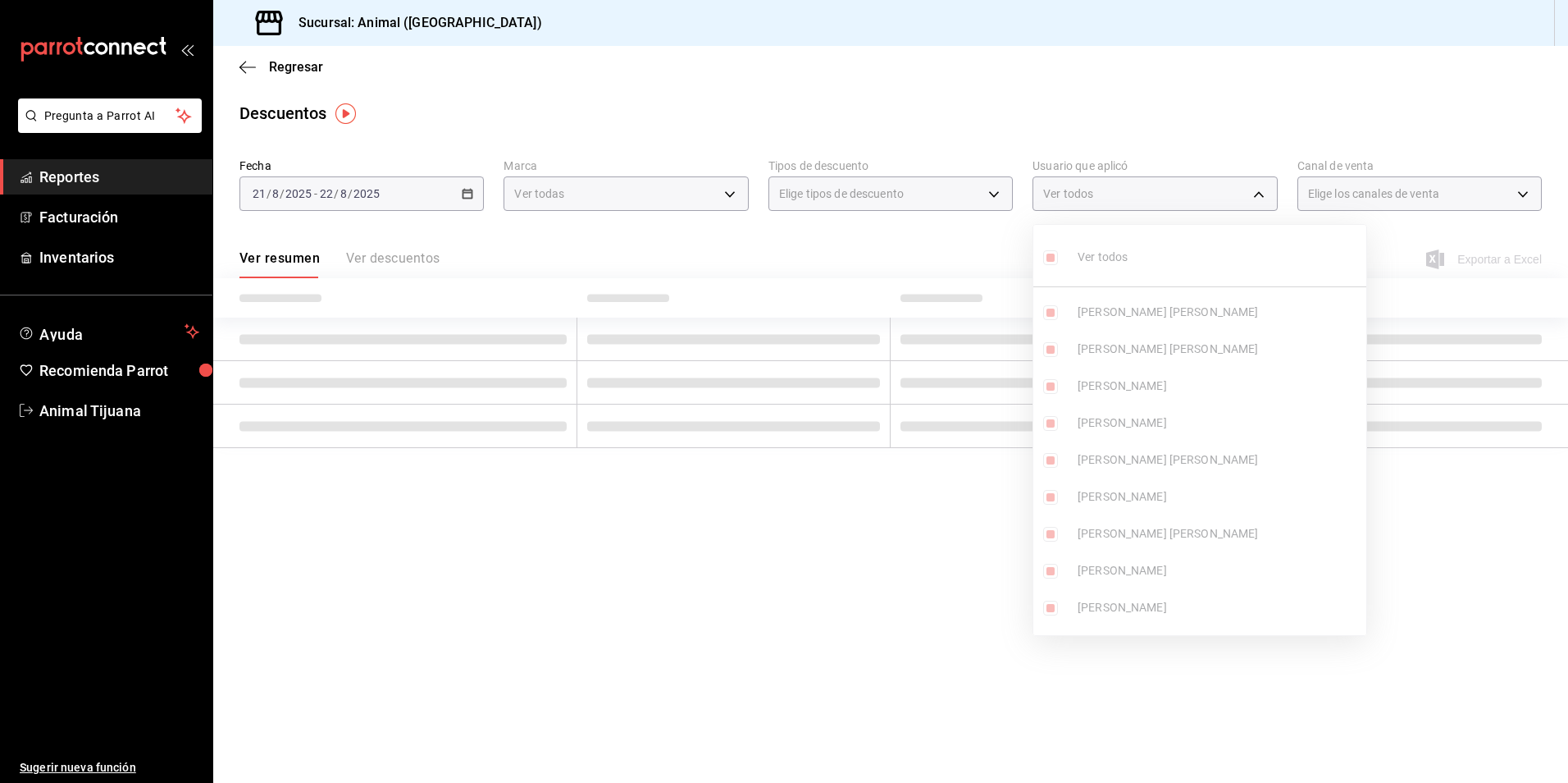
checkbox input "true"
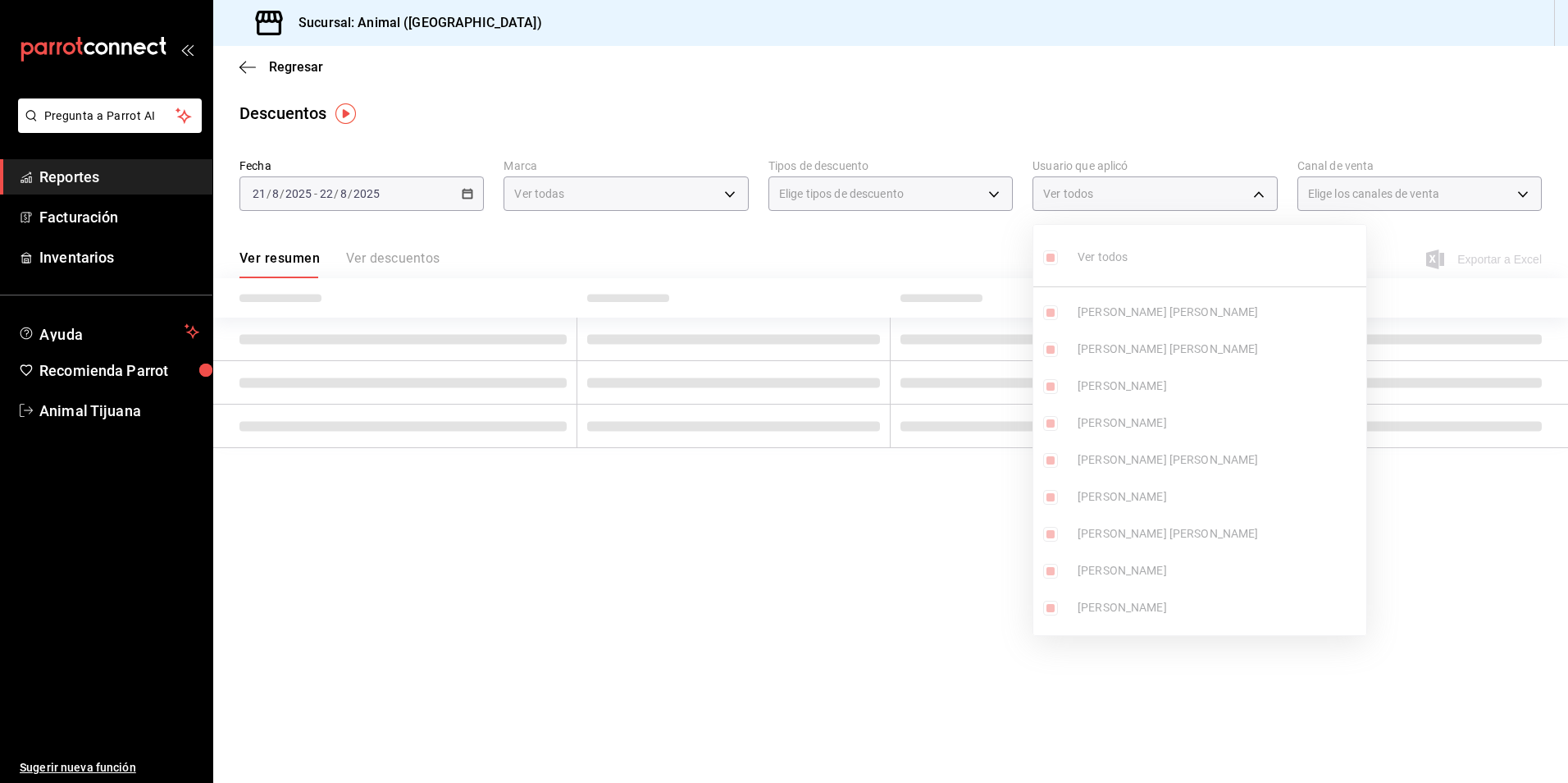
checkbox input "true"
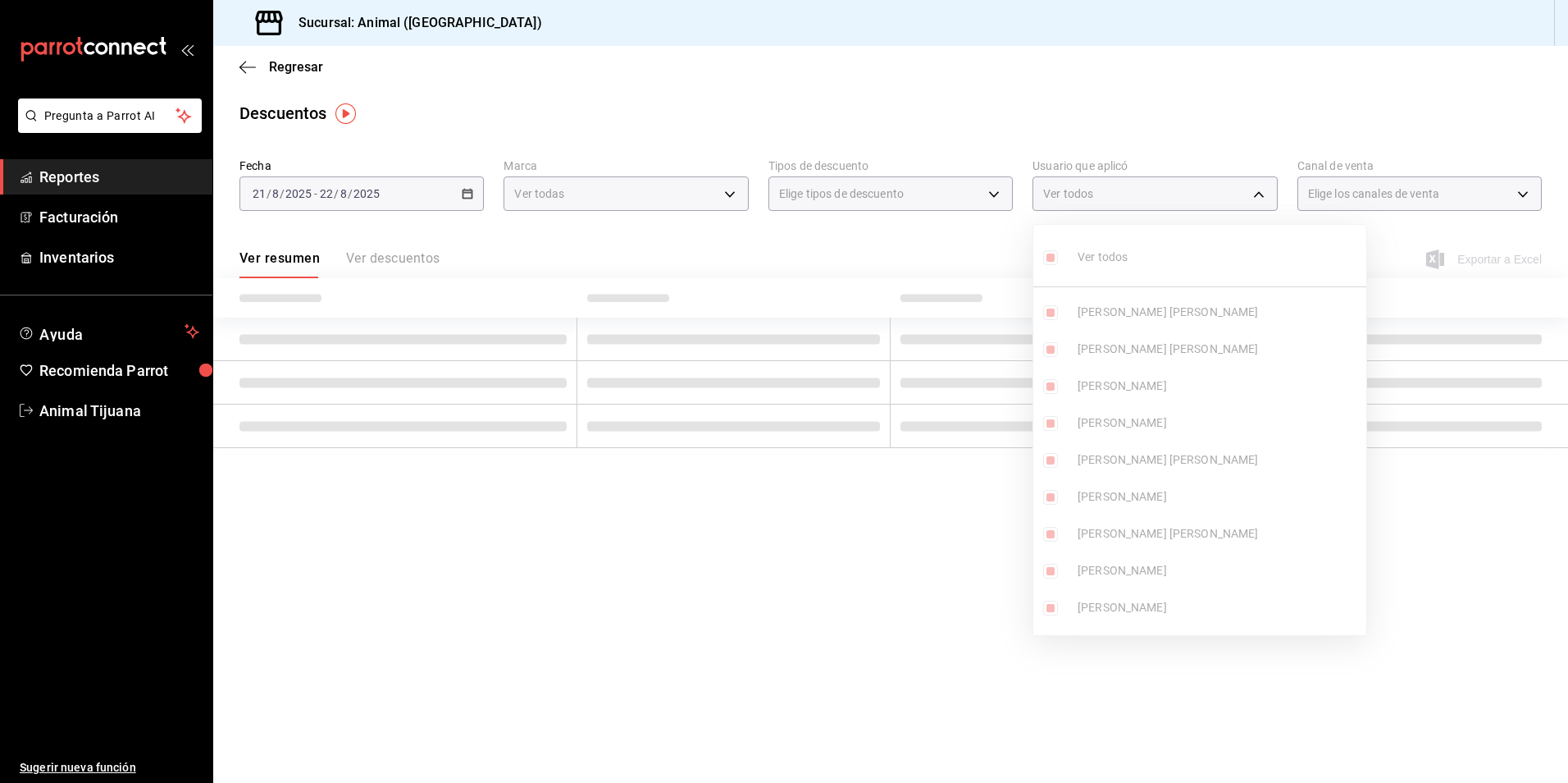
checkbox input "true"
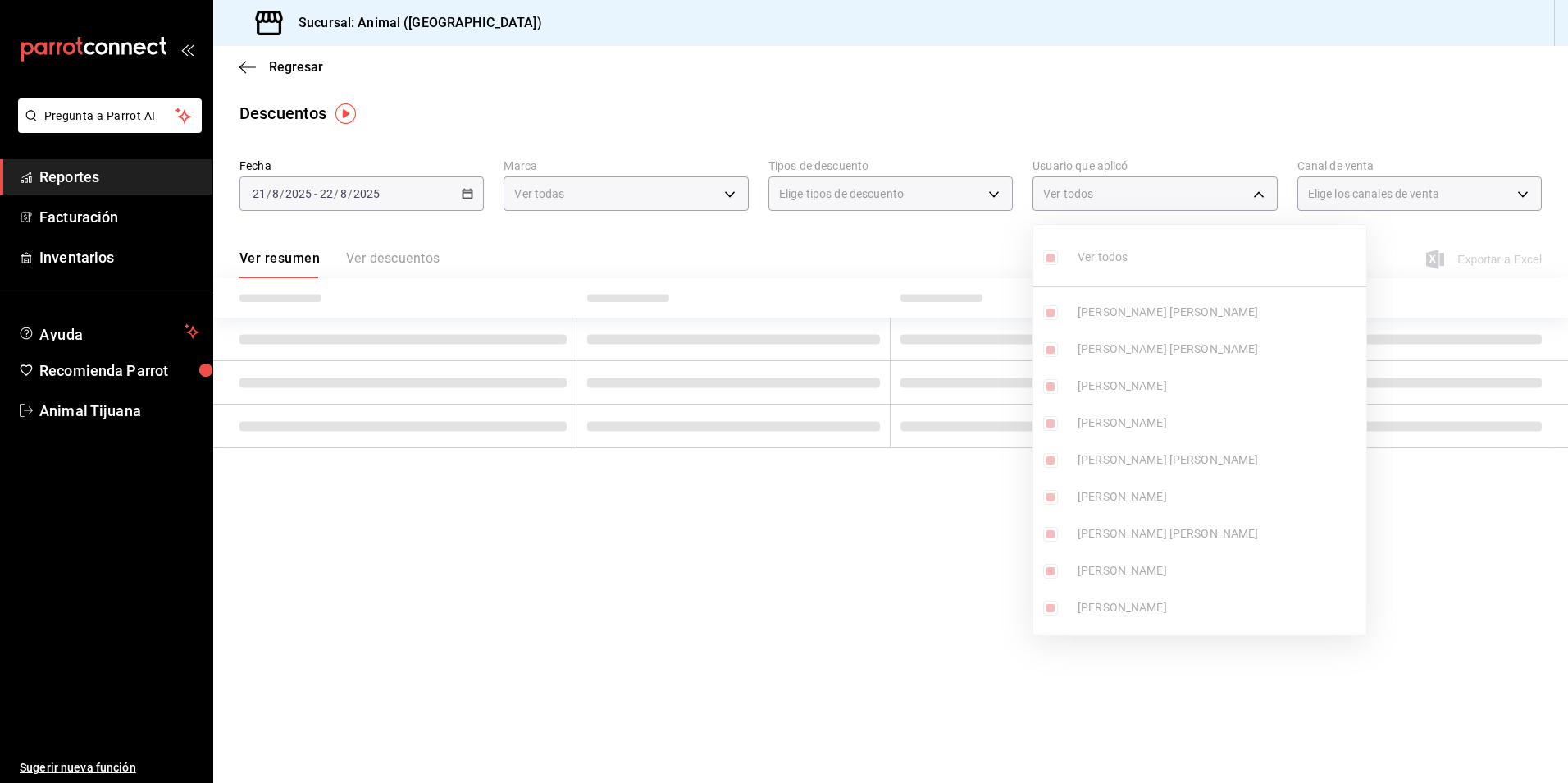
checkbox input "true"
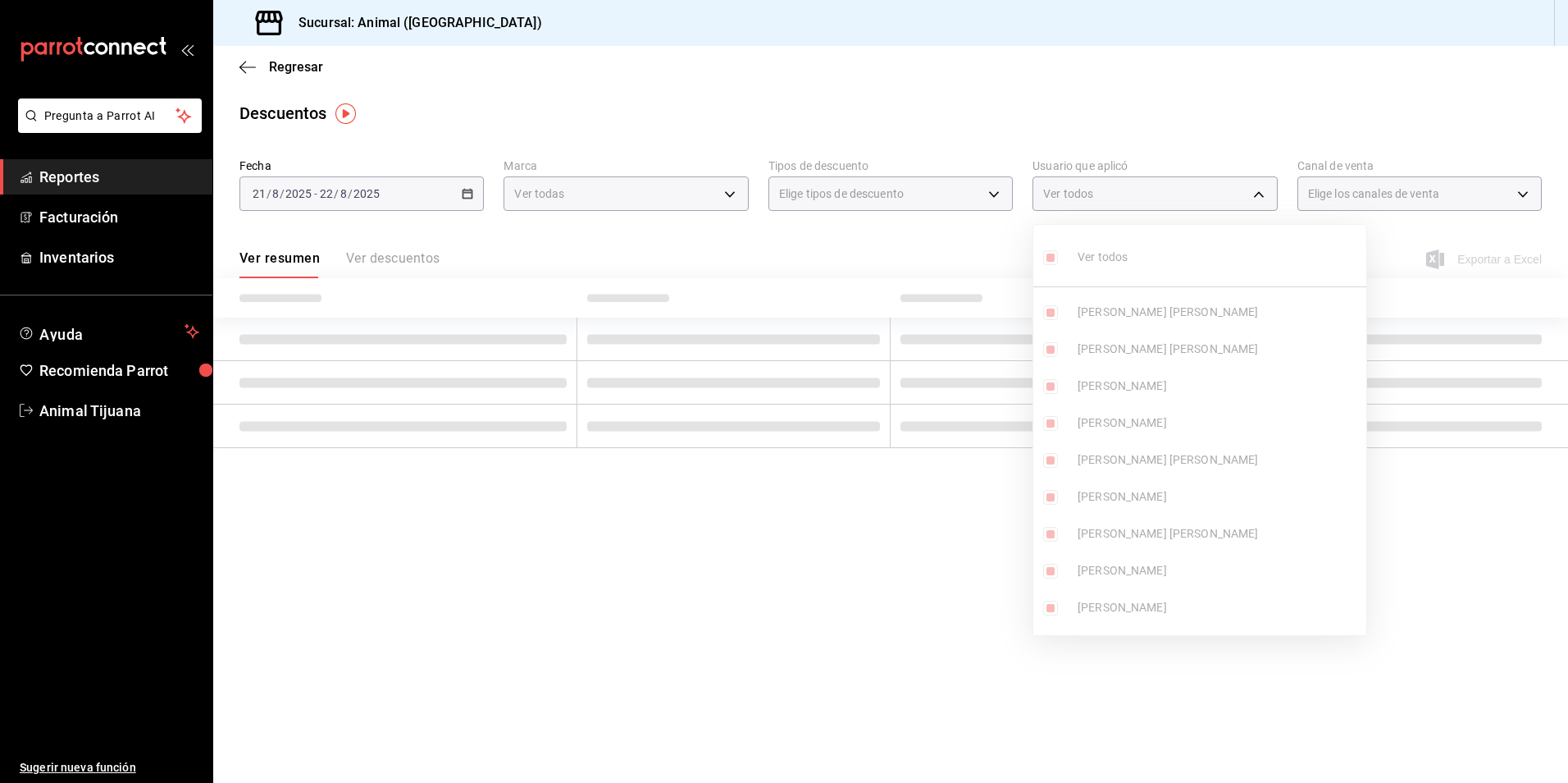
checkbox input "true"
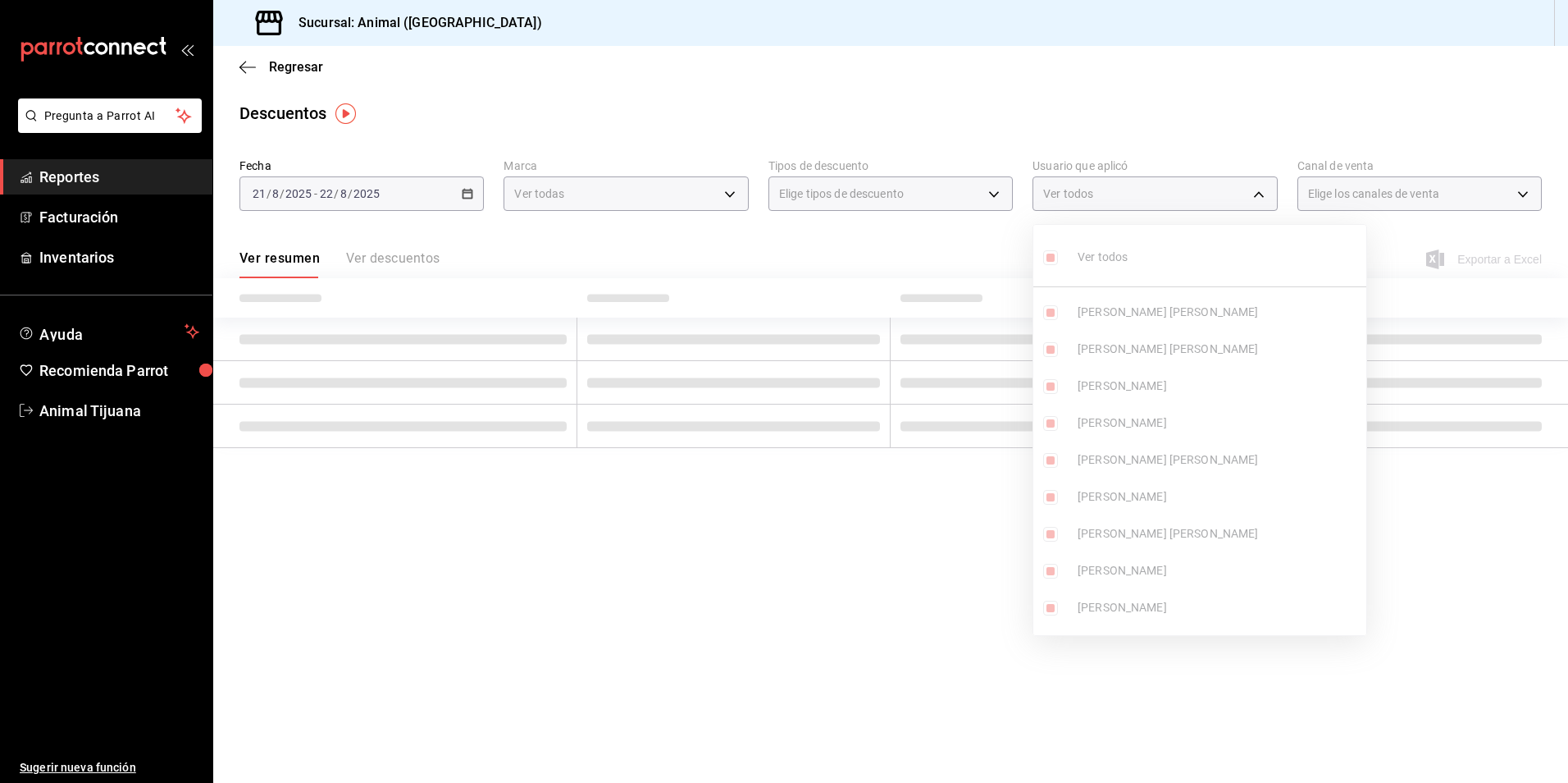
checkbox input "true"
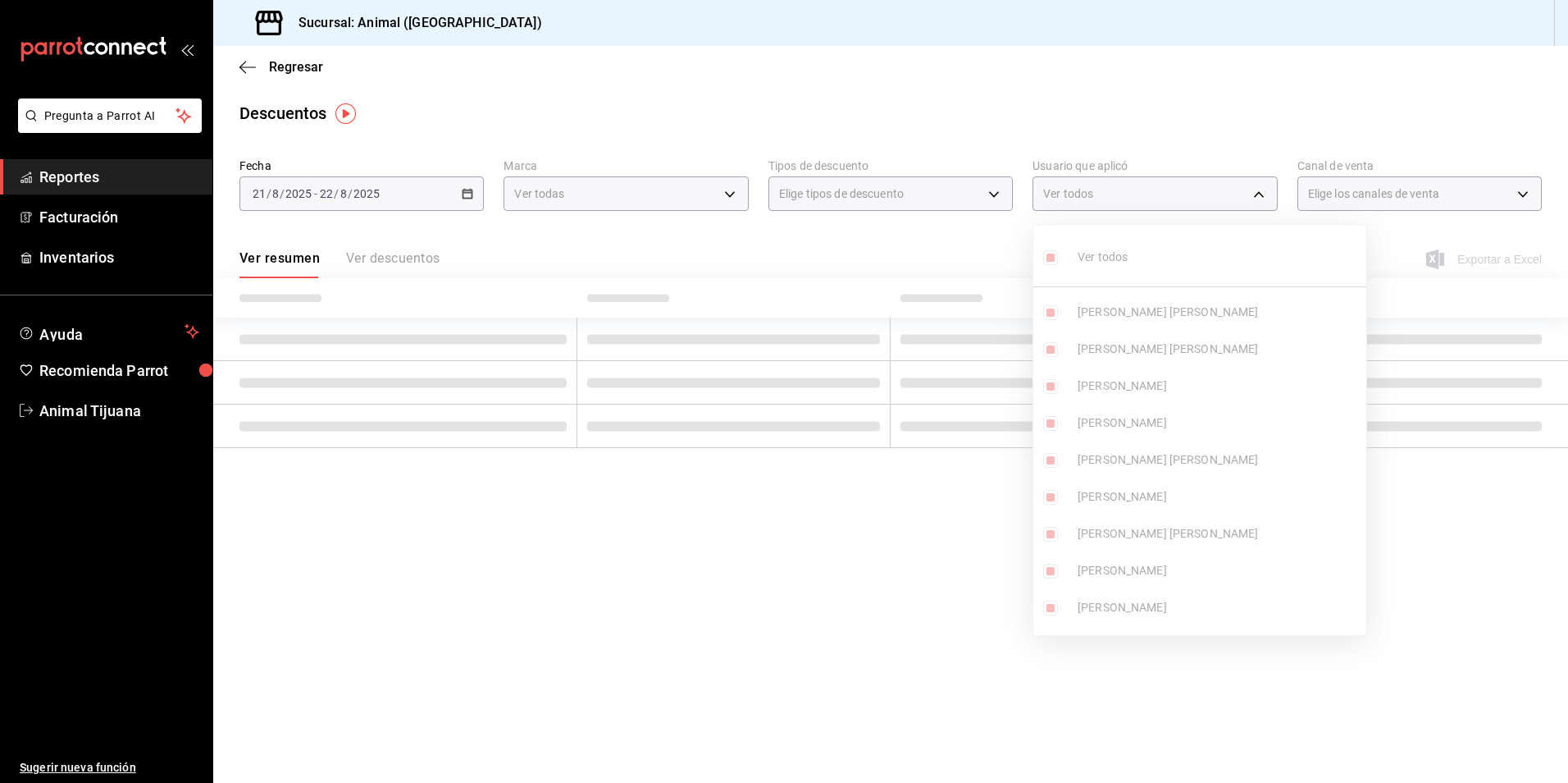
checkbox input "true"
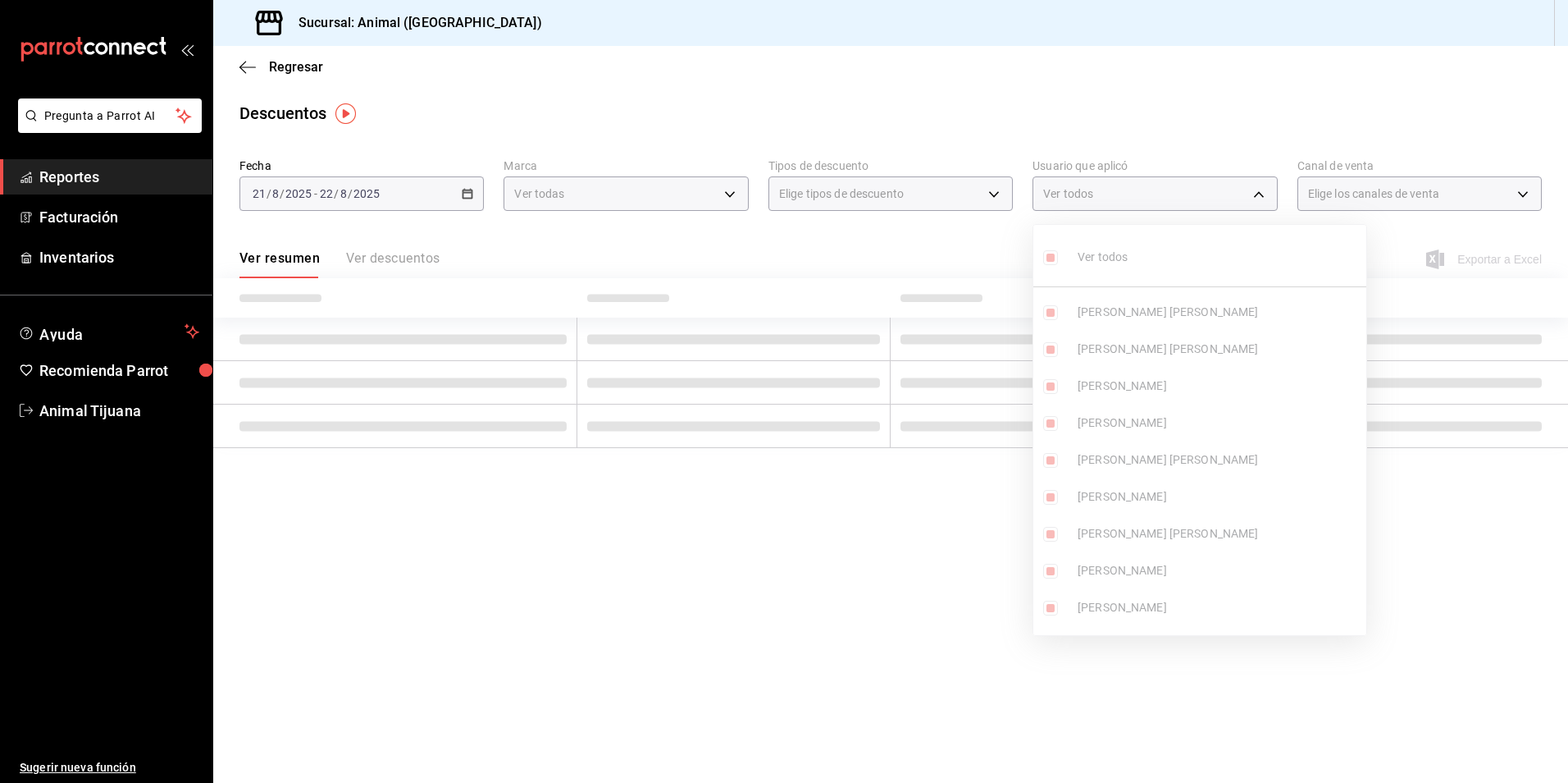
checkbox input "true"
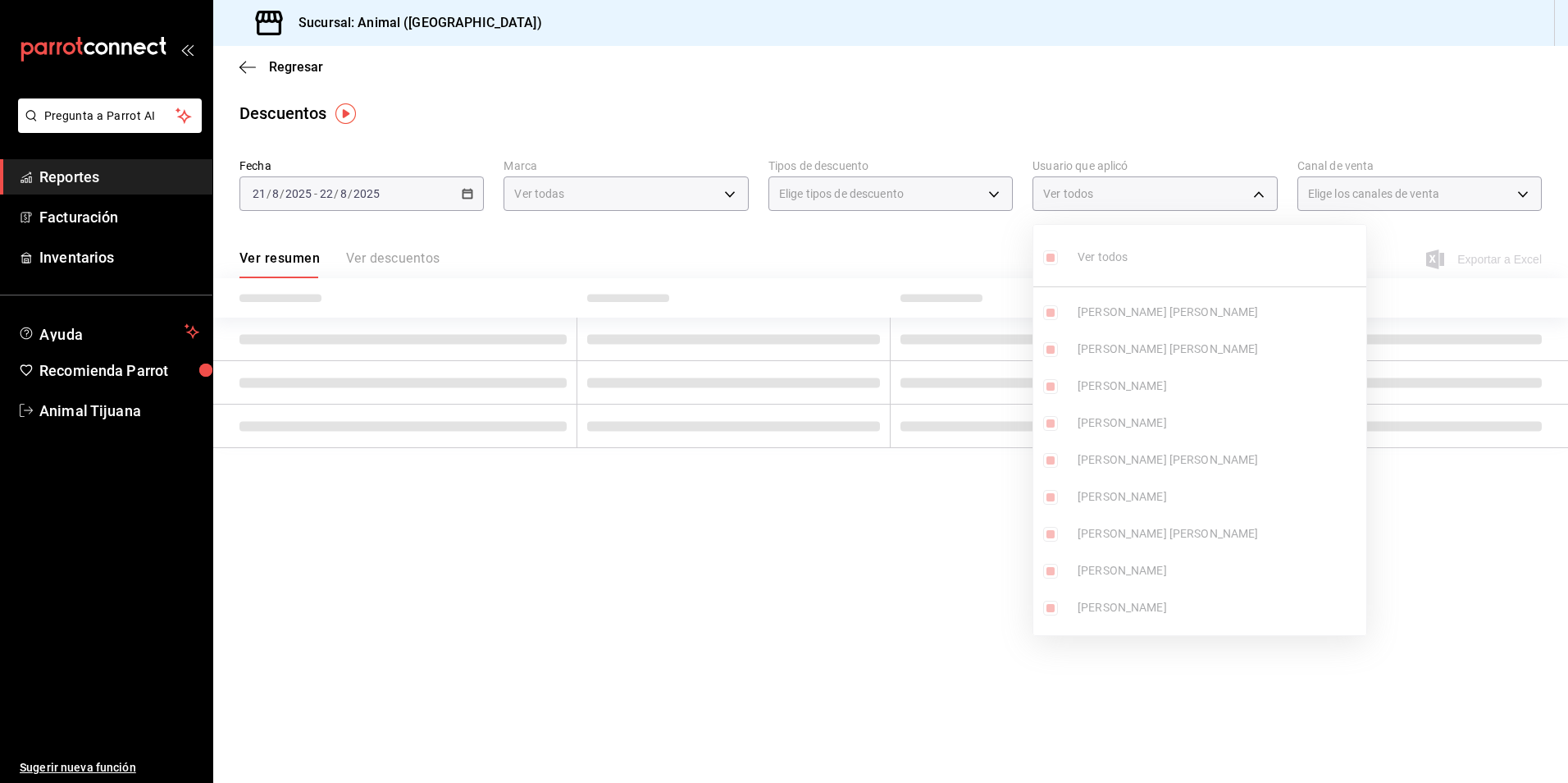
checkbox input "true"
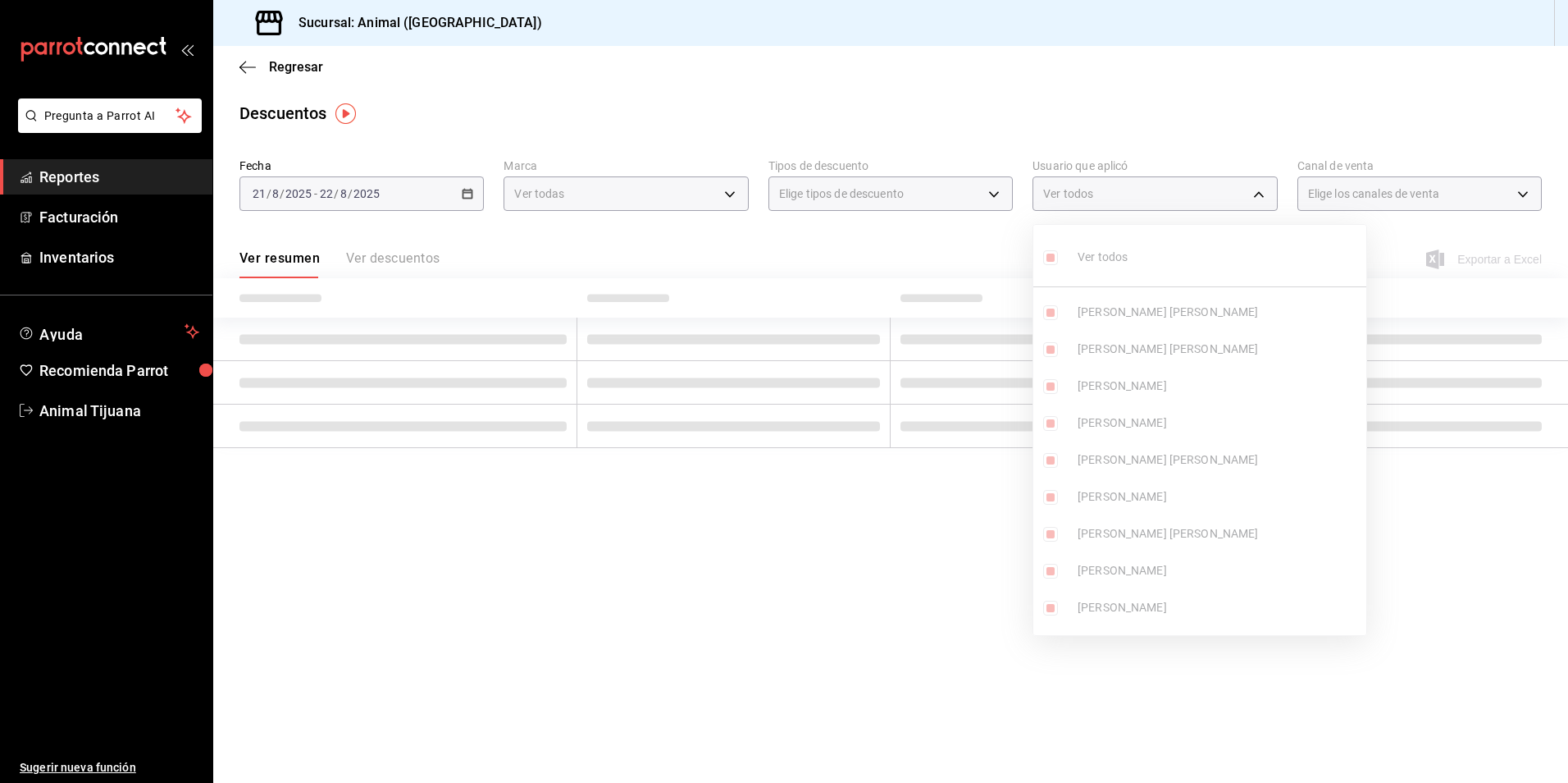
checkbox input "true"
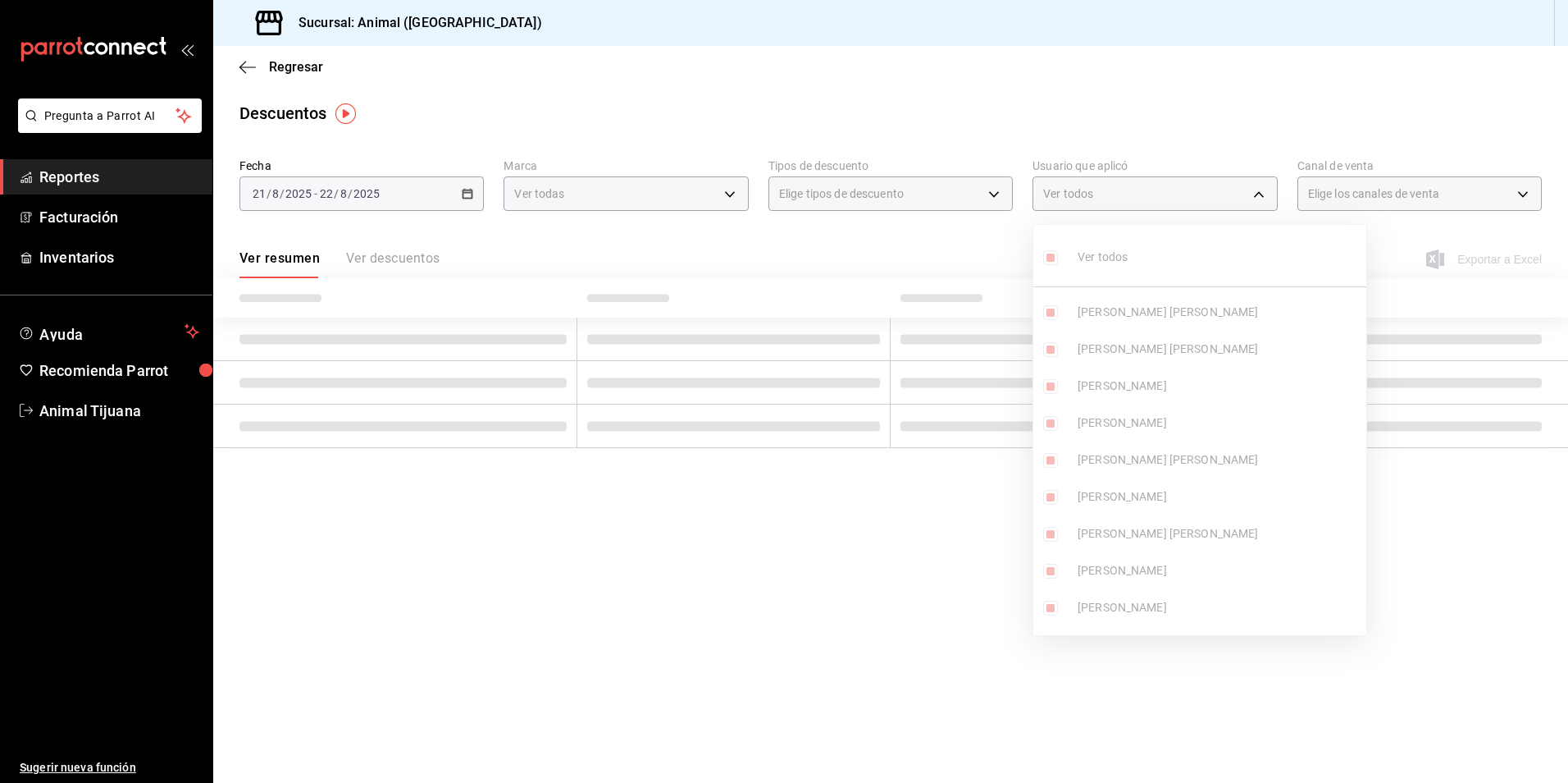
checkbox input "true"
click at [784, 539] on div at bounding box center [784, 392] width 1568 height 783
